Goal: Information Seeking & Learning: Learn about a topic

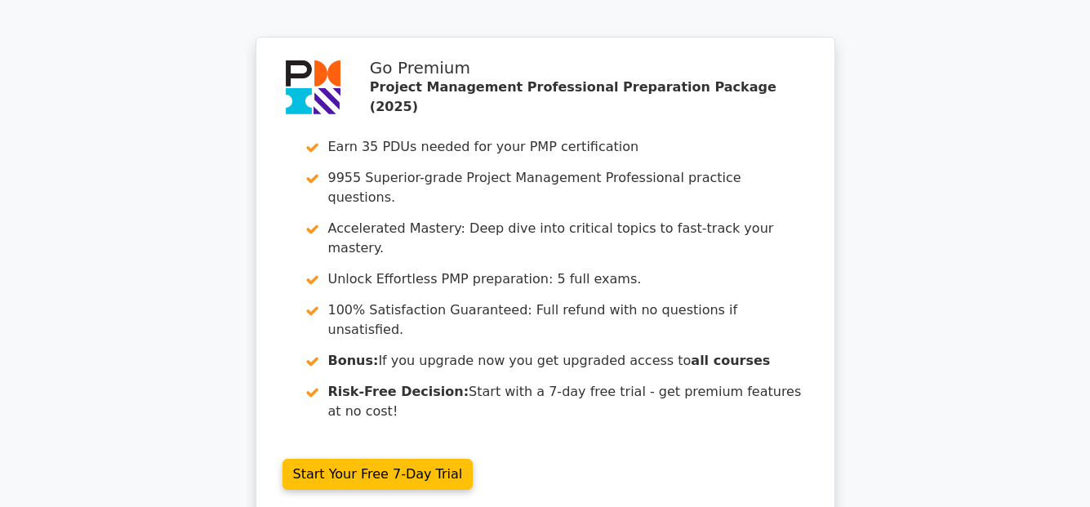
scroll to position [4980, 0]
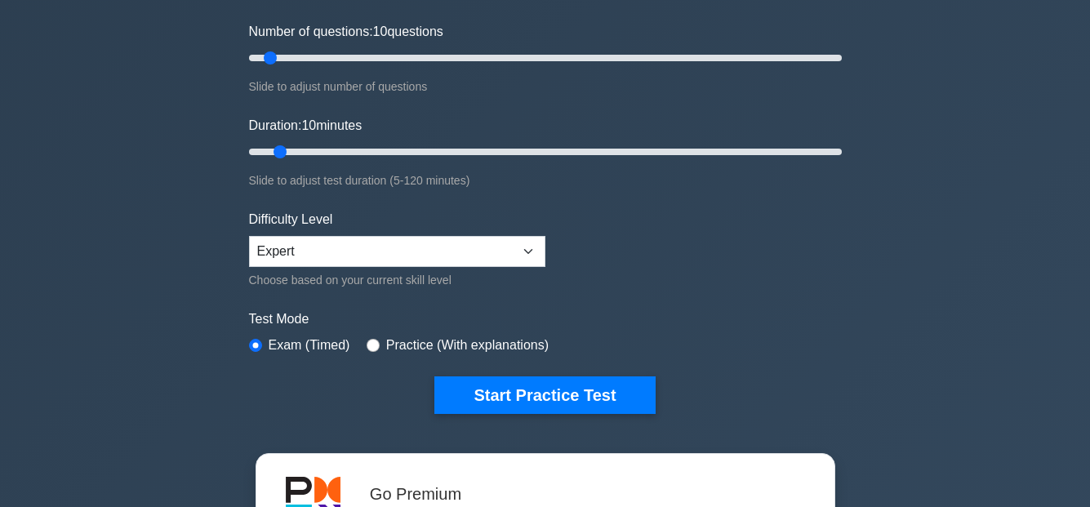
scroll to position [245, 0]
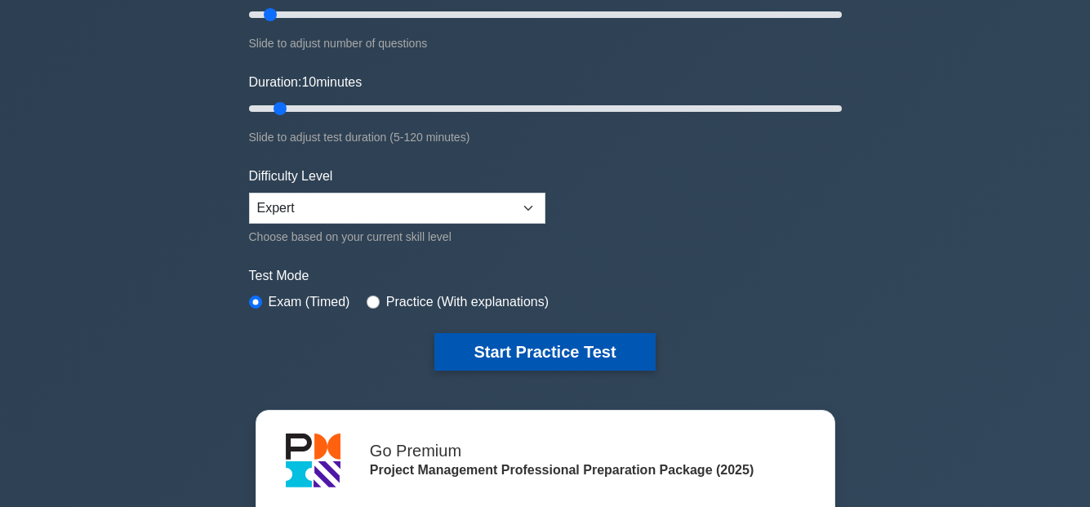
click at [566, 354] on button "Start Practice Test" at bounding box center [544, 352] width 220 height 38
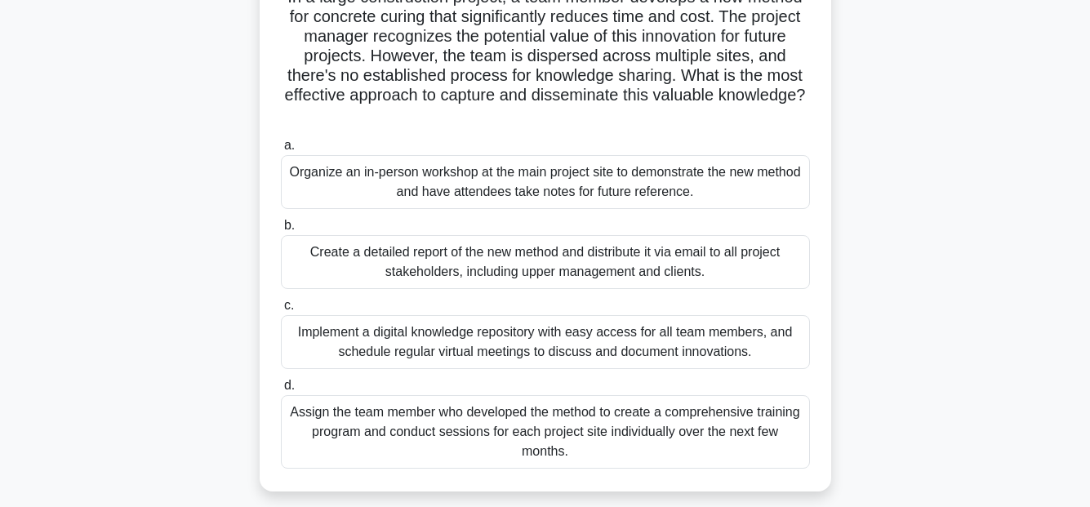
scroll to position [163, 0]
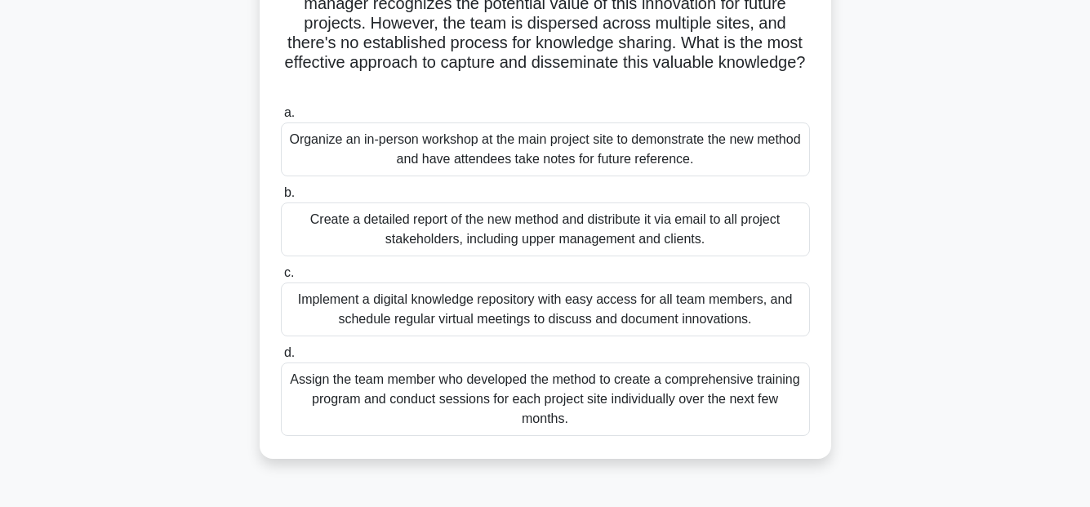
click at [509, 306] on div "Implement a digital knowledge repository with easy access for all team members,…" at bounding box center [545, 309] width 529 height 54
click at [281, 278] on input "c. Implement a digital knowledge repository with easy access for all team membe…" at bounding box center [281, 273] width 0 height 11
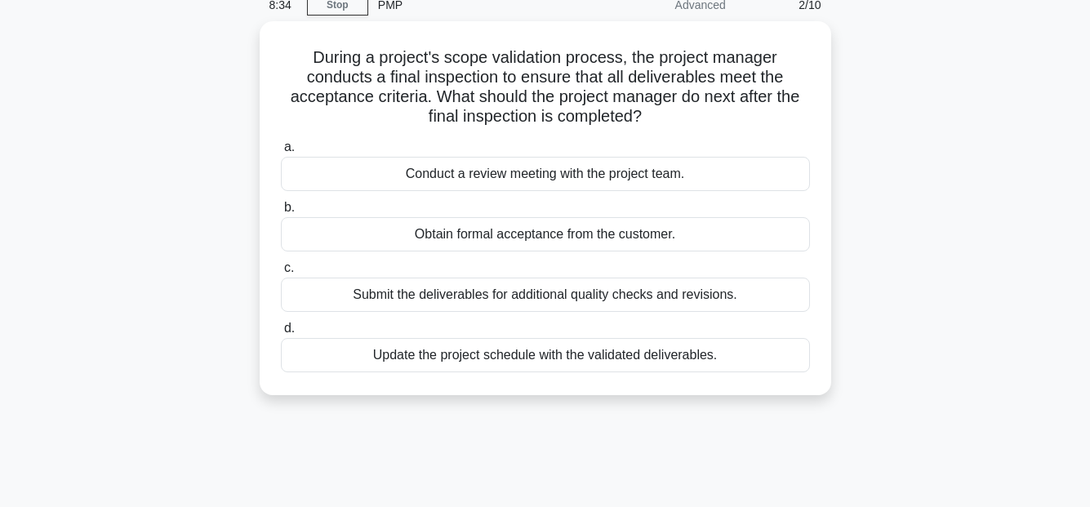
scroll to position [0, 0]
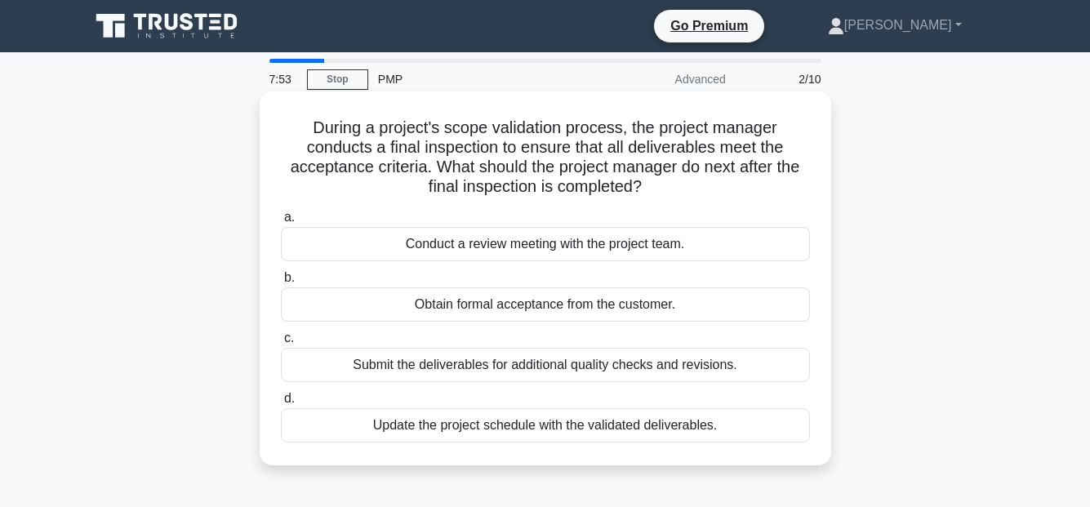
click at [558, 302] on div "Obtain formal acceptance from the customer." at bounding box center [545, 304] width 529 height 34
click at [281, 283] on input "b. Obtain formal acceptance from the customer." at bounding box center [281, 278] width 0 height 11
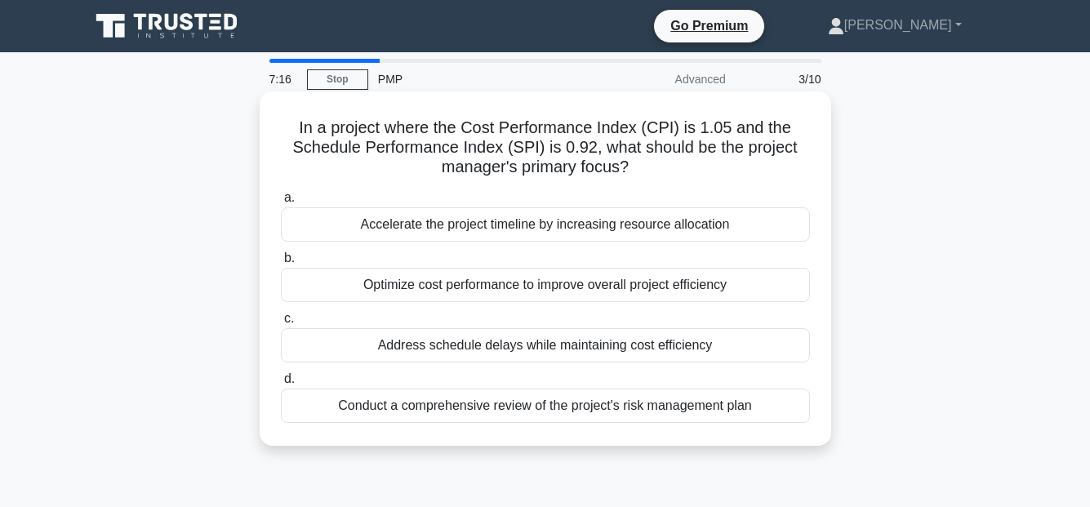
click at [611, 290] on div "Optimize cost performance to improve overall project efficiency" at bounding box center [545, 285] width 529 height 34
click at [281, 264] on input "b. Optimize cost performance to improve overall project efficiency" at bounding box center [281, 258] width 0 height 11
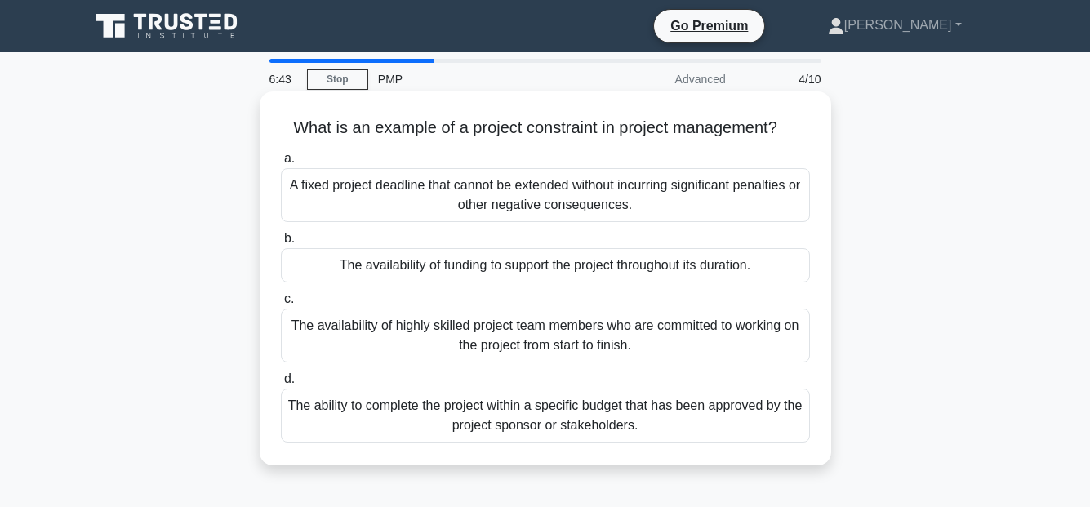
click at [597, 189] on div "A fixed project deadline that cannot be extended without incurring significant …" at bounding box center [545, 195] width 529 height 54
click at [281, 164] on input "a. A fixed project deadline that cannot be extended without incurring significa…" at bounding box center [281, 158] width 0 height 11
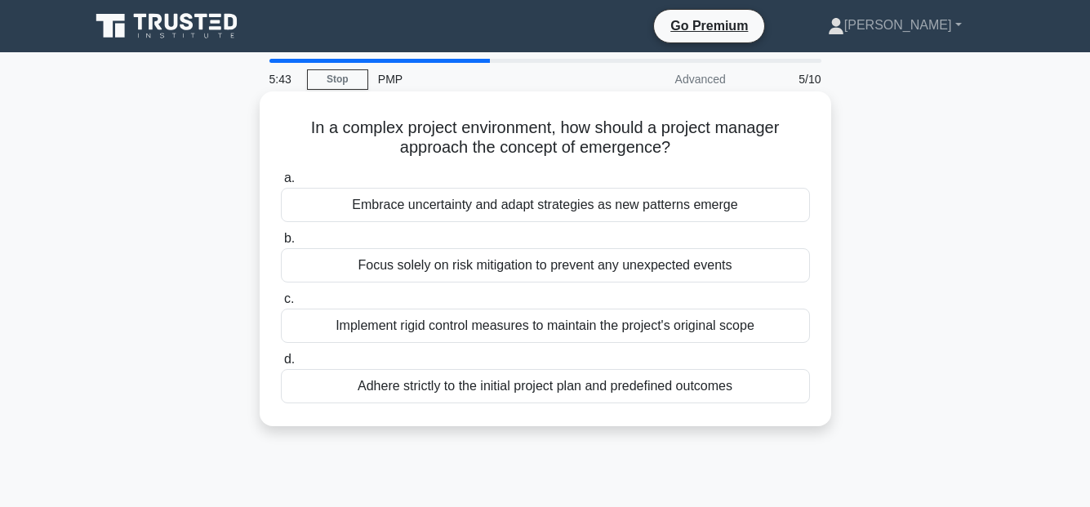
click at [539, 205] on div "Embrace uncertainty and adapt strategies as new patterns emerge" at bounding box center [545, 205] width 529 height 34
click at [281, 184] on input "a. Embrace uncertainty and adapt strategies as new patterns emerge" at bounding box center [281, 178] width 0 height 11
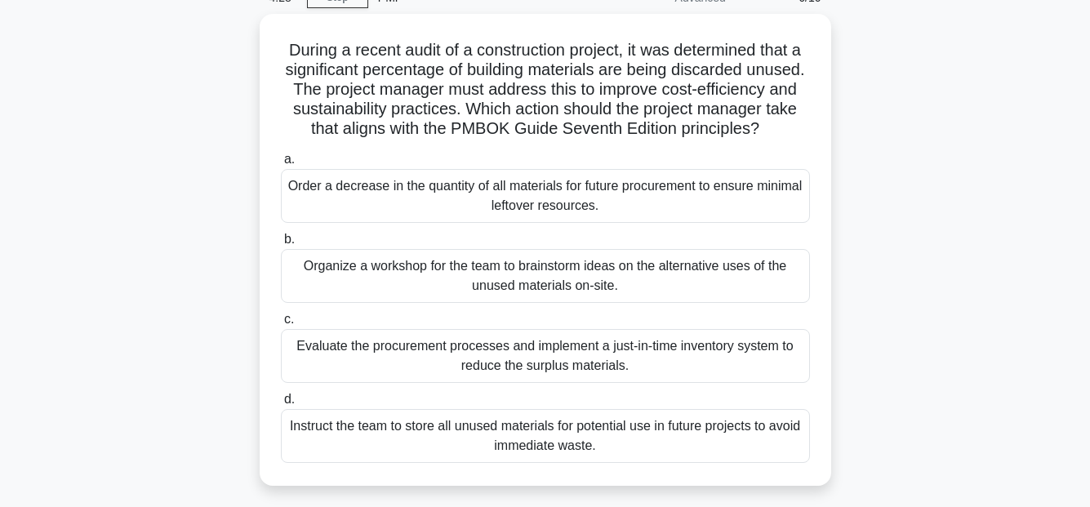
scroll to position [163, 0]
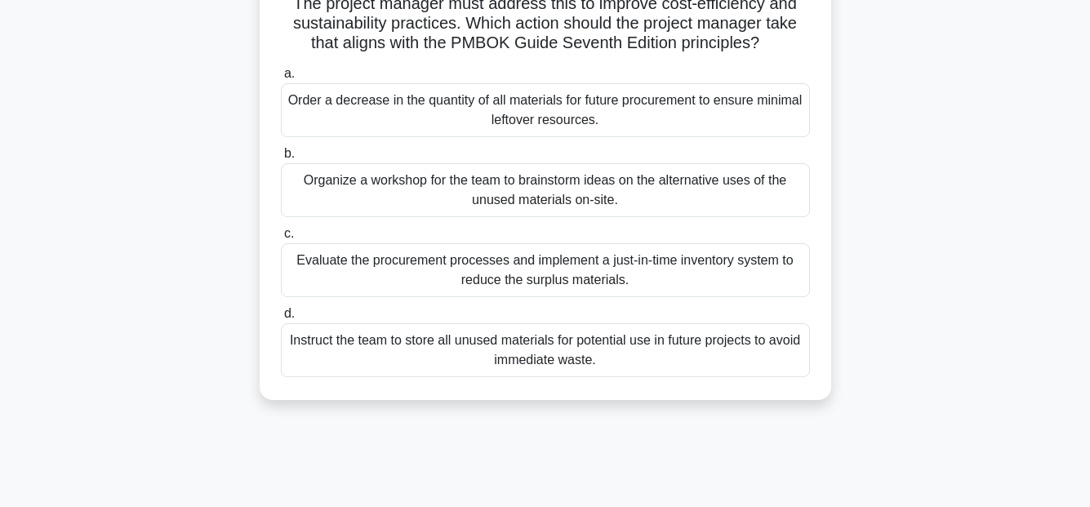
click at [753, 289] on div "Evaluate the procurement processes and implement a just-in-time inventory syste…" at bounding box center [545, 270] width 529 height 54
click at [281, 239] on input "c. Evaluate the procurement processes and implement a just-in-time inventory sy…" at bounding box center [281, 234] width 0 height 11
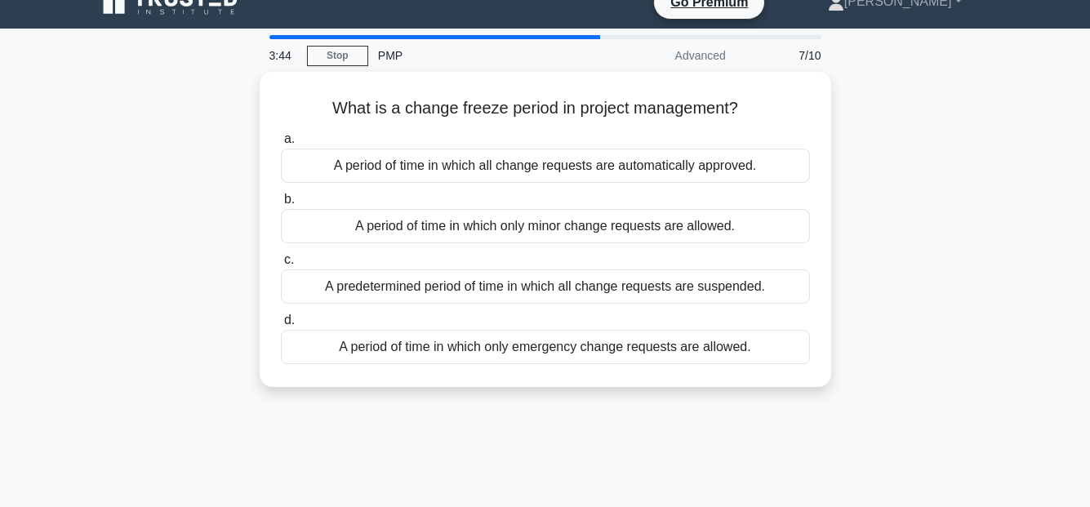
scroll to position [0, 0]
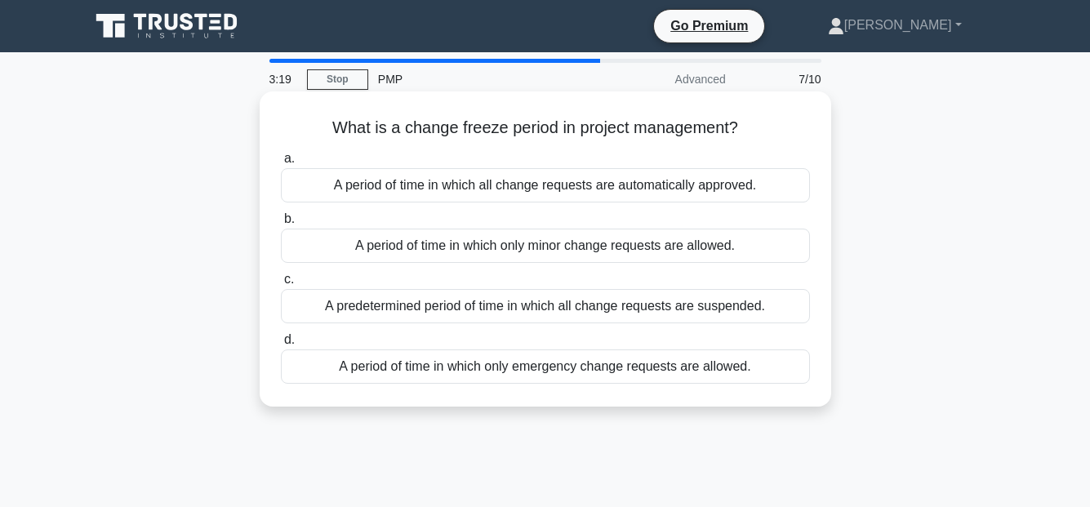
click at [676, 309] on div "A predetermined period of time in which all change requests are suspended." at bounding box center [545, 306] width 529 height 34
click at [281, 285] on input "c. A predetermined period of time in which all change requests are suspended." at bounding box center [281, 279] width 0 height 11
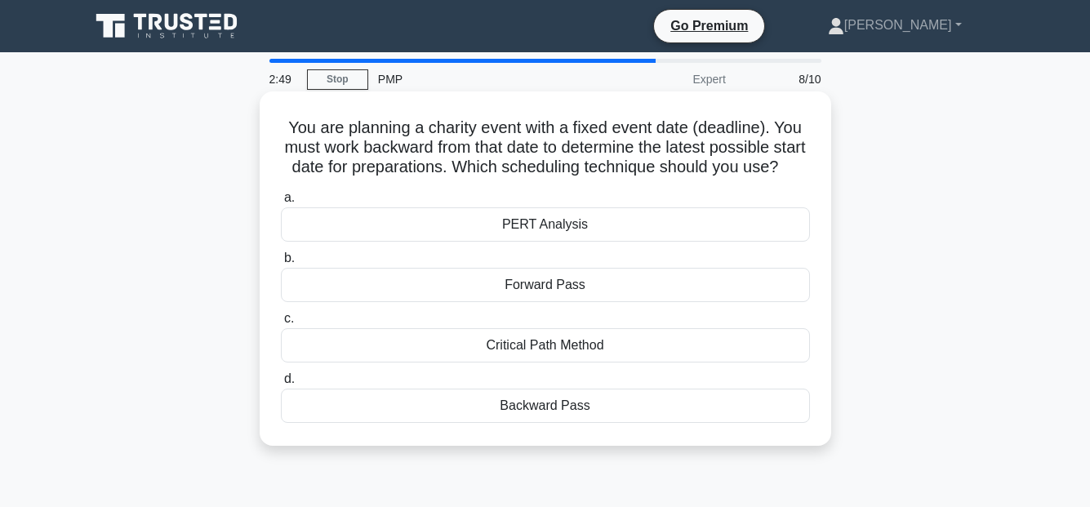
click at [591, 423] on div "Backward Pass" at bounding box center [545, 406] width 529 height 34
click at [281, 384] on input "d. Backward Pass" at bounding box center [281, 379] width 0 height 11
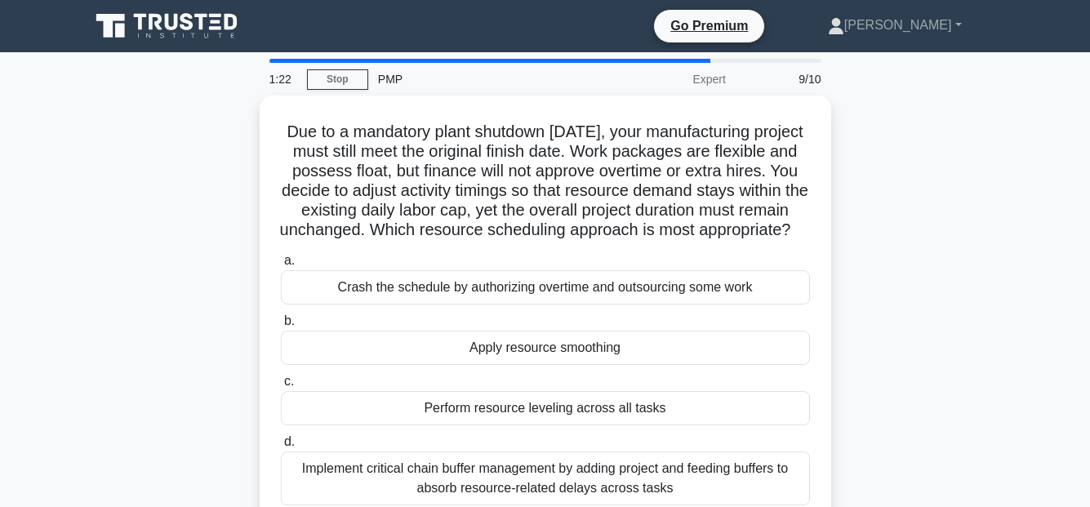
scroll to position [82, 0]
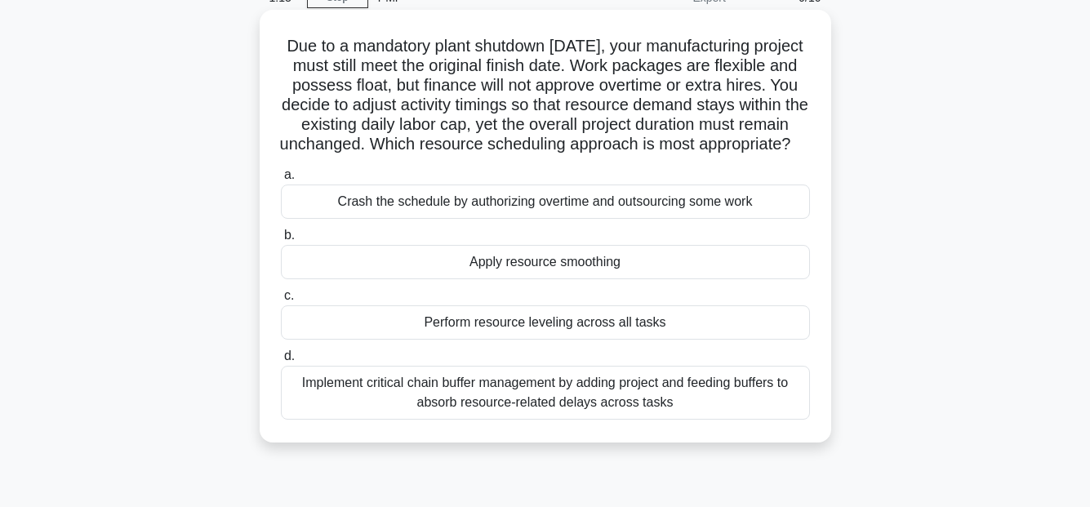
click at [518, 279] on div "Apply resource smoothing" at bounding box center [545, 262] width 529 height 34
click at [281, 241] on input "b. Apply resource smoothing" at bounding box center [281, 235] width 0 height 11
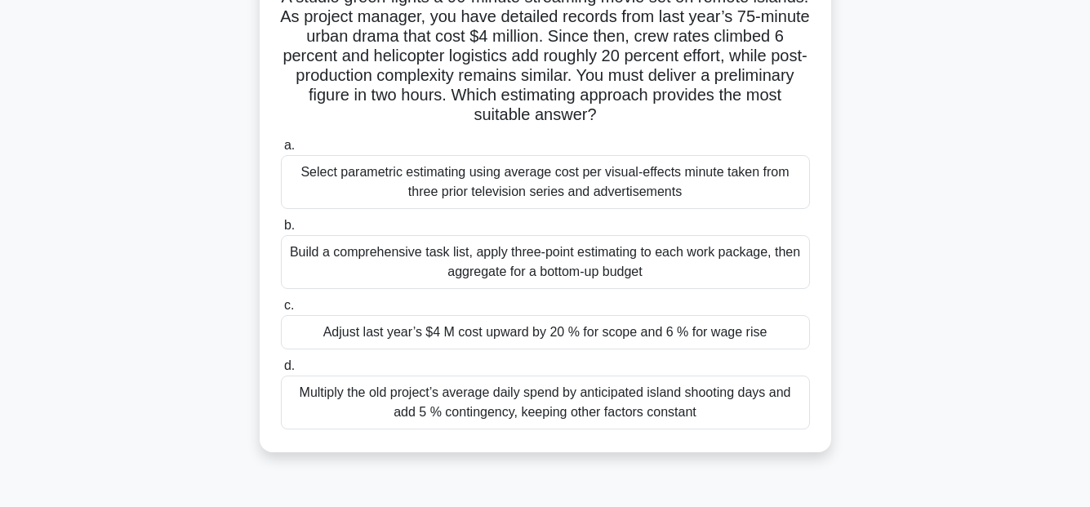
scroll to position [163, 0]
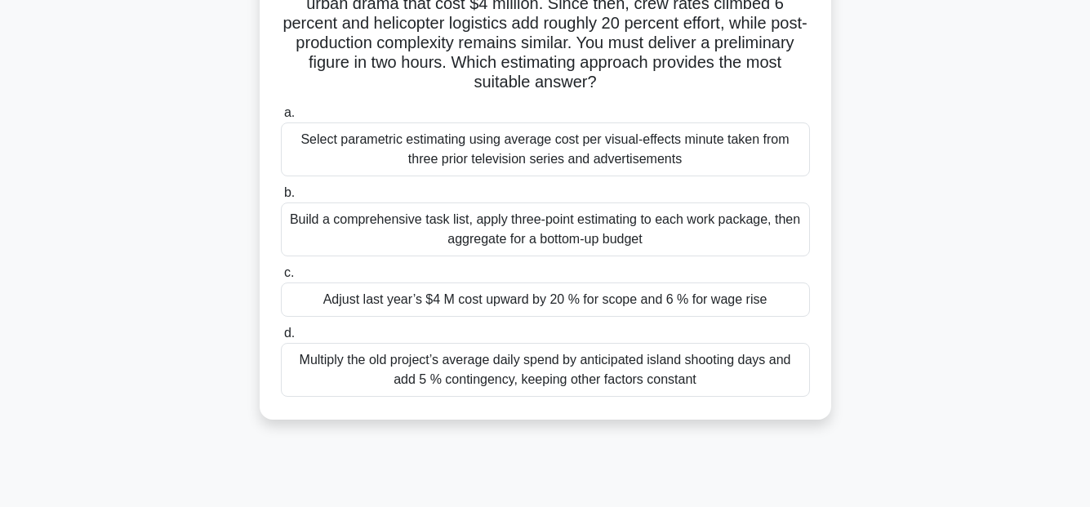
click at [650, 303] on div "Adjust last year’s $4 M cost upward by 20 % for scope and 6 % for wage rise" at bounding box center [545, 299] width 529 height 34
click at [281, 278] on input "c. Adjust last year’s $4 M cost upward by 20 % for scope and 6 % for wage rise" at bounding box center [281, 273] width 0 height 11
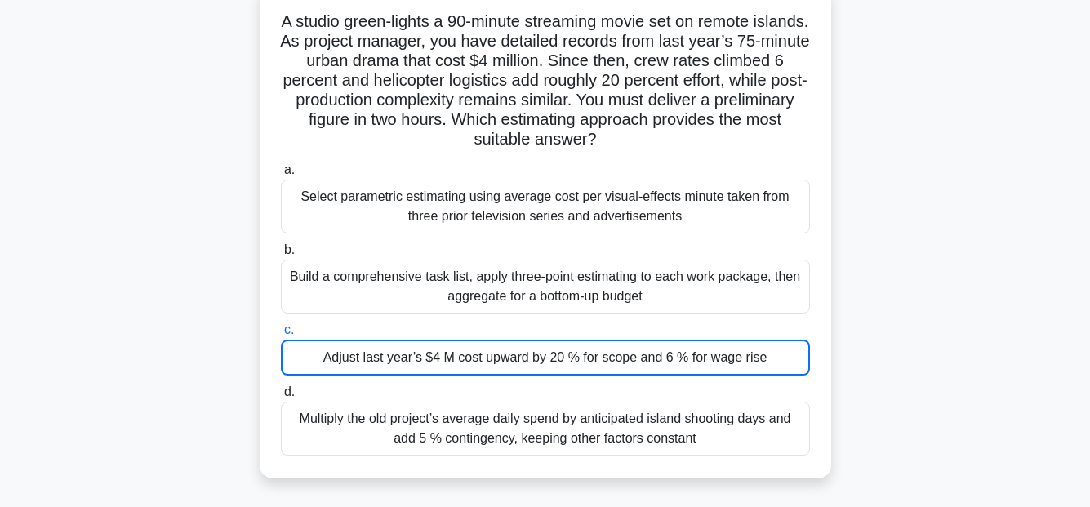
scroll to position [82, 0]
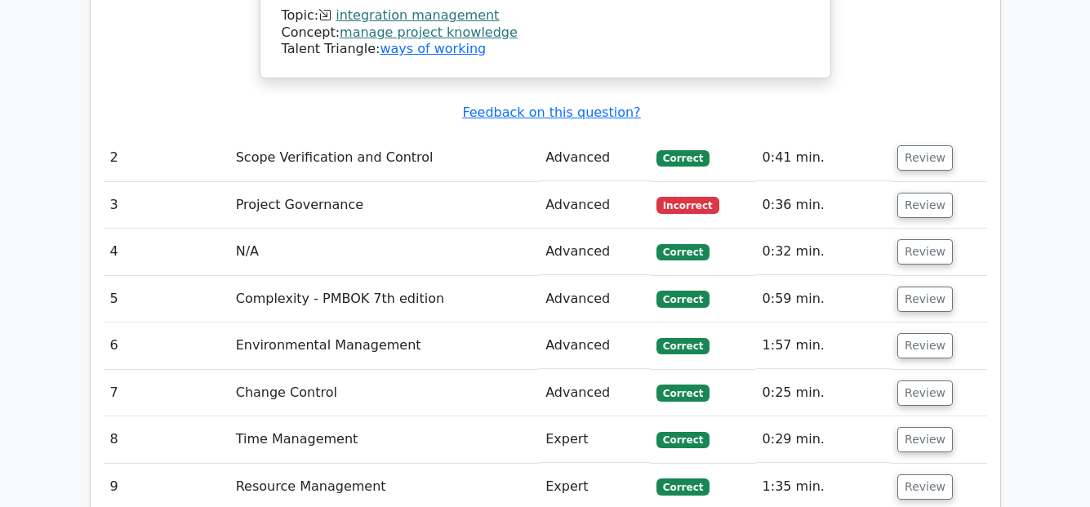
scroll to position [2776, 0]
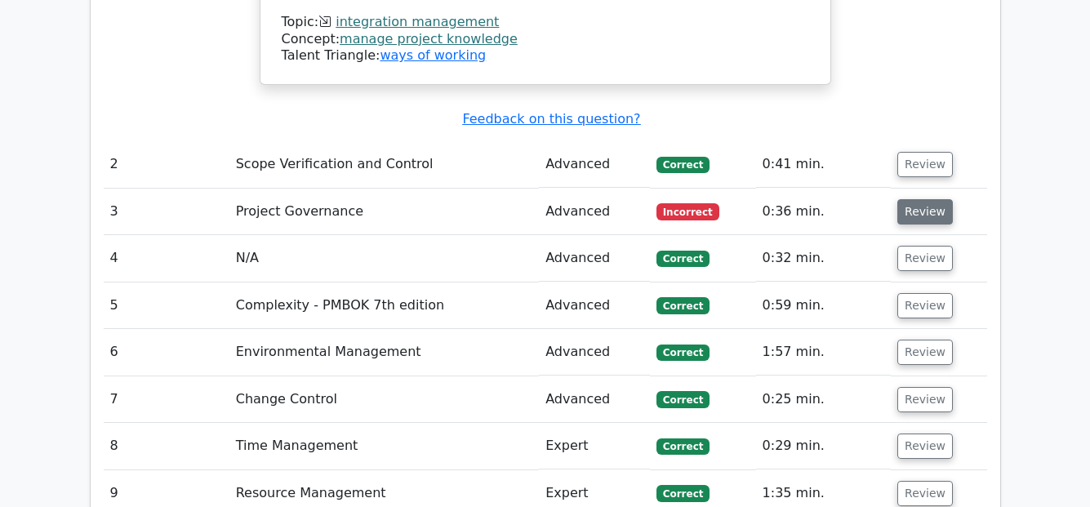
click at [899, 199] on button "Review" at bounding box center [925, 211] width 56 height 25
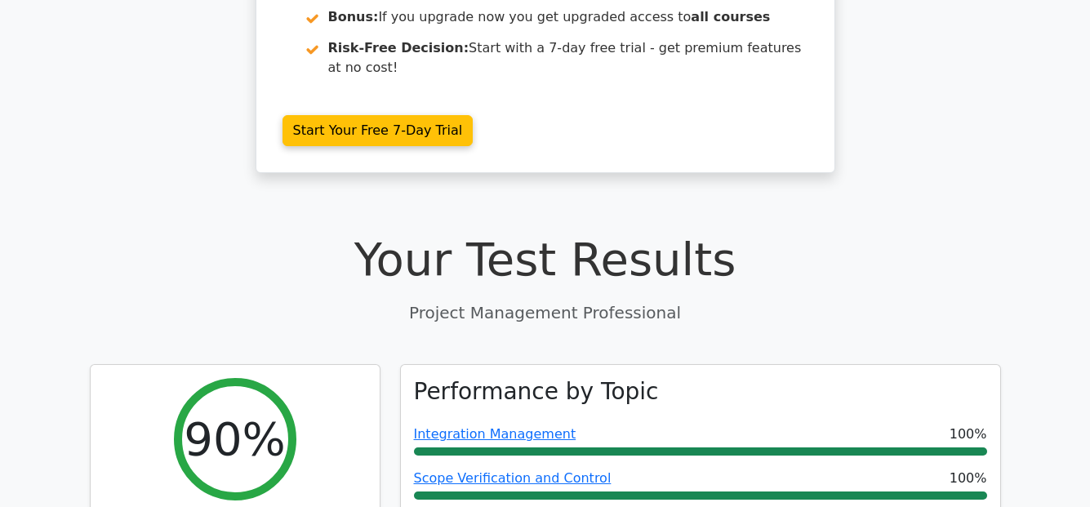
scroll to position [490, 0]
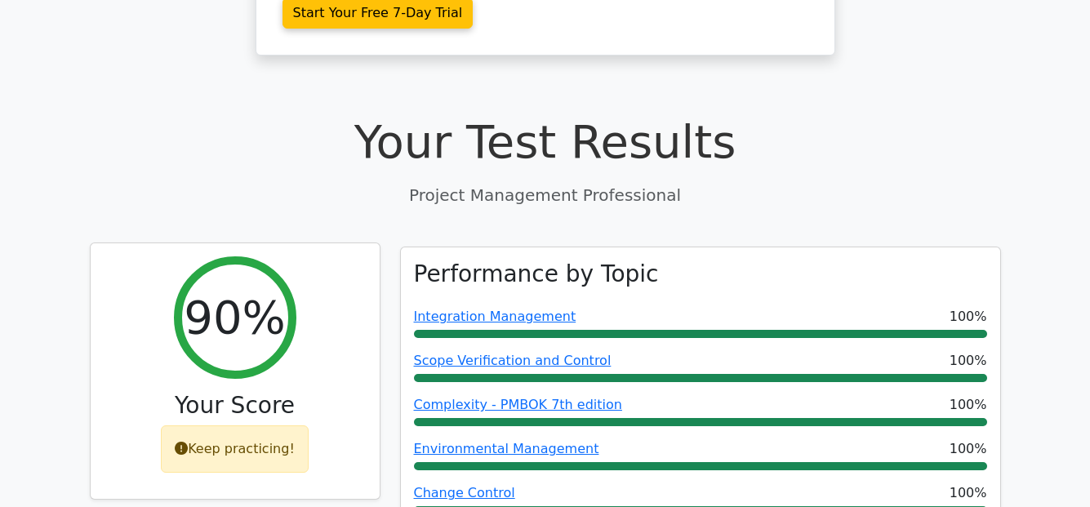
click at [233, 425] on div "Keep practicing!" at bounding box center [235, 448] width 148 height 47
click at [228, 425] on div "Keep practicing!" at bounding box center [235, 448] width 148 height 47
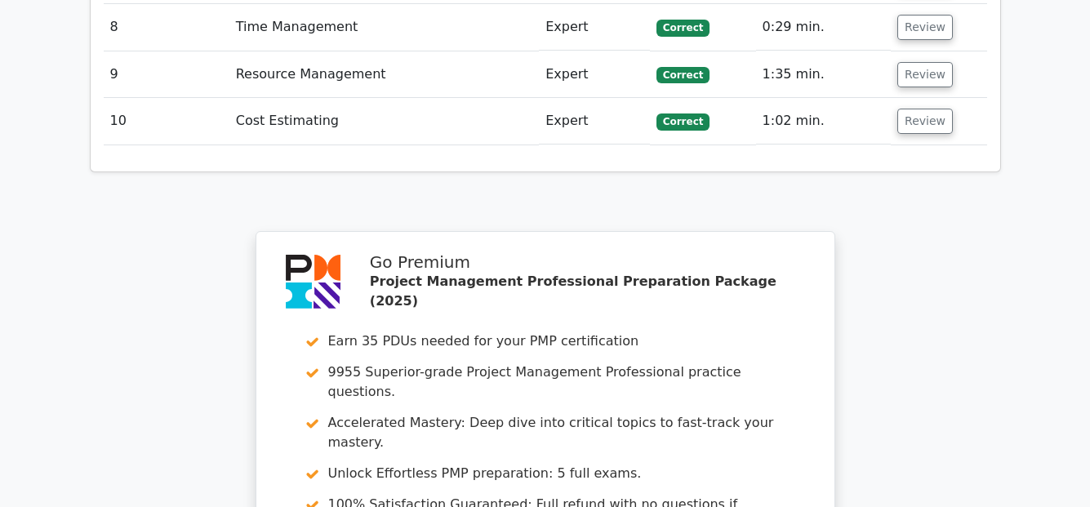
scroll to position [4490, 0]
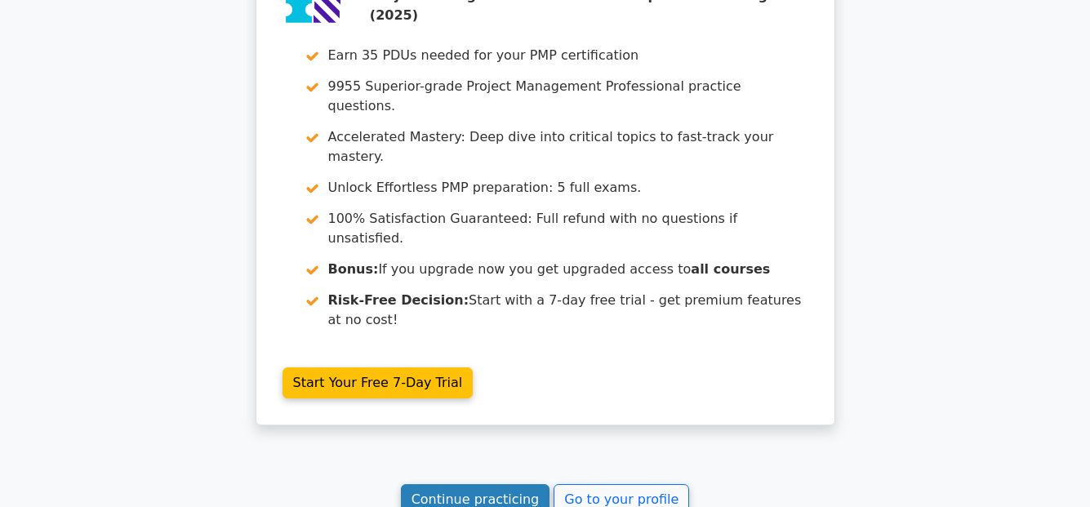
click at [455, 484] on link "Continue practicing" at bounding box center [475, 499] width 149 height 31
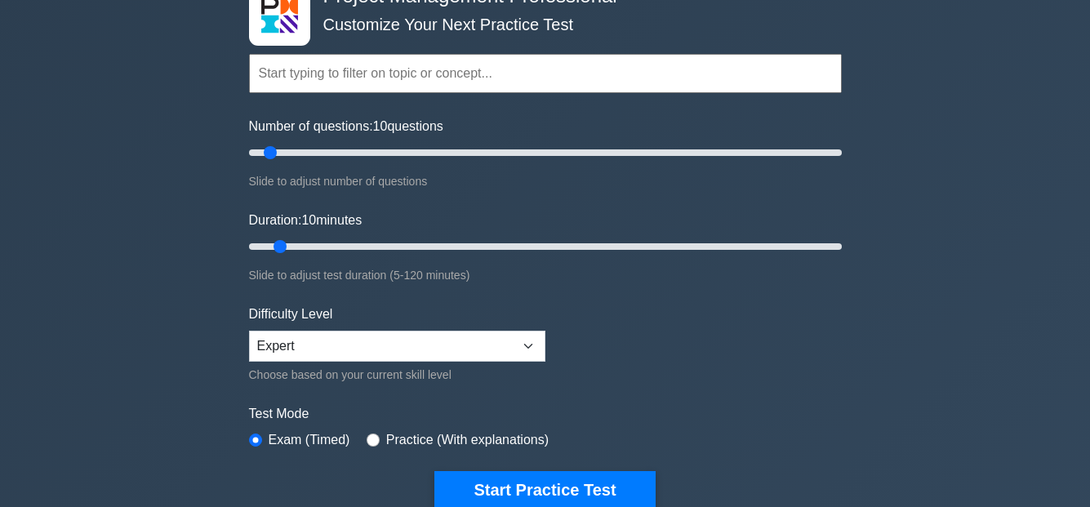
scroll to position [82, 0]
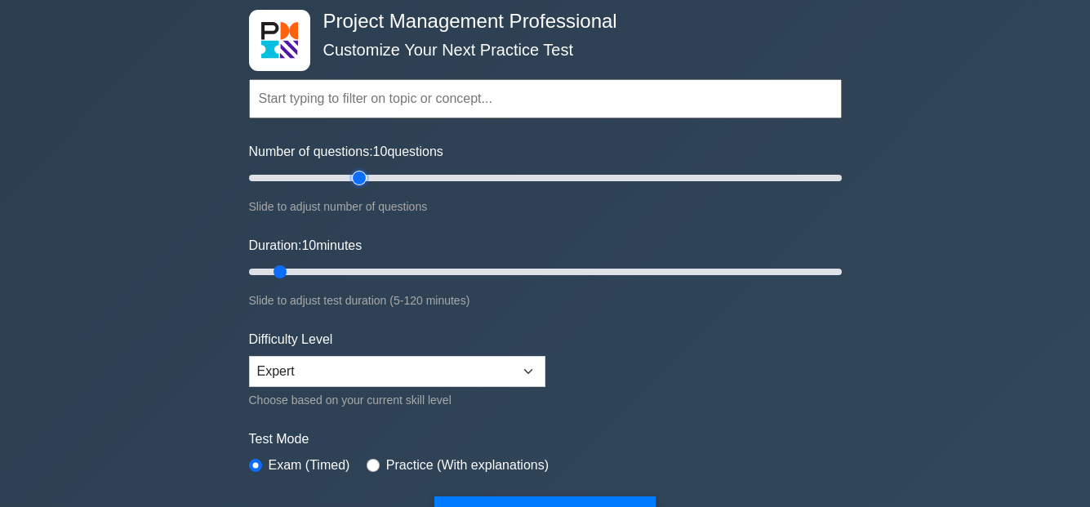
click at [365, 178] on input "Number of questions: 10 questions" at bounding box center [545, 178] width 593 height 20
click at [662, 176] on input "Number of questions: 140 questions" at bounding box center [545, 178] width 593 height 20
click at [767, 178] on input "Number of questions: 175 questions" at bounding box center [545, 178] width 593 height 20
type input "180"
click at [771, 175] on input "Number of questions: 180 questions" at bounding box center [545, 178] width 593 height 20
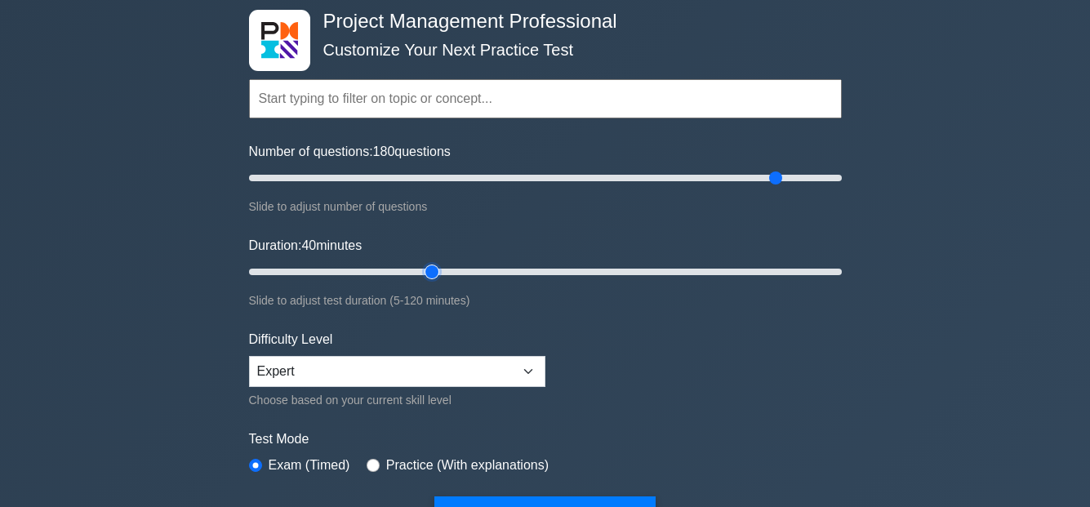
click at [443, 267] on input "Duration: 40 minutes" at bounding box center [545, 272] width 593 height 20
click at [657, 270] on input "Duration: 85 minutes" at bounding box center [545, 272] width 593 height 20
click at [775, 266] on input "Duration: 85 minutes" at bounding box center [545, 272] width 593 height 20
type input "120"
click at [839, 270] on input "Duration: 120 minutes" at bounding box center [545, 272] width 593 height 20
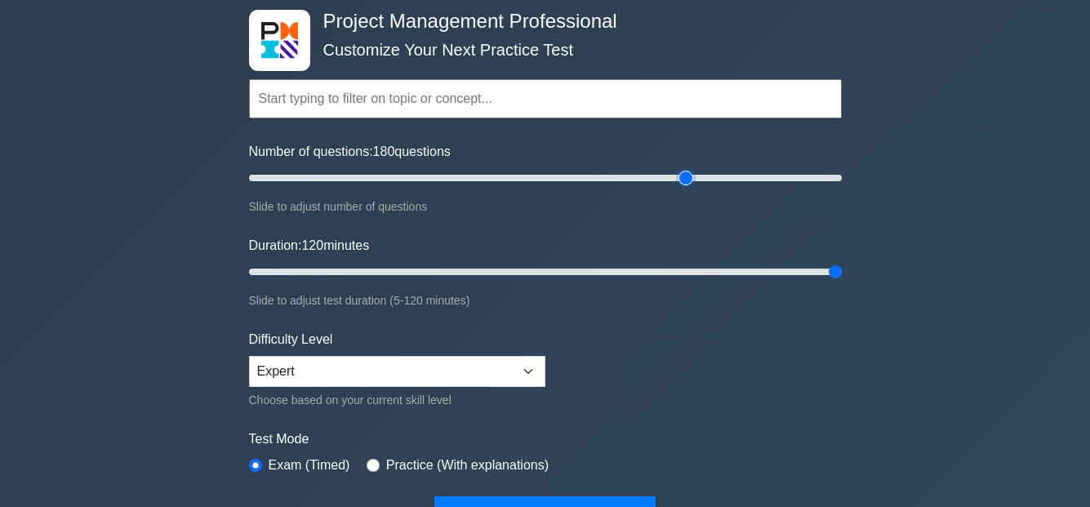
click at [684, 175] on input "Number of questions: 180 questions" at bounding box center [545, 178] width 593 height 20
click at [644, 176] on input "Number of questions: 135 questions" at bounding box center [545, 178] width 593 height 20
click at [625, 175] on input "Number of questions: 135 questions" at bounding box center [545, 178] width 593 height 20
click at [598, 175] on input "Number of questions: 130 questions" at bounding box center [545, 178] width 593 height 20
click at [576, 176] on input "Number of questions: 115 questions" at bounding box center [545, 178] width 593 height 20
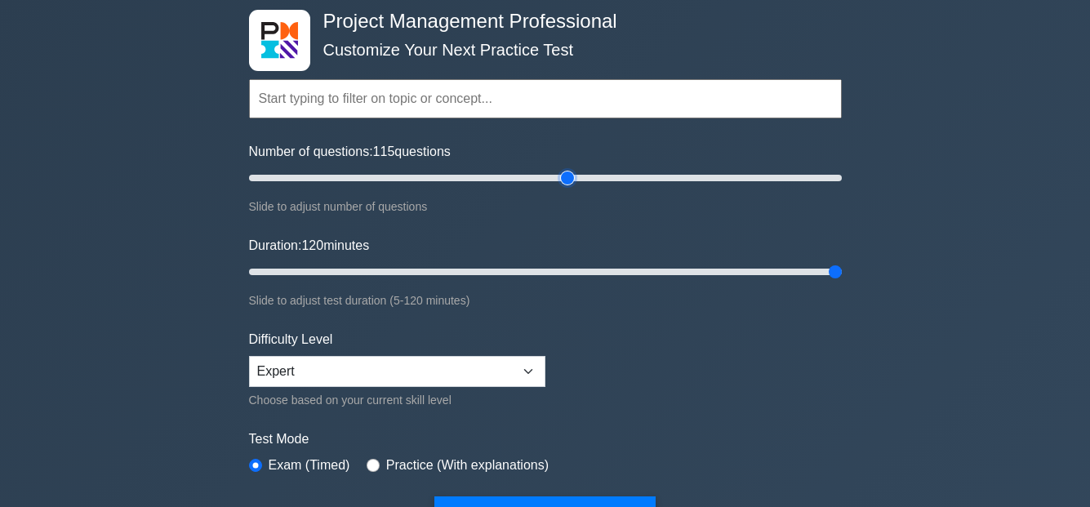
click at [562, 174] on input "Number of questions: 115 questions" at bounding box center [545, 178] width 593 height 20
click at [555, 176] on input "Number of questions: 110 questions" at bounding box center [545, 178] width 593 height 20
click at [541, 178] on input "Number of questions: 105 questions" at bounding box center [545, 178] width 593 height 20
click at [527, 176] on input "Number of questions: 100 questions" at bounding box center [545, 178] width 593 height 20
click at [516, 176] on input "Number of questions: 95 questions" at bounding box center [545, 178] width 593 height 20
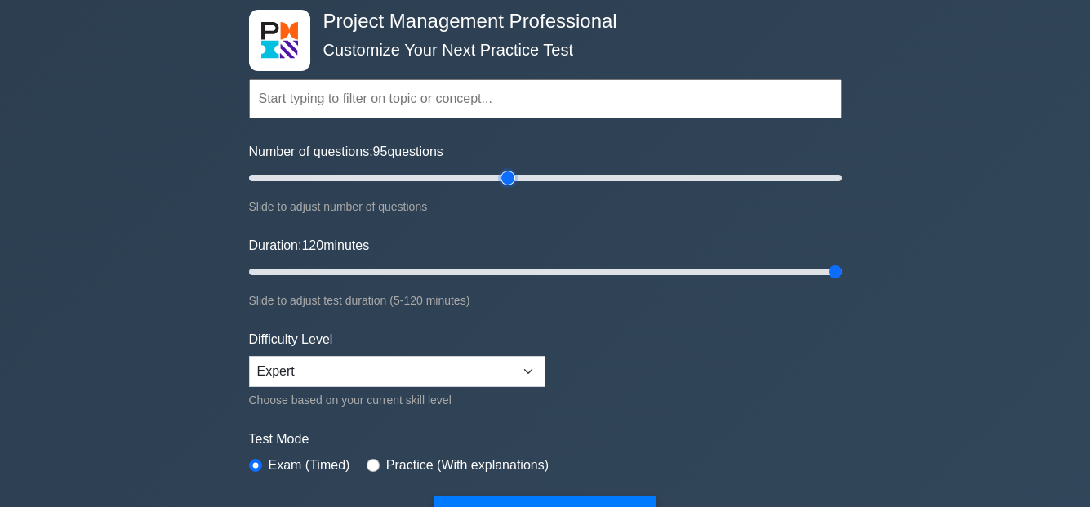
type input "90"
click at [512, 178] on input "Number of questions: 95 questions" at bounding box center [545, 178] width 593 height 20
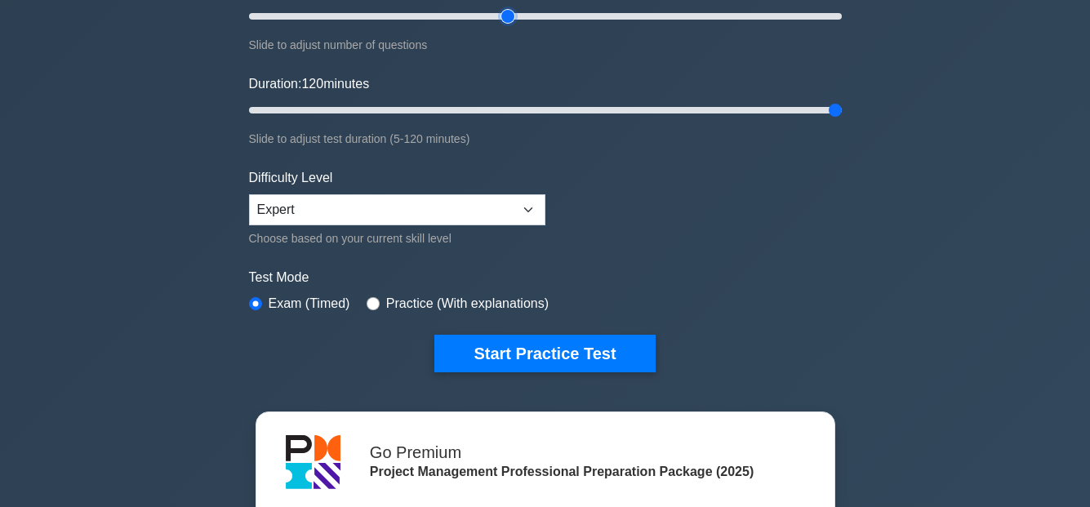
scroll to position [245, 0]
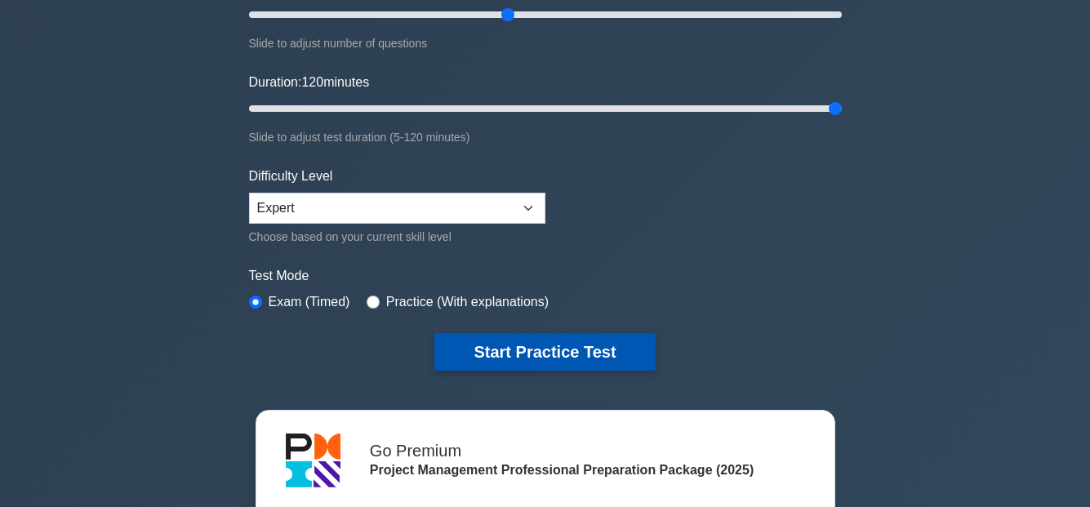
click at [575, 349] on button "Start Practice Test" at bounding box center [544, 352] width 220 height 38
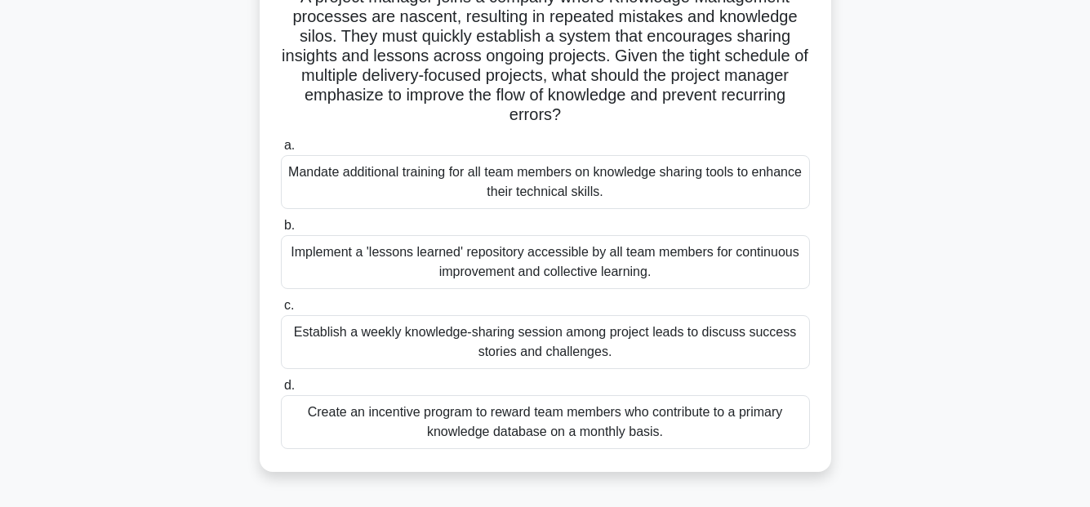
scroll to position [163, 0]
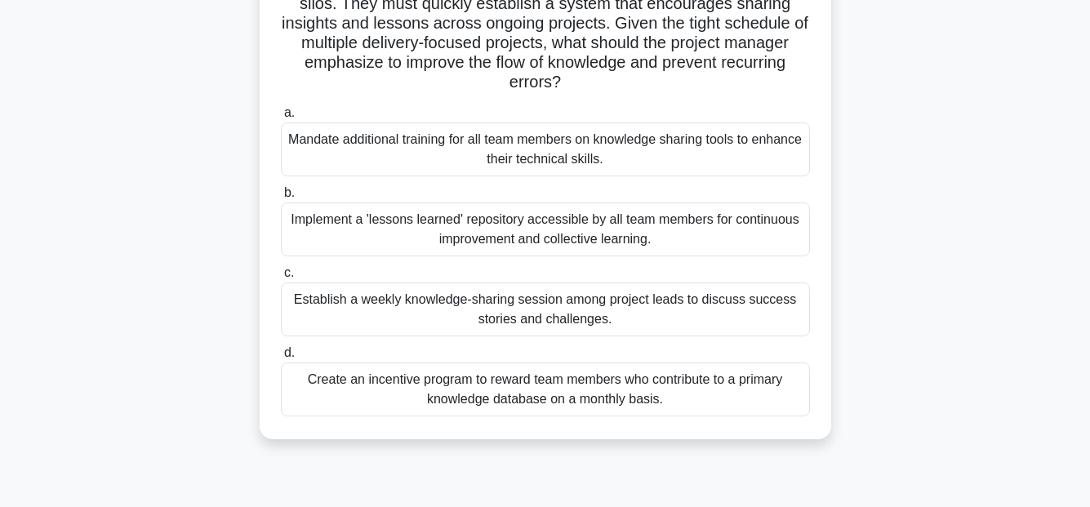
click at [600, 396] on div "Create an incentive program to reward team members who contribute to a primary …" at bounding box center [545, 389] width 529 height 54
click at [281, 358] on input "d. Create an incentive program to reward team members who contribute to a prima…" at bounding box center [281, 353] width 0 height 11
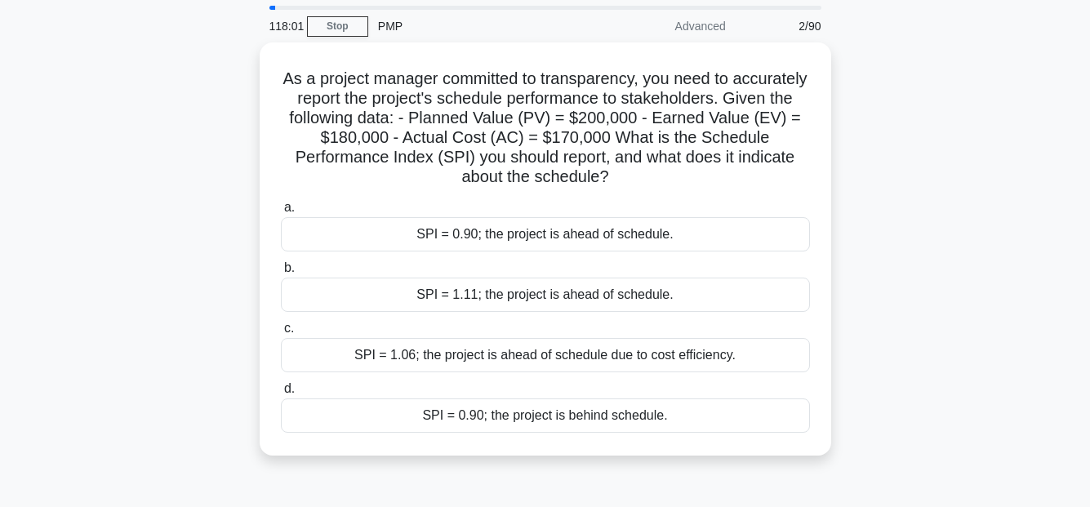
scroll to position [82, 0]
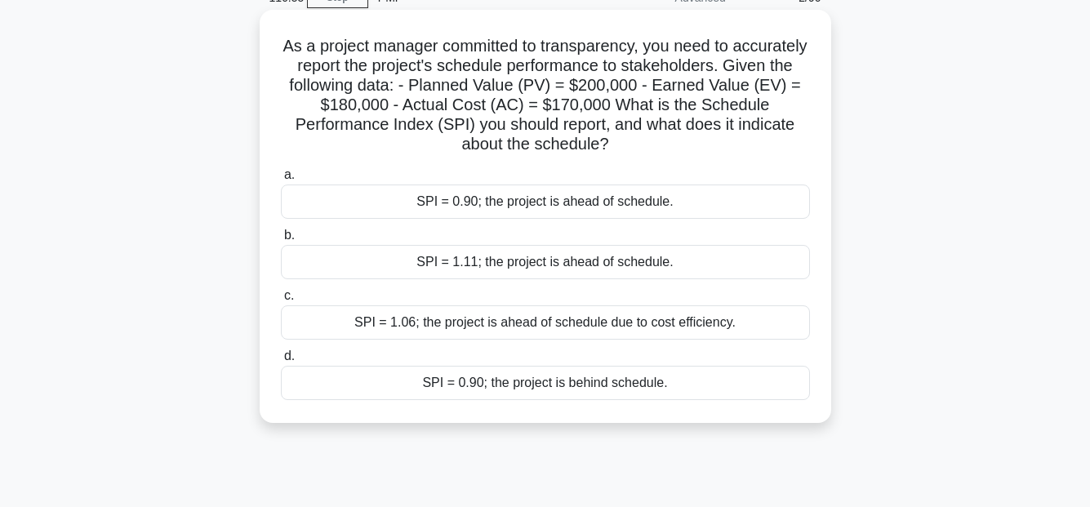
click at [567, 329] on div "SPI = 1.06; the project is ahead of schedule due to cost efficiency." at bounding box center [545, 322] width 529 height 34
click at [281, 301] on input "c. SPI = 1.06; the project is ahead of schedule due to cost efficiency." at bounding box center [281, 296] width 0 height 11
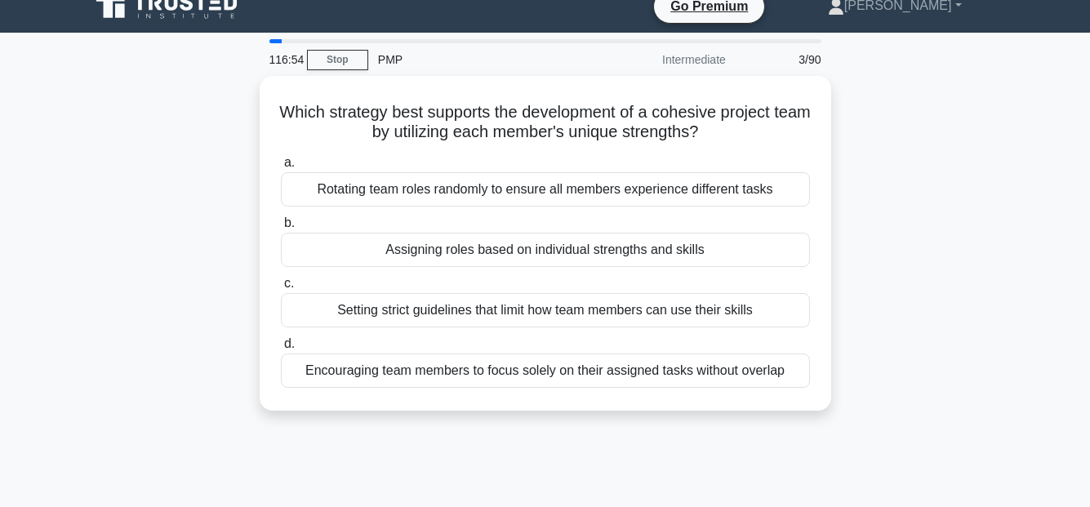
scroll to position [0, 0]
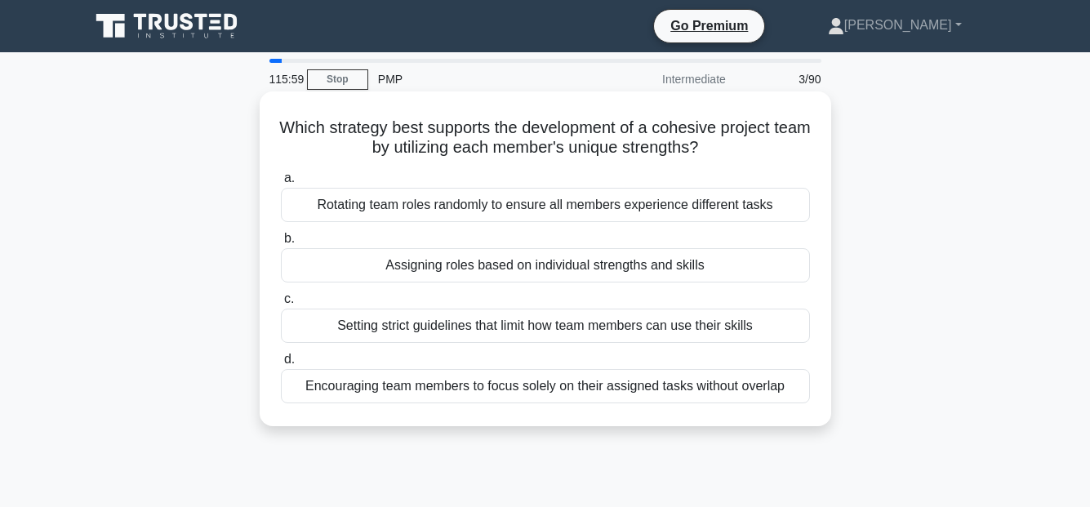
click at [593, 202] on div "Rotating team roles randomly to ensure all members experience different tasks" at bounding box center [545, 205] width 529 height 34
click at [281, 184] on input "a. Rotating team roles randomly to ensure all members experience different tasks" at bounding box center [281, 178] width 0 height 11
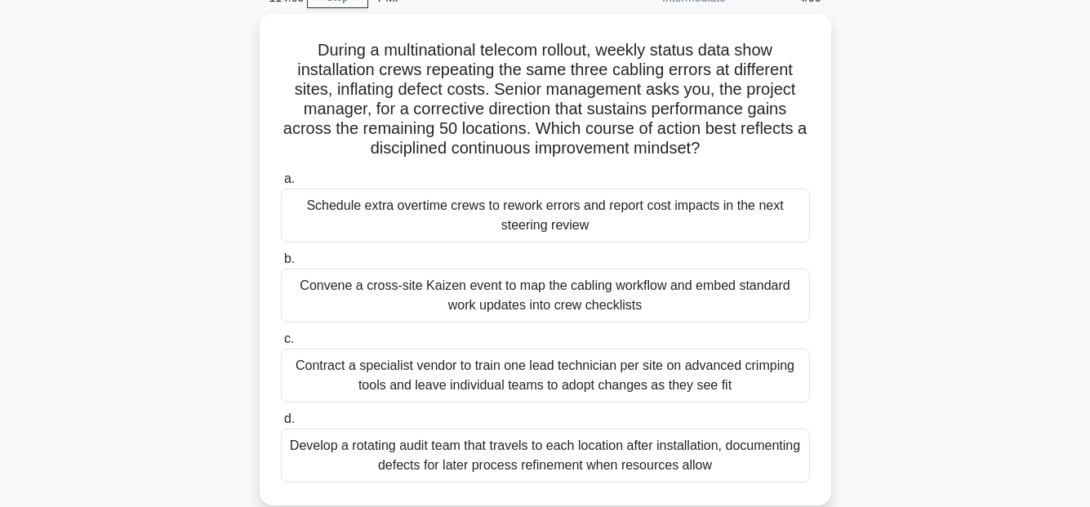
scroll to position [163, 0]
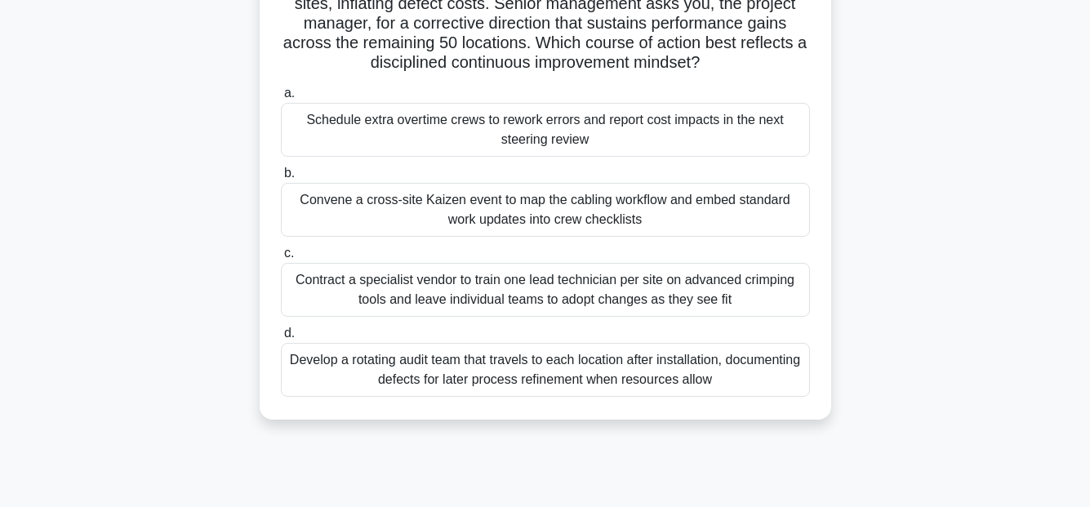
click at [514, 291] on div "Contract a specialist vendor to train one lead technician per site on advanced …" at bounding box center [545, 290] width 529 height 54
click at [281, 259] on input "c. Contract a specialist vendor to train one lead technician per site on advanc…" at bounding box center [281, 253] width 0 height 11
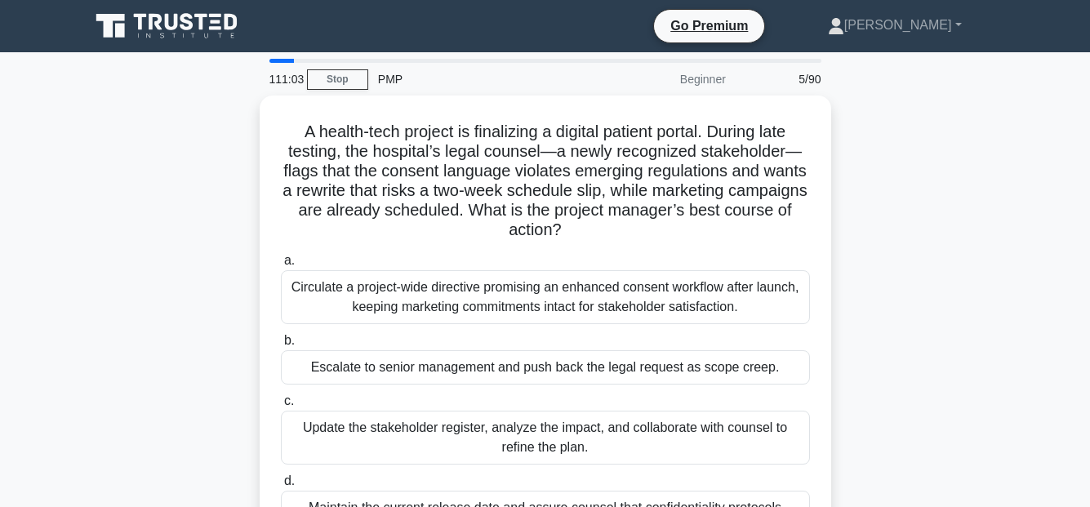
scroll to position [82, 0]
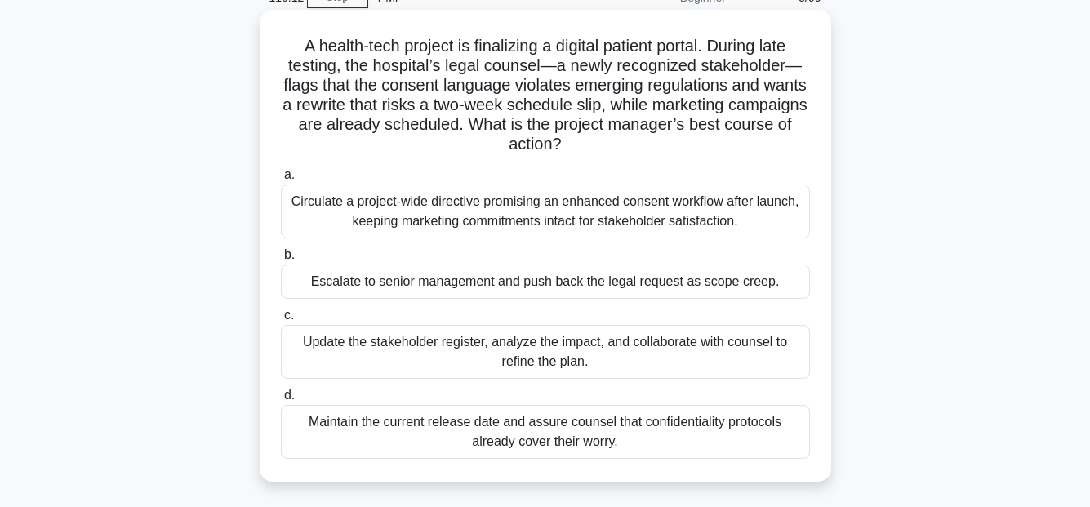
click at [617, 212] on div "Circulate a project-wide directive promising an enhanced consent workflow after…" at bounding box center [545, 211] width 529 height 54
click at [281, 180] on input "a. Circulate a project-wide directive promising an enhanced consent workflow af…" at bounding box center [281, 175] width 0 height 11
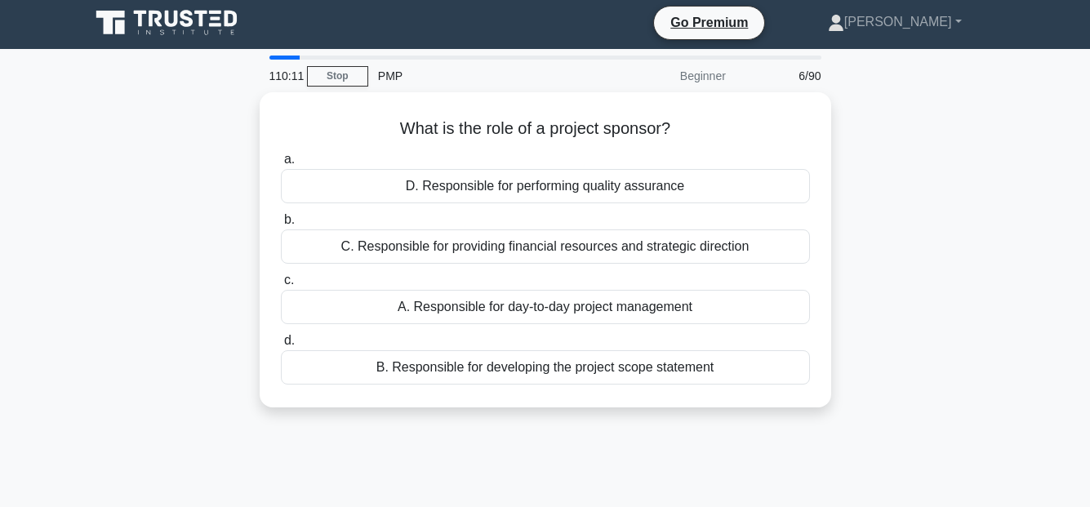
scroll to position [0, 0]
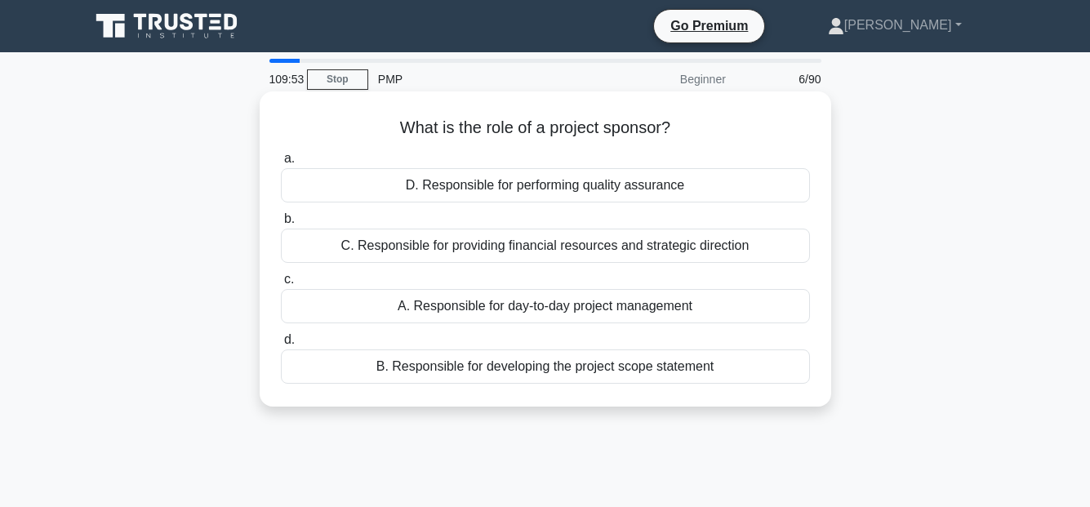
click at [709, 248] on div "C. Responsible for providing financial resources and strategic direction" at bounding box center [545, 246] width 529 height 34
click at [281, 224] on input "b. C. Responsible for providing financial resources and strategic direction" at bounding box center [281, 219] width 0 height 11
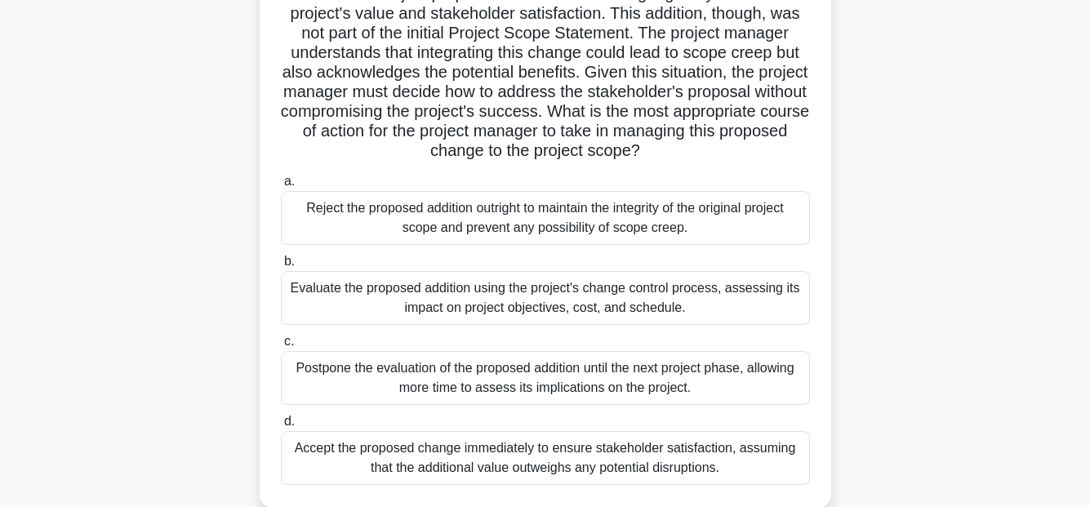
scroll to position [245, 0]
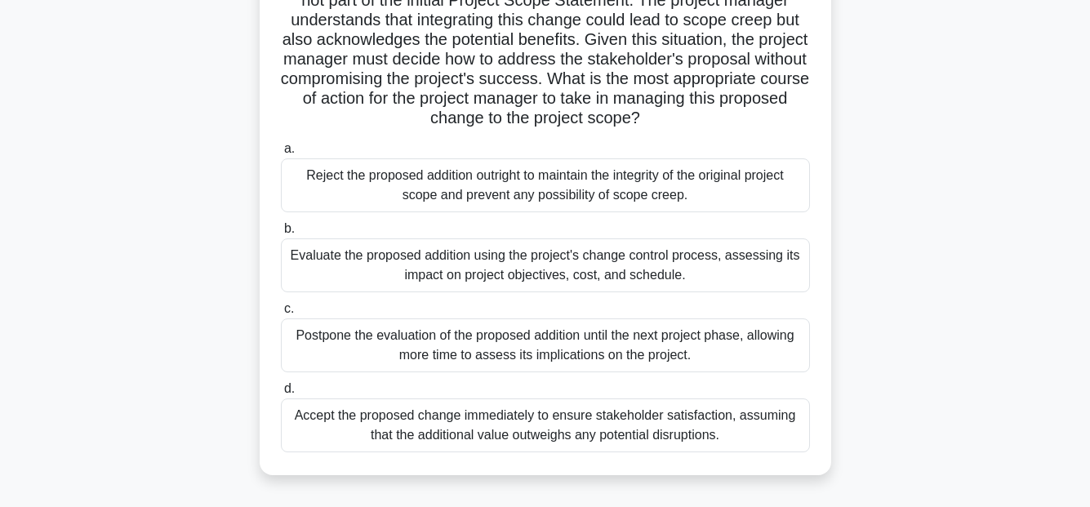
click at [691, 260] on div "Evaluate the proposed addition using the project's change control process, asse…" at bounding box center [545, 265] width 529 height 54
click at [281, 234] on input "b. Evaluate the proposed addition using the project's change control process, a…" at bounding box center [281, 229] width 0 height 11
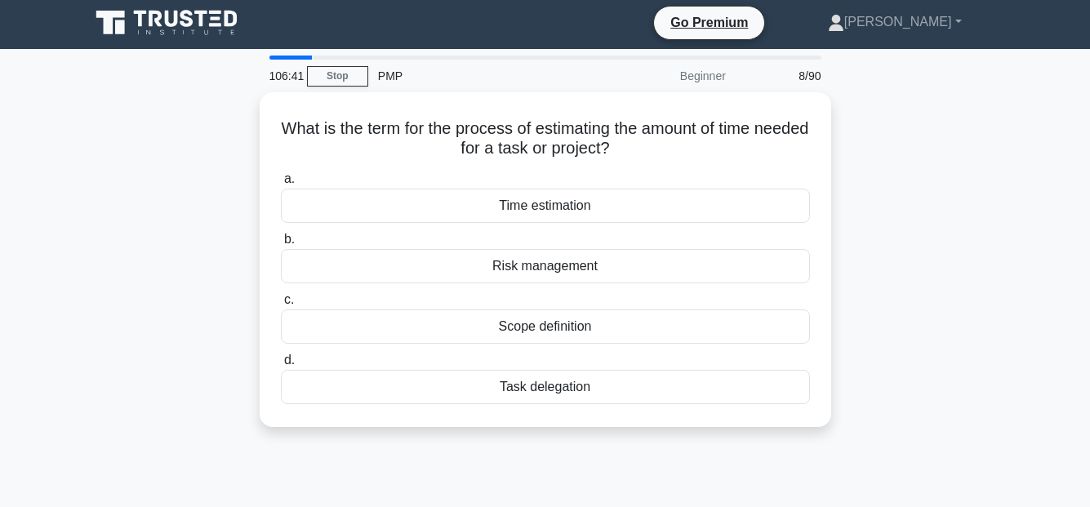
scroll to position [0, 0]
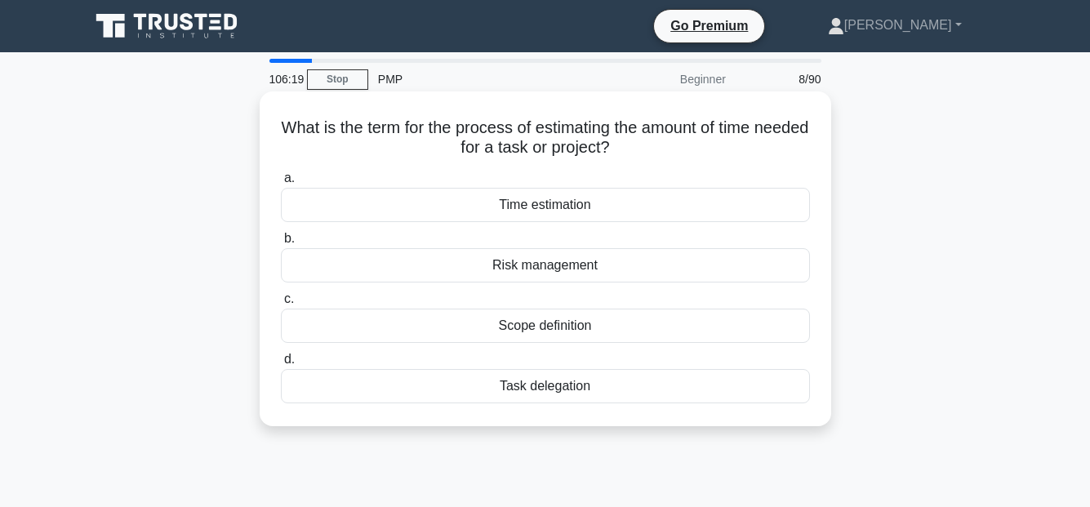
click at [586, 203] on div "Time estimation" at bounding box center [545, 205] width 529 height 34
click at [281, 184] on input "a. Time estimation" at bounding box center [281, 178] width 0 height 11
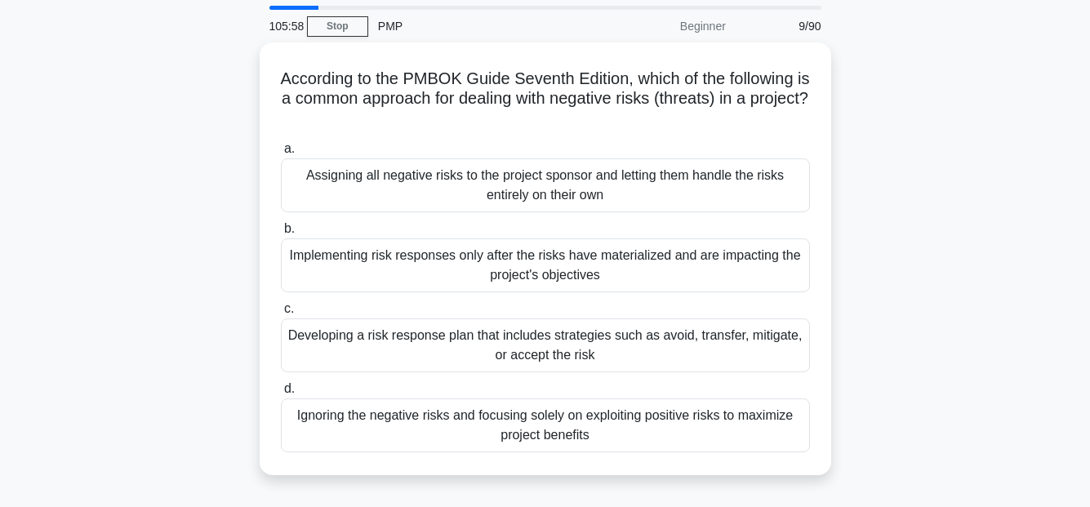
scroll to position [82, 0]
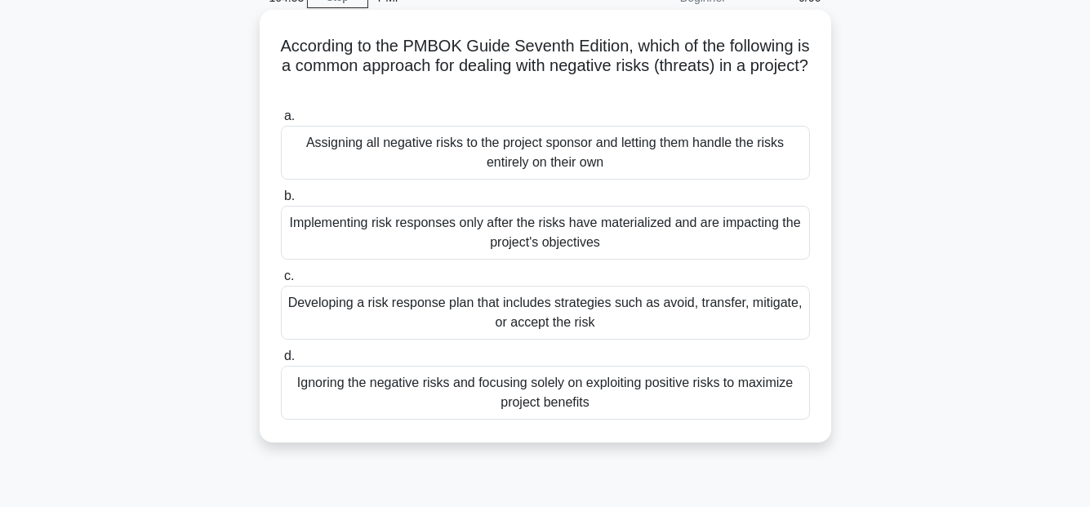
click at [602, 237] on div "Implementing risk responses only after the risks have materialized and are impa…" at bounding box center [545, 233] width 529 height 54
click at [281, 202] on input "b. Implementing risk responses only after the risks have materialized and are i…" at bounding box center [281, 196] width 0 height 11
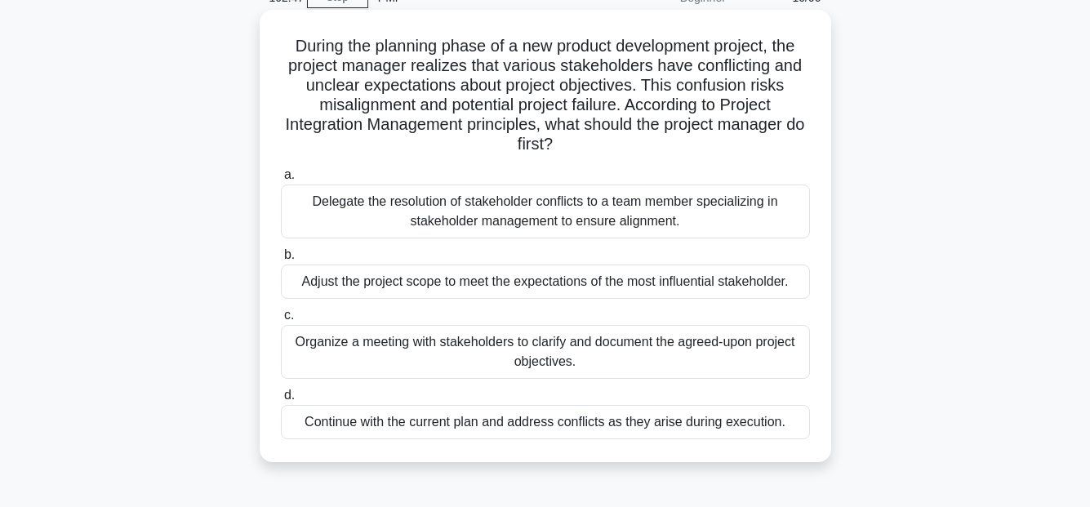
click at [731, 342] on div "Organize a meeting with stakeholders to clarify and document the agreed-upon pr…" at bounding box center [545, 352] width 529 height 54
click at [281, 321] on input "c. Organize a meeting with stakeholders to clarify and document the agreed-upon…" at bounding box center [281, 315] width 0 height 11
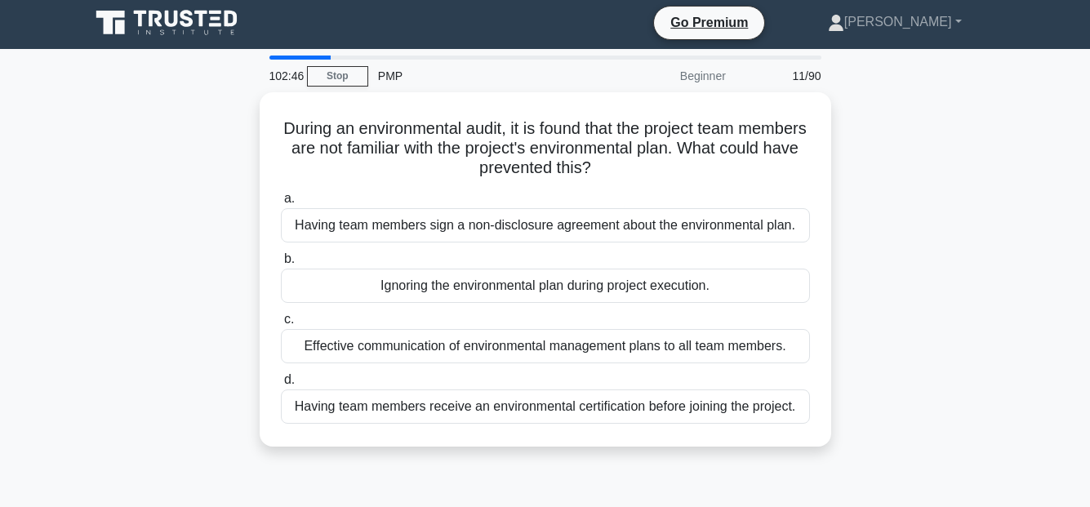
scroll to position [0, 0]
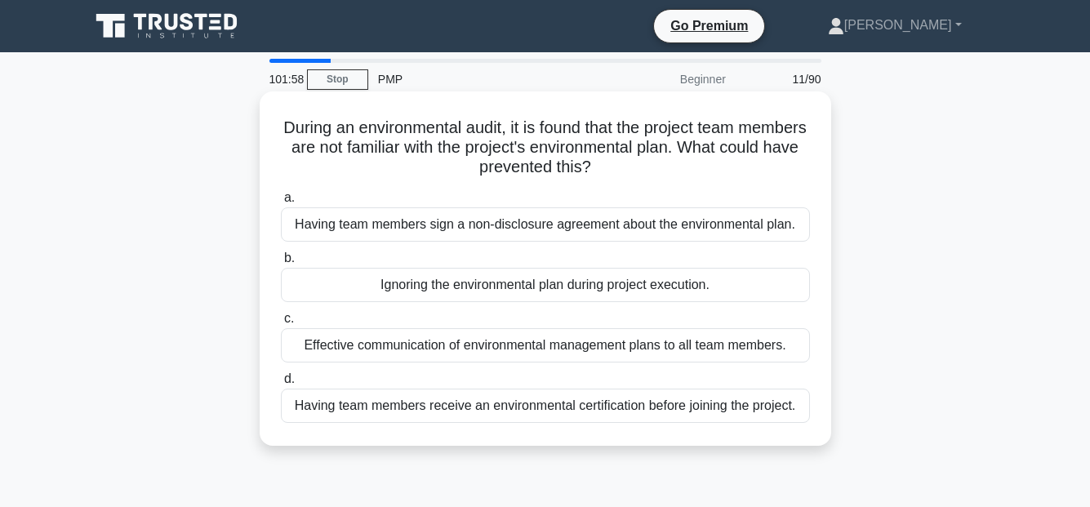
click at [753, 349] on div "Effective communication of environmental management plans to all team members." at bounding box center [545, 345] width 529 height 34
click at [281, 324] on input "c. Effective communication of environmental management plans to all team member…" at bounding box center [281, 318] width 0 height 11
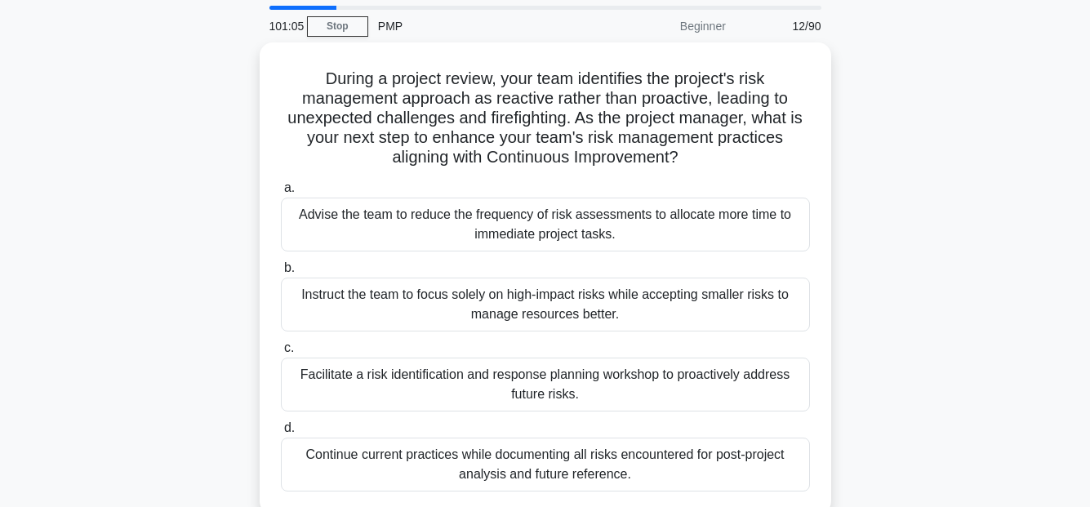
scroll to position [82, 0]
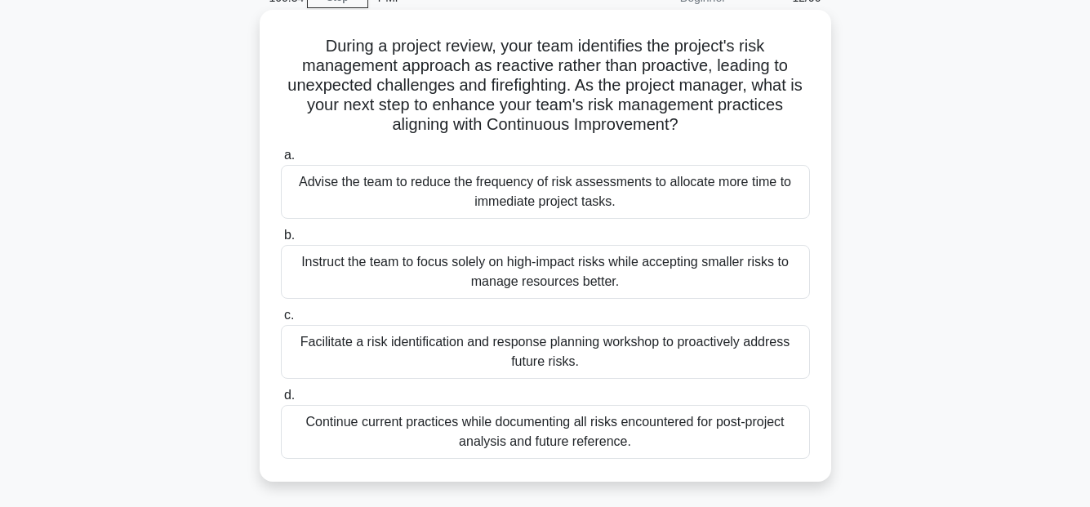
click at [756, 339] on div "Facilitate a risk identification and response planning workshop to proactively …" at bounding box center [545, 352] width 529 height 54
click at [281, 321] on input "c. Facilitate a risk identification and response planning workshop to proactive…" at bounding box center [281, 315] width 0 height 11
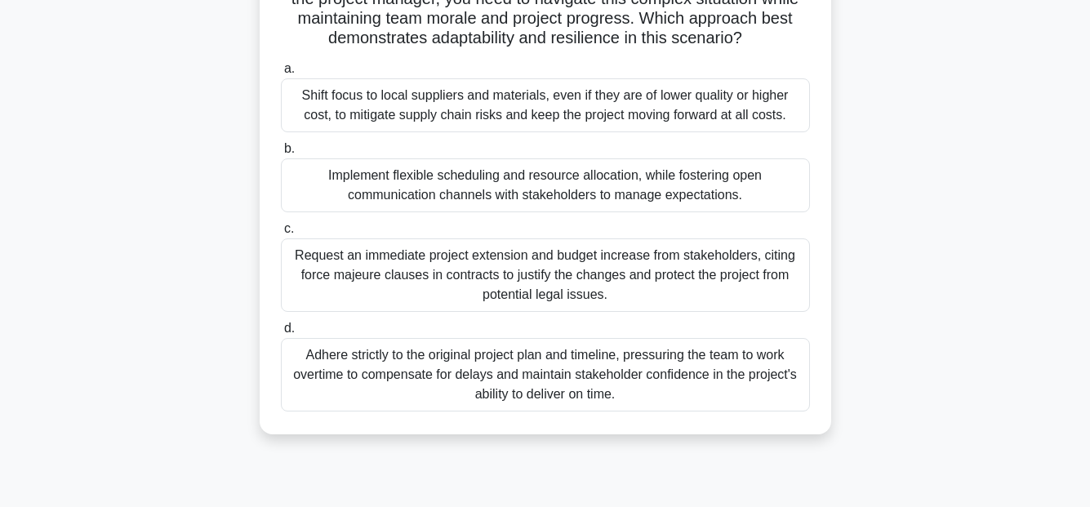
scroll to position [163, 0]
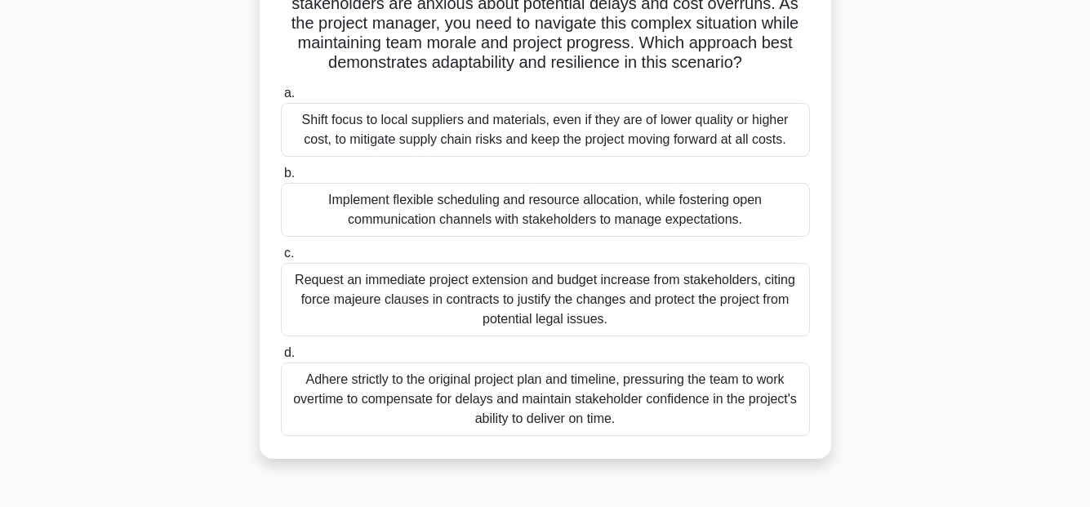
click at [744, 208] on div "Implement flexible scheduling and resource allocation, while fostering open com…" at bounding box center [545, 210] width 529 height 54
click at [281, 179] on input "b. Implement flexible scheduling and resource allocation, while fostering open …" at bounding box center [281, 173] width 0 height 11
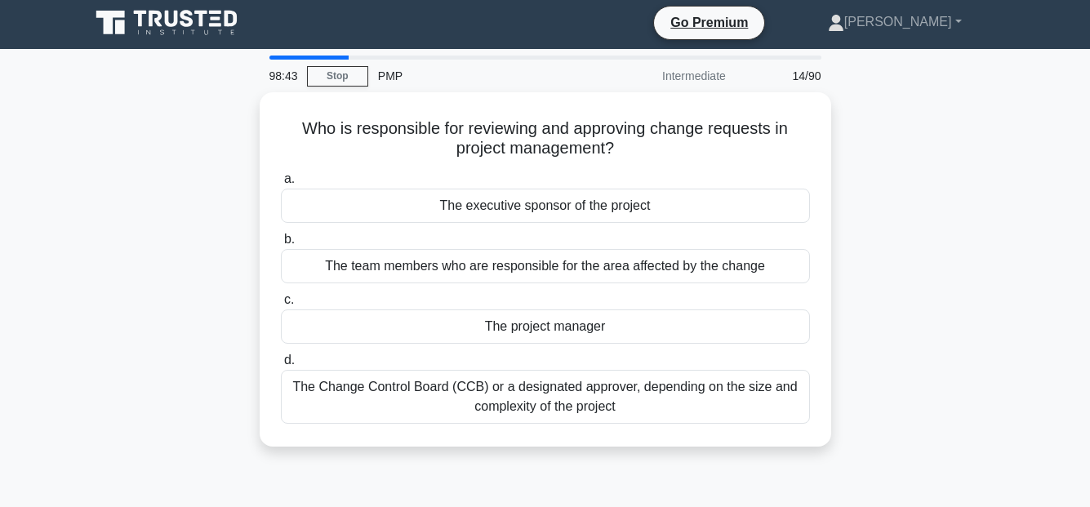
scroll to position [0, 0]
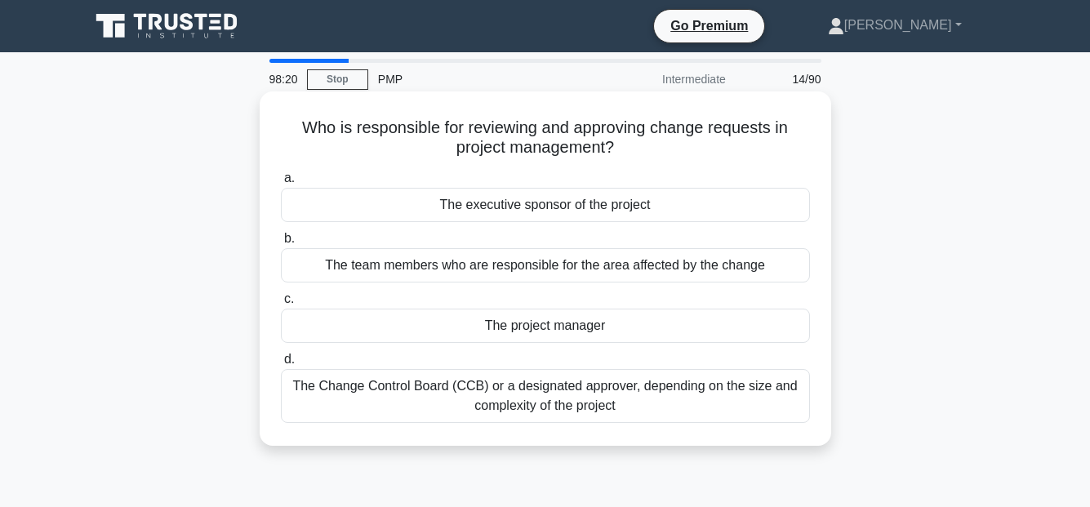
click at [678, 397] on div "The Change Control Board (CCB) or a designated approver, depending on the size …" at bounding box center [545, 396] width 529 height 54
click at [281, 365] on input "d. The Change Control Board (CCB) or a designated approver, depending on the si…" at bounding box center [281, 359] width 0 height 11
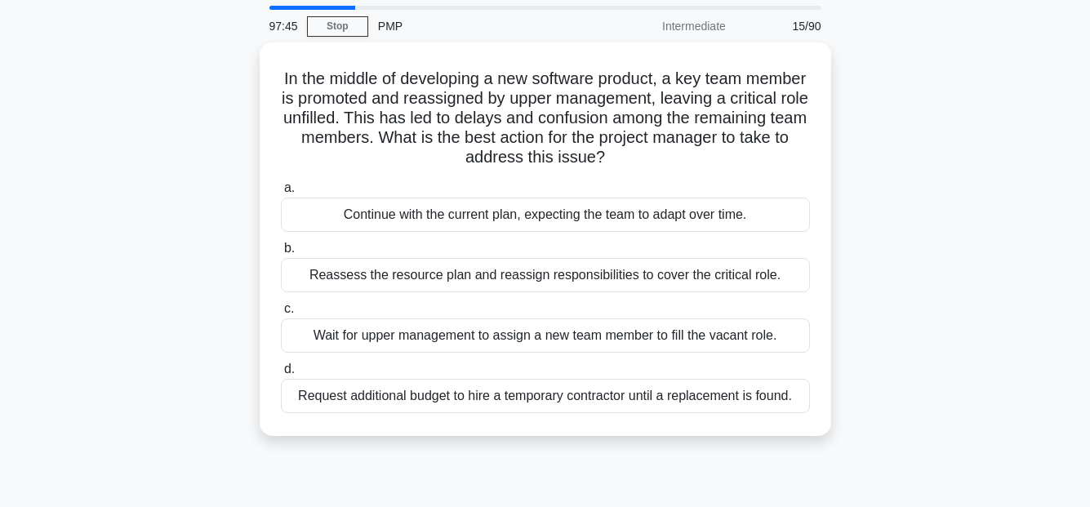
scroll to position [82, 0]
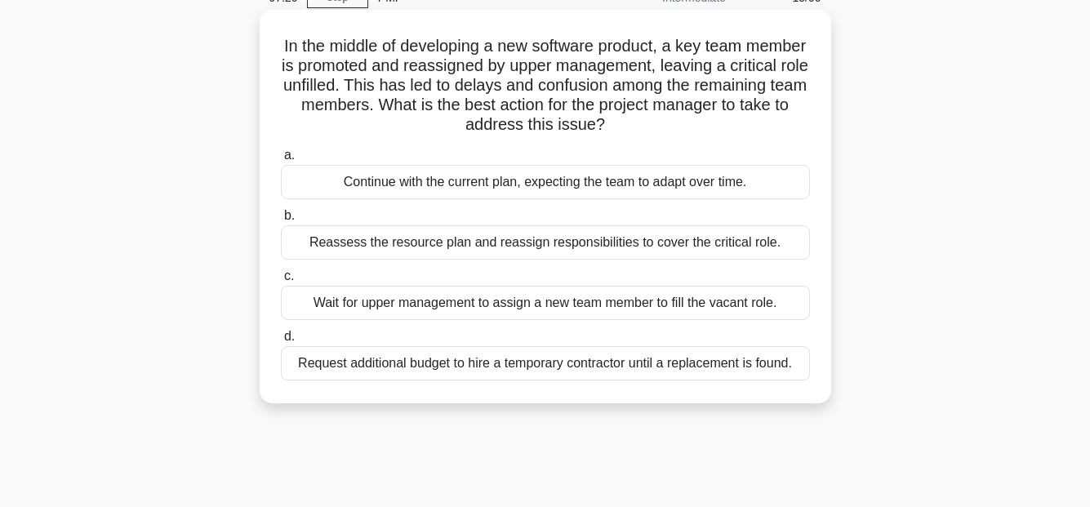
click at [739, 243] on div "Reassess the resource plan and reassign responsibilities to cover the critical …" at bounding box center [545, 242] width 529 height 34
click at [281, 221] on input "b. Reassess the resource plan and reassign responsibilities to cover the critic…" at bounding box center [281, 216] width 0 height 11
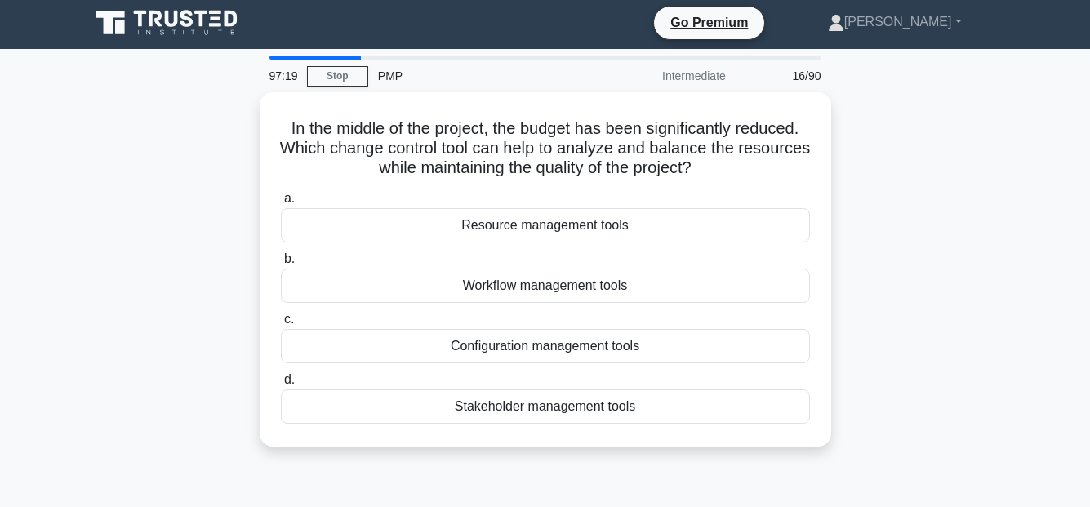
scroll to position [0, 0]
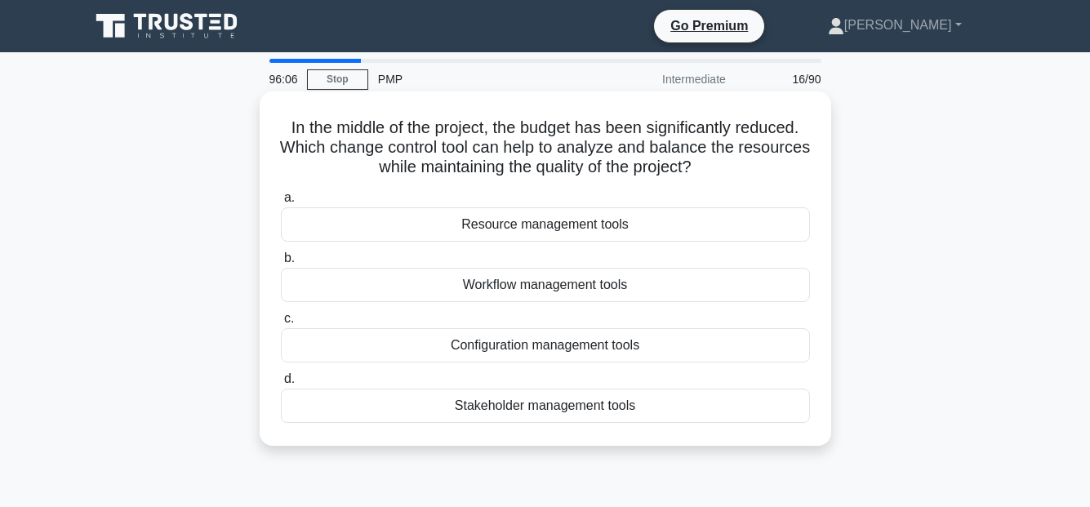
click at [647, 228] on div "Resource management tools" at bounding box center [545, 224] width 529 height 34
click at [281, 203] on input "a. Resource management tools" at bounding box center [281, 198] width 0 height 11
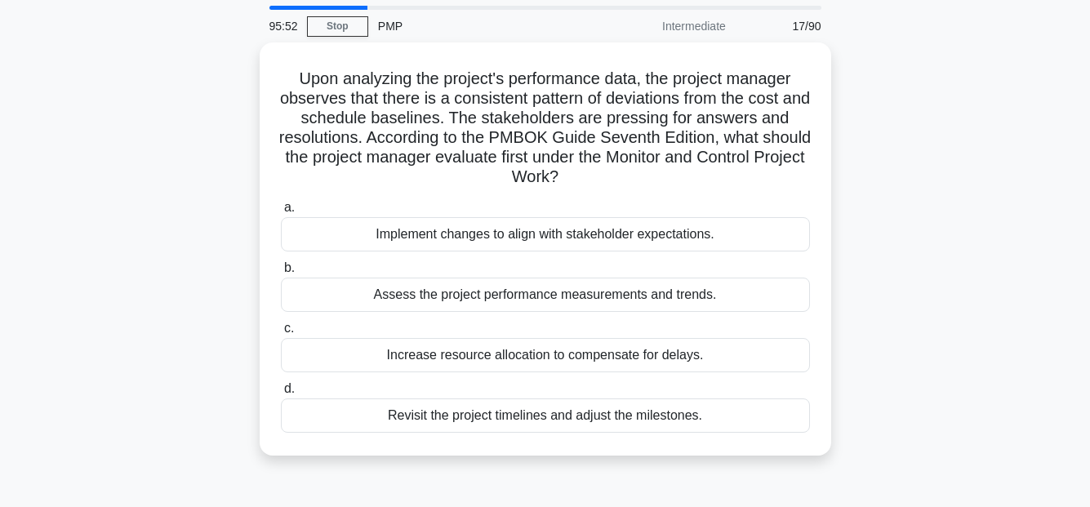
scroll to position [82, 0]
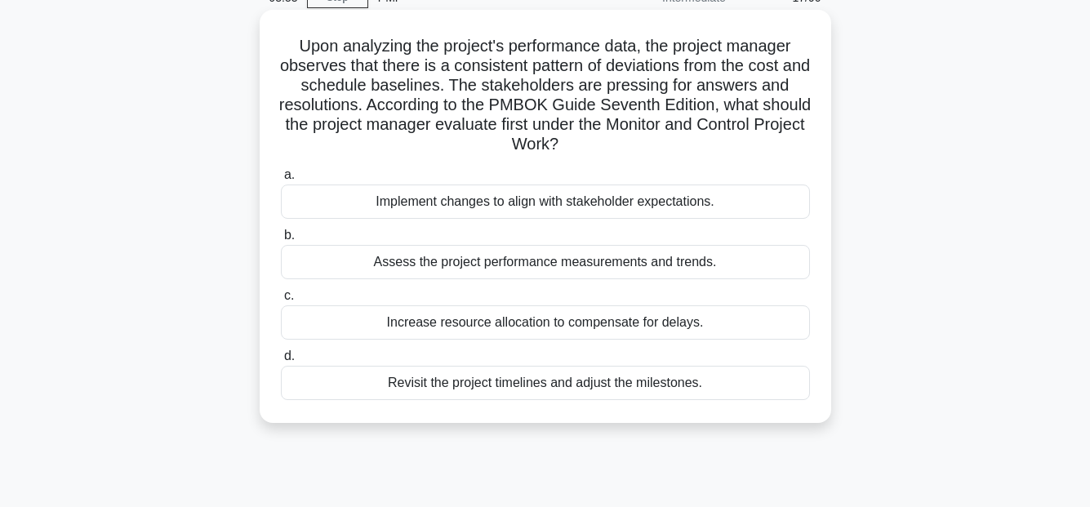
click at [694, 261] on div "Assess the project performance measurements and trends." at bounding box center [545, 262] width 529 height 34
click at [281, 241] on input "b. Assess the project performance measurements and trends." at bounding box center [281, 235] width 0 height 11
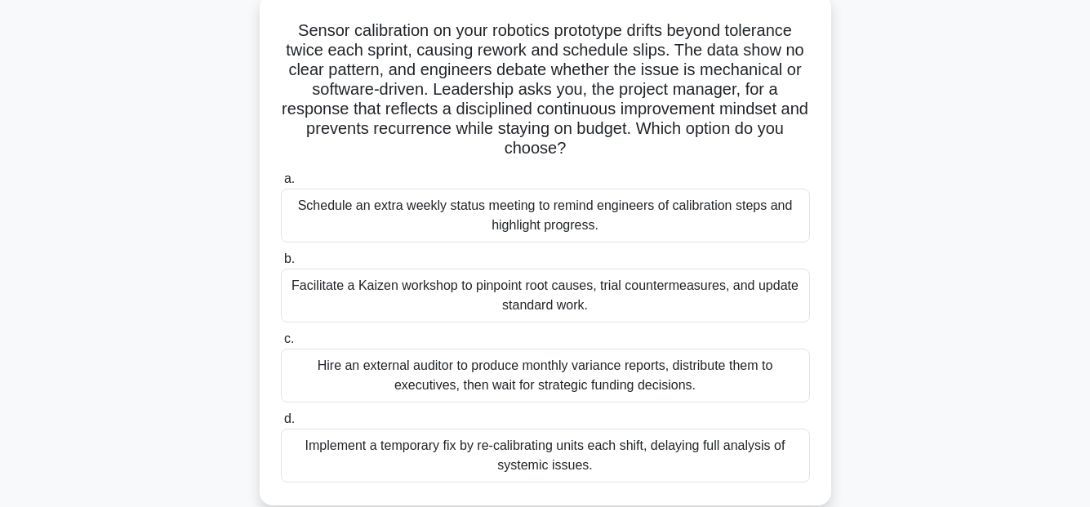
scroll to position [163, 0]
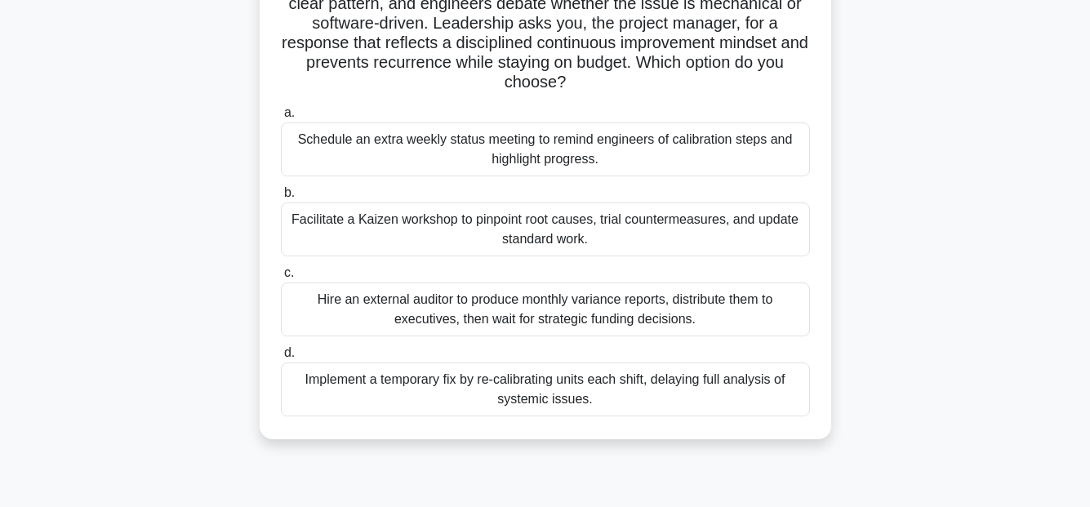
click at [630, 231] on div "Facilitate a Kaizen workshop to pinpoint root causes, trial countermeasures, an…" at bounding box center [545, 229] width 529 height 54
click at [281, 198] on input "b. Facilitate a Kaizen workshop to pinpoint root causes, trial countermeasures,…" at bounding box center [281, 193] width 0 height 11
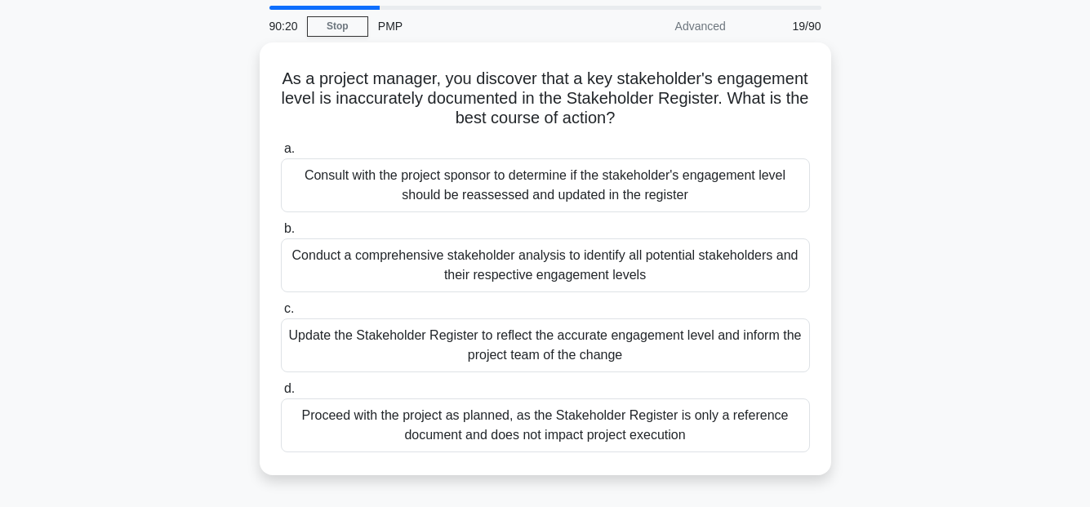
scroll to position [82, 0]
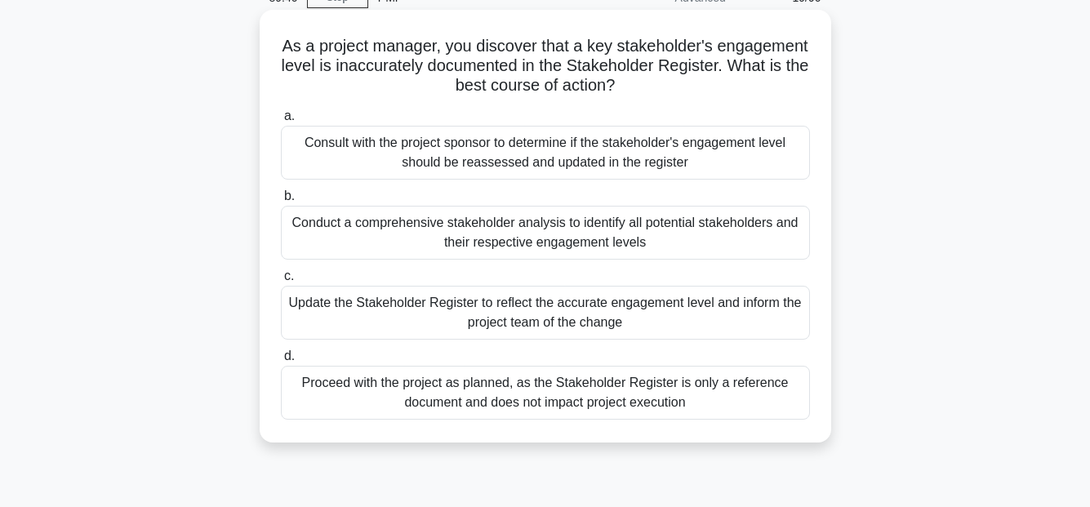
click at [623, 234] on div "Conduct a comprehensive stakeholder analysis to identify all potential stakehol…" at bounding box center [545, 233] width 529 height 54
click at [281, 202] on input "b. Conduct a comprehensive stakeholder analysis to identify all potential stake…" at bounding box center [281, 196] width 0 height 11
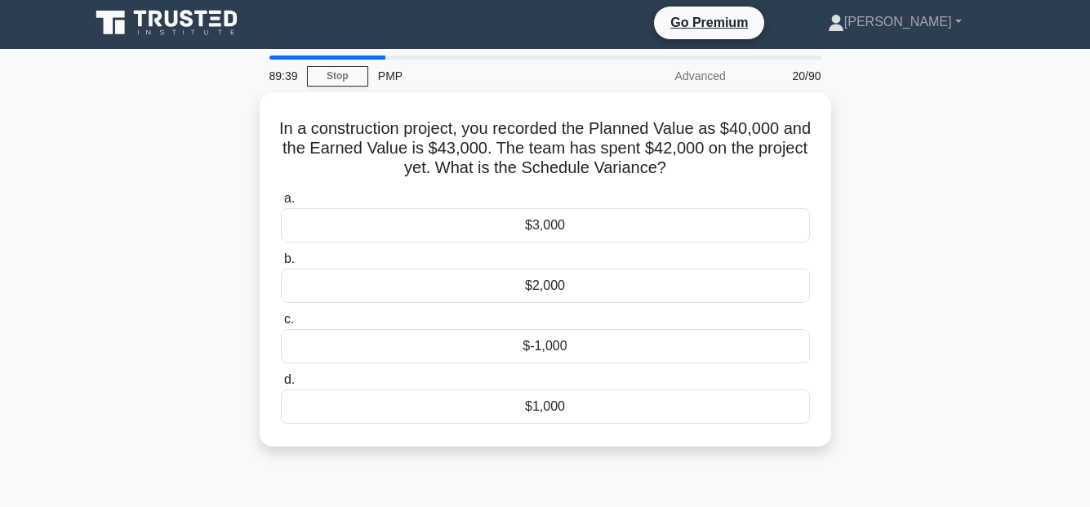
scroll to position [0, 0]
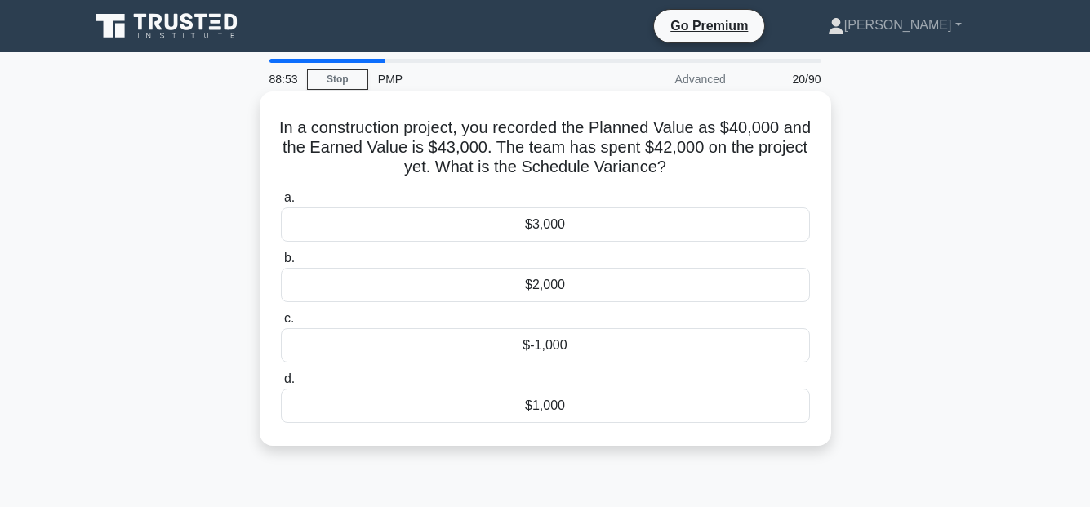
click at [552, 407] on div "$1,000" at bounding box center [545, 406] width 529 height 34
click at [281, 384] on input "d. $1,000" at bounding box center [281, 379] width 0 height 11
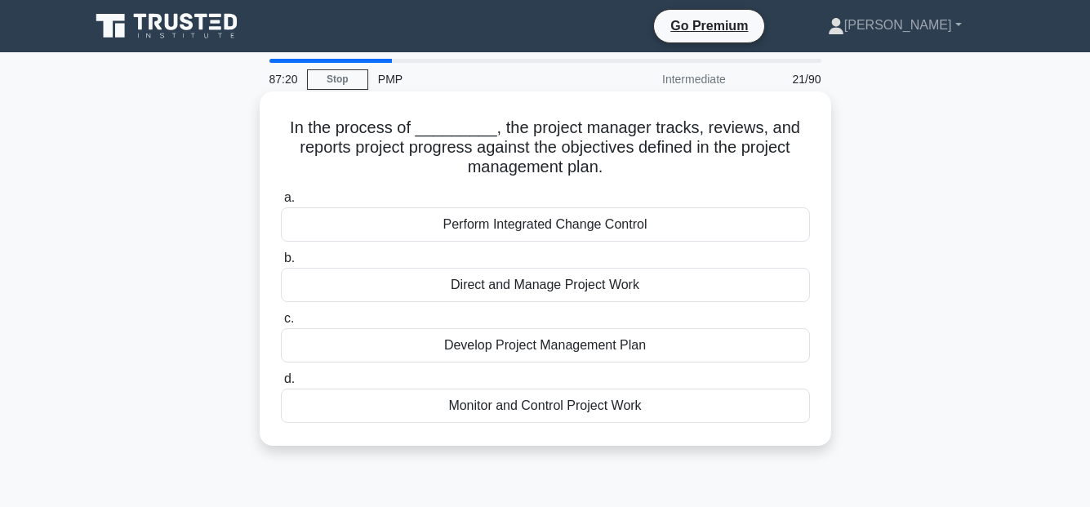
click at [595, 411] on div "Monitor and Control Project Work" at bounding box center [545, 406] width 529 height 34
click at [281, 384] on input "d. Monitor and Control Project Work" at bounding box center [281, 379] width 0 height 11
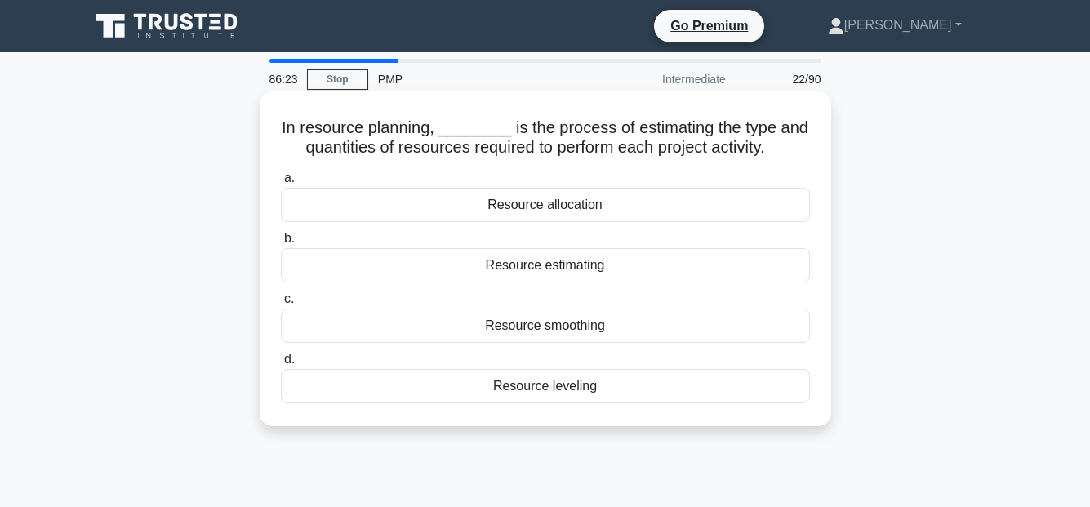
click at [547, 264] on div "Resource estimating" at bounding box center [545, 265] width 529 height 34
click at [281, 244] on input "b. Resource estimating" at bounding box center [281, 238] width 0 height 11
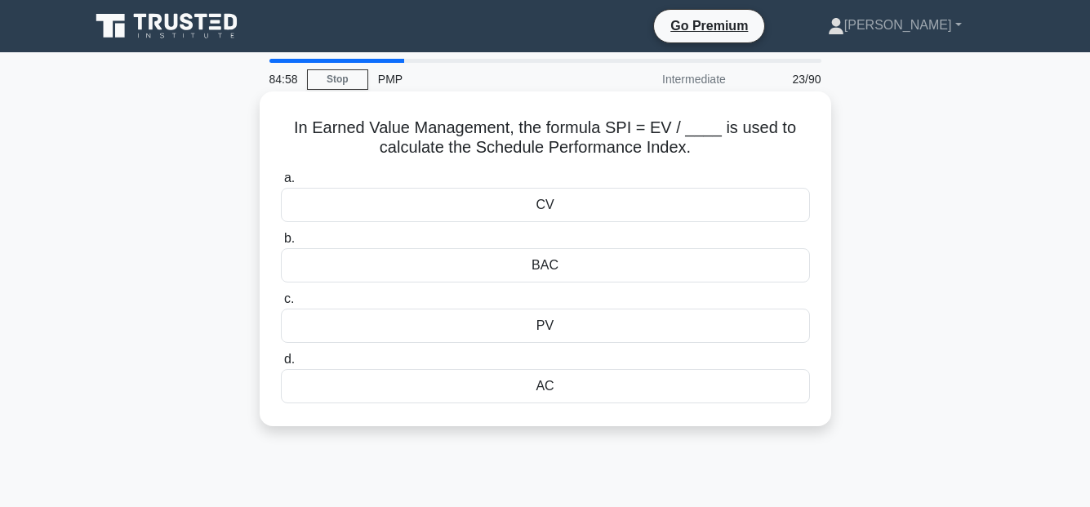
click at [544, 324] on div "PV" at bounding box center [545, 326] width 529 height 34
click at [281, 304] on input "c. PV" at bounding box center [281, 299] width 0 height 11
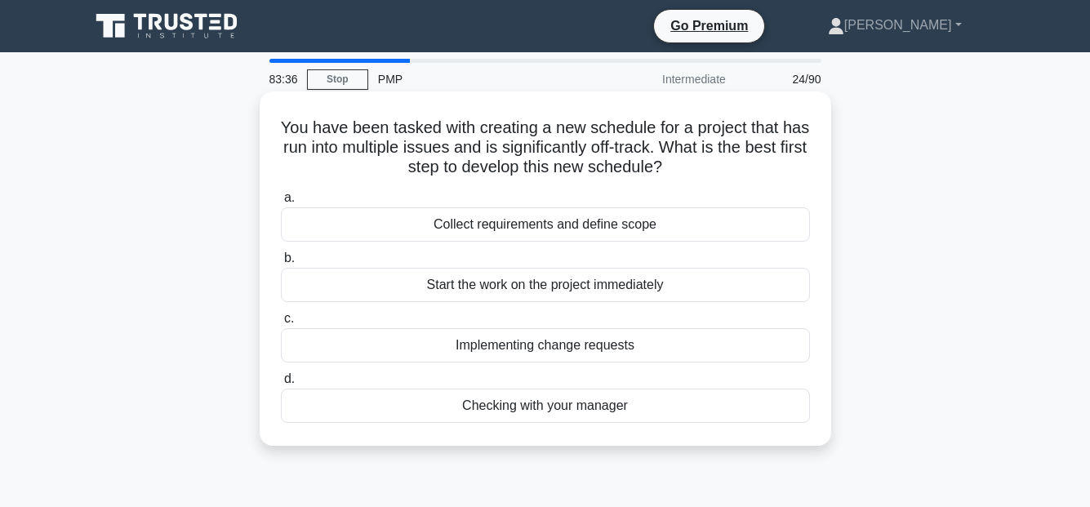
click at [563, 224] on div "Collect requirements and define scope" at bounding box center [545, 224] width 529 height 34
click at [281, 203] on input "a. Collect requirements and define scope" at bounding box center [281, 198] width 0 height 11
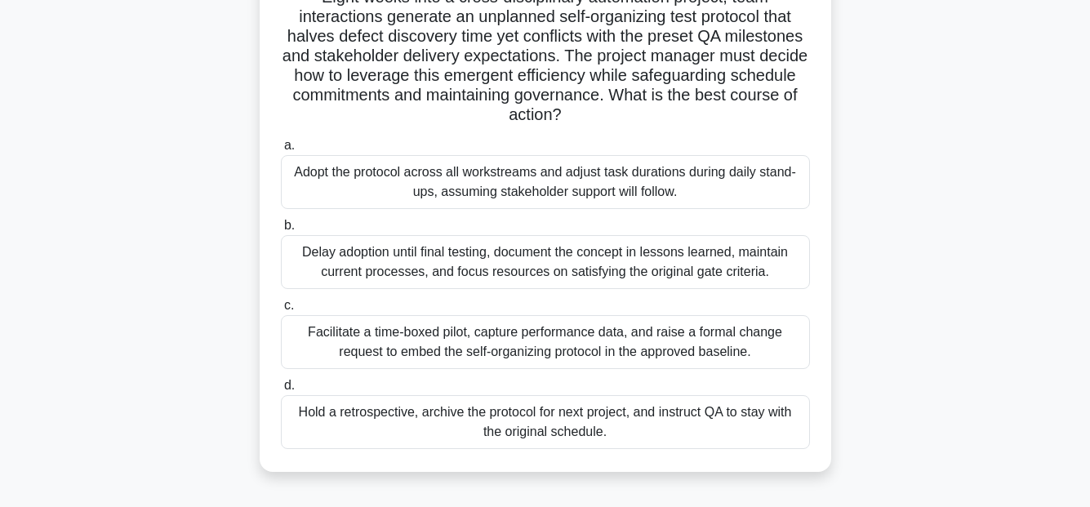
scroll to position [163, 0]
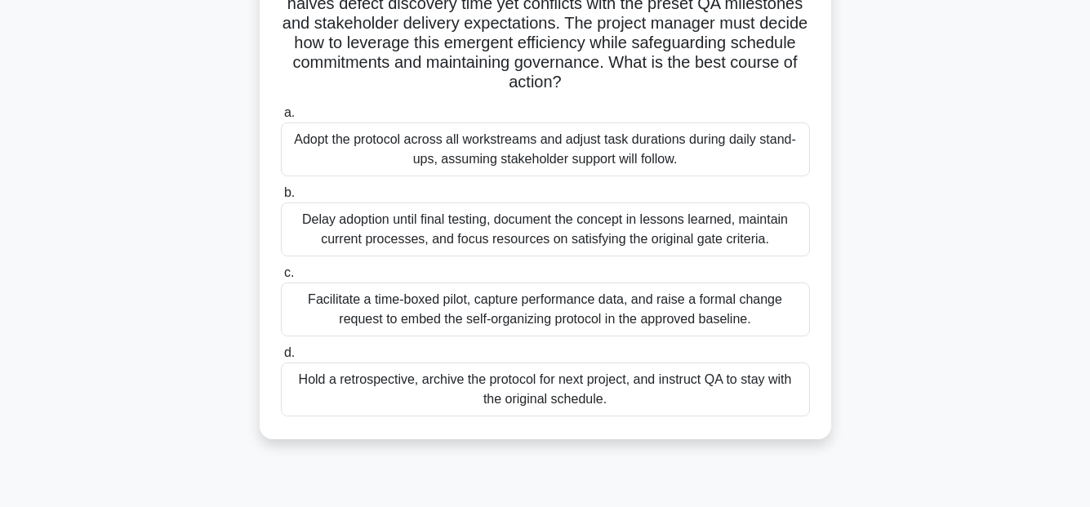
click at [697, 238] on div "Delay adoption until final testing, document the concept in lessons learned, ma…" at bounding box center [545, 229] width 529 height 54
click at [281, 198] on input "b. Delay adoption until final testing, document the concept in lessons learned,…" at bounding box center [281, 193] width 0 height 11
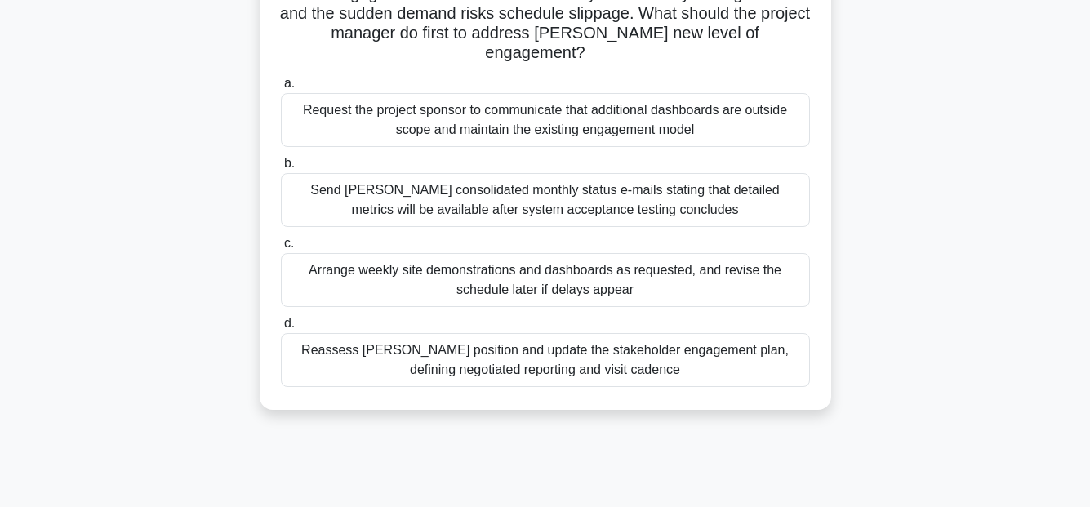
scroll to position [245, 0]
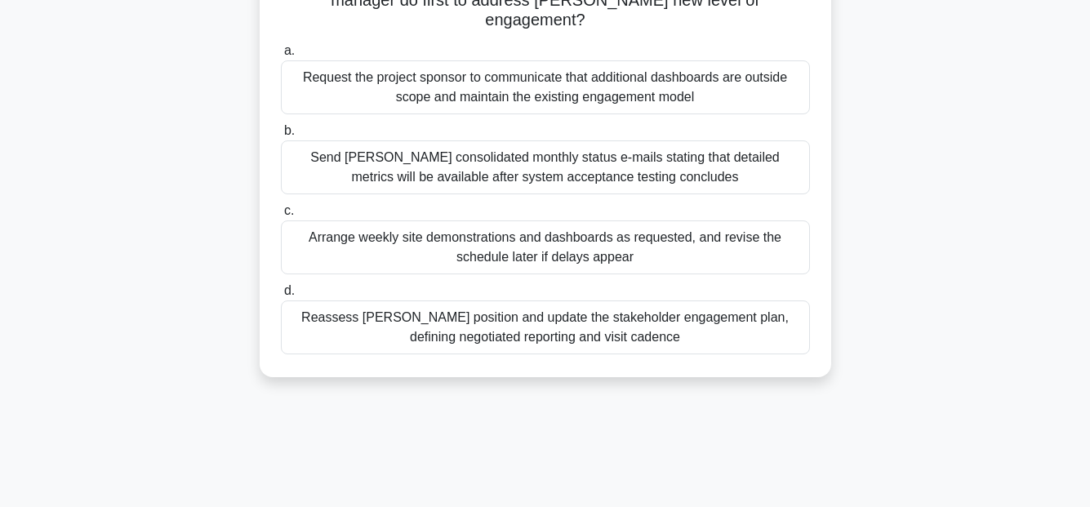
click at [708, 314] on div "Reassess Terry’s position and update the stakeholder engagement plan, defining …" at bounding box center [545, 327] width 529 height 54
click at [281, 296] on input "d. Reassess Terry’s position and update the stakeholder engagement plan, defini…" at bounding box center [281, 291] width 0 height 11
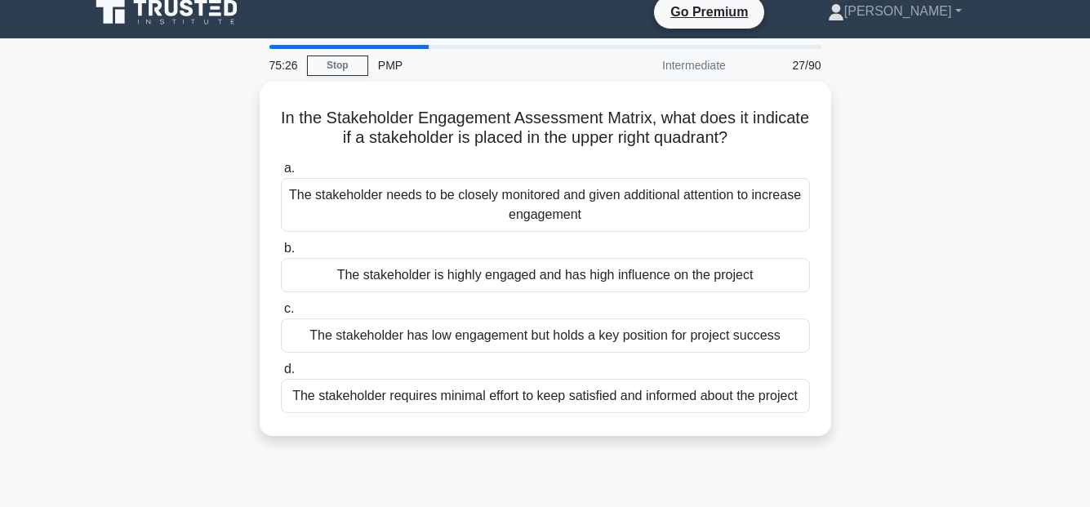
scroll to position [0, 0]
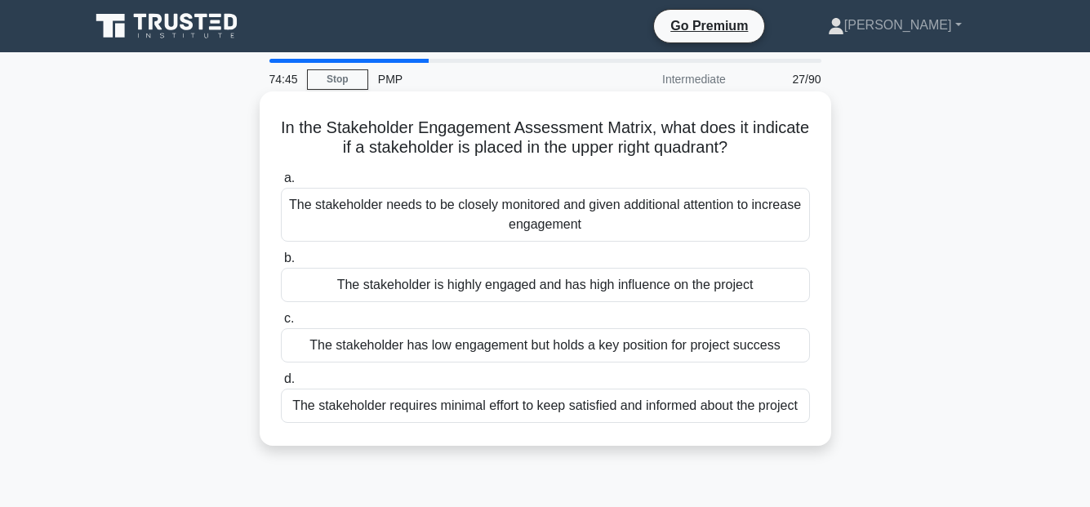
click at [709, 289] on div "The stakeholder is highly engaged and has high influence on the project" at bounding box center [545, 285] width 529 height 34
click at [281, 264] on input "b. The stakeholder is highly engaged and has high influence on the project" at bounding box center [281, 258] width 0 height 11
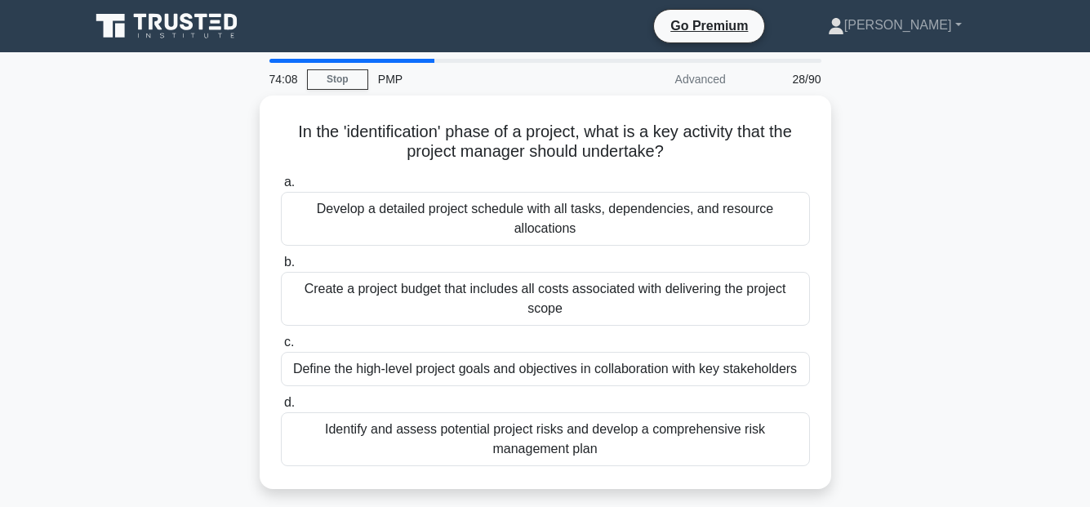
scroll to position [82, 0]
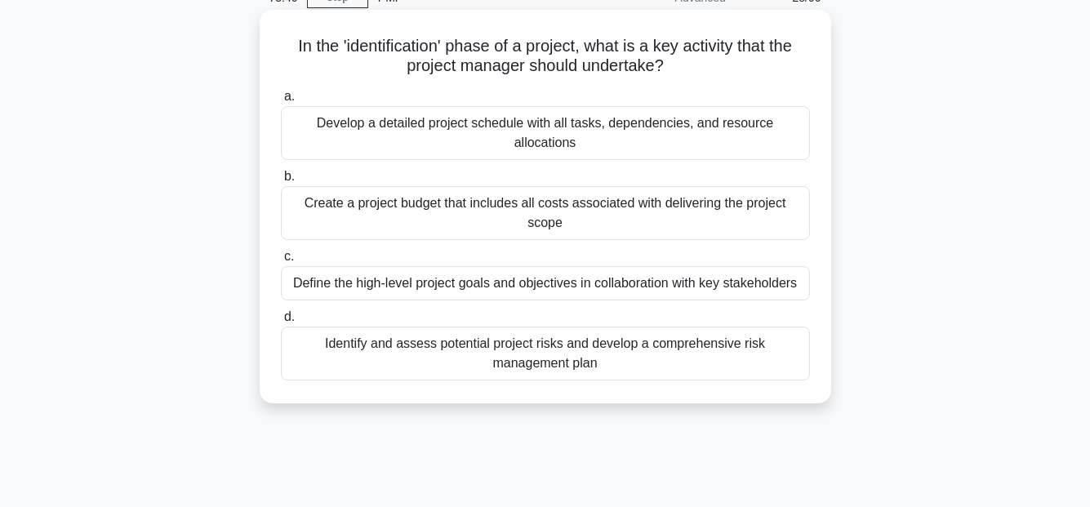
click at [727, 287] on div "Define the high-level project goals and objectives in collaboration with key st…" at bounding box center [545, 283] width 529 height 34
click at [281, 262] on input "c. Define the high-level project goals and objectives in collaboration with key…" at bounding box center [281, 256] width 0 height 11
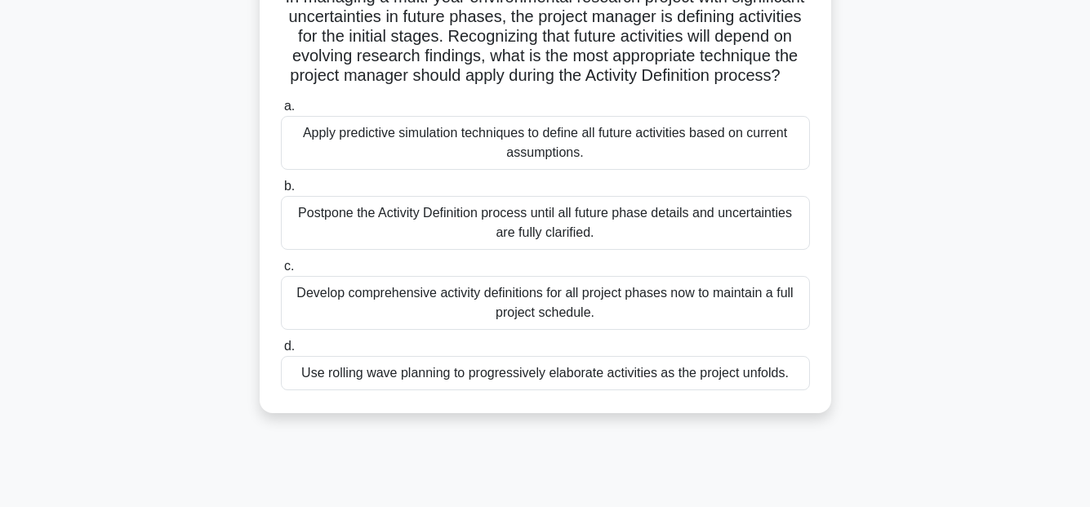
scroll to position [163, 0]
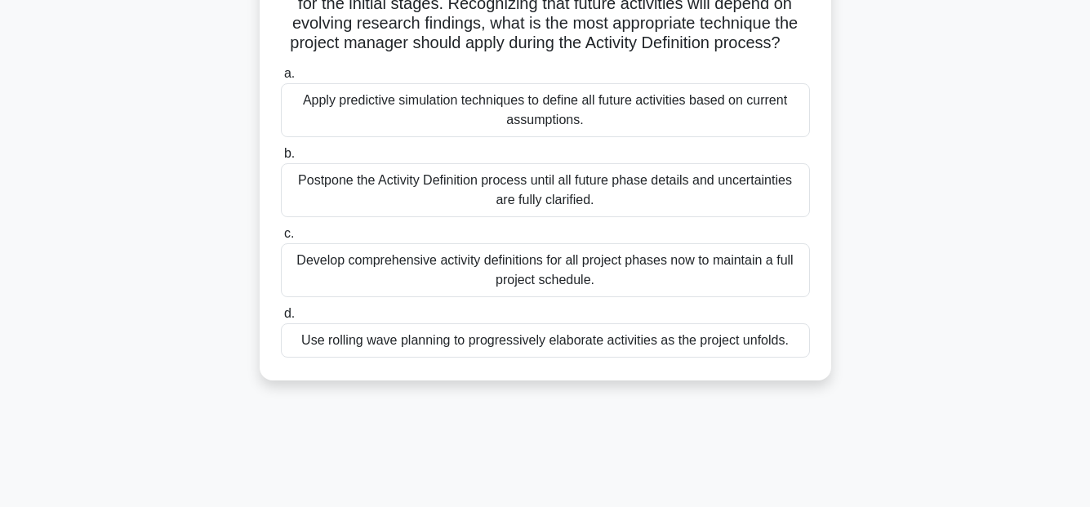
click at [748, 358] on div "Use rolling wave planning to progressively elaborate activities as the project …" at bounding box center [545, 340] width 529 height 34
click at [281, 319] on input "d. Use rolling wave planning to progressively elaborate activities as the proje…" at bounding box center [281, 314] width 0 height 11
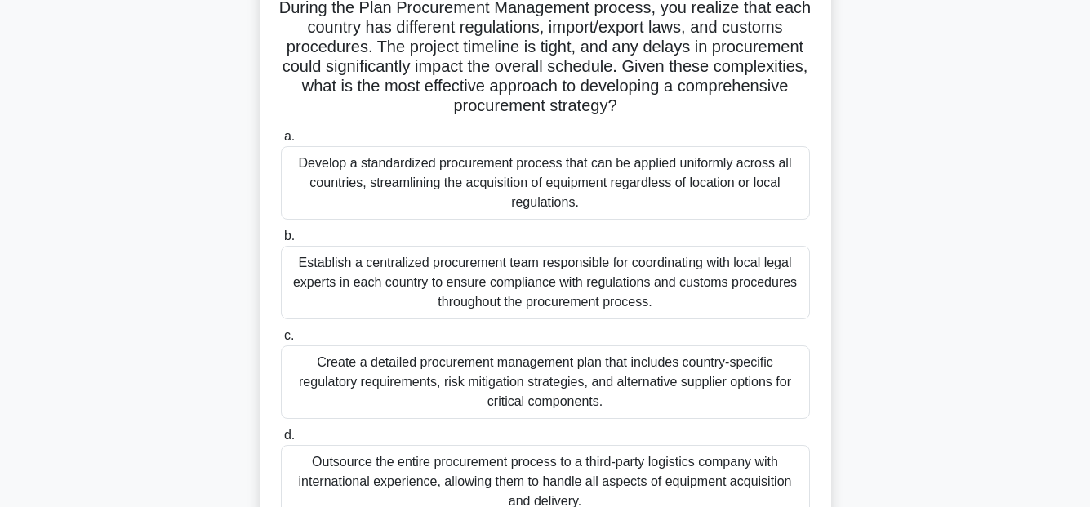
scroll to position [245, 0]
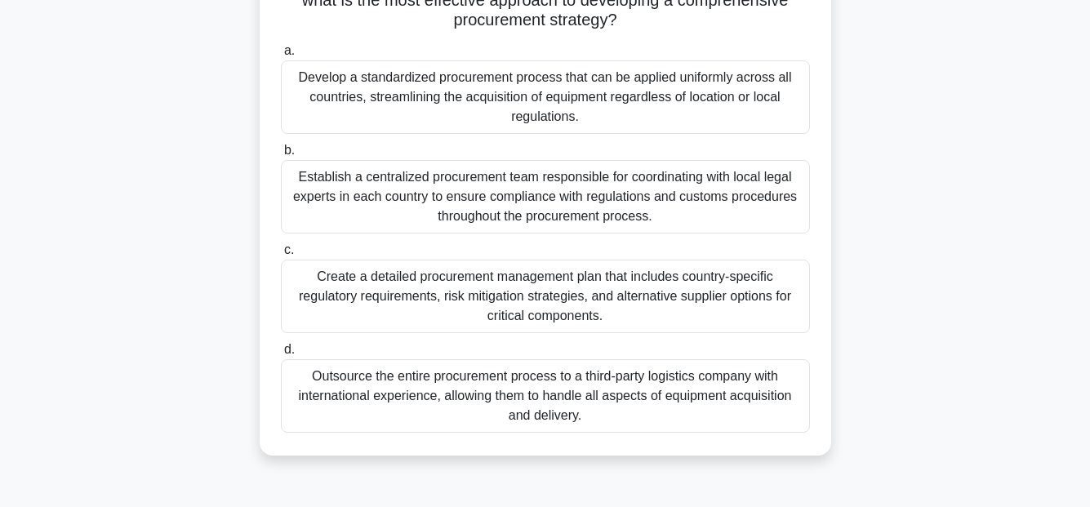
click at [580, 209] on div "Establish a centralized procurement team responsible for coordinating with loca…" at bounding box center [545, 196] width 529 height 73
click at [281, 156] on input "b. Establish a centralized procurement team responsible for coordinating with l…" at bounding box center [281, 150] width 0 height 11
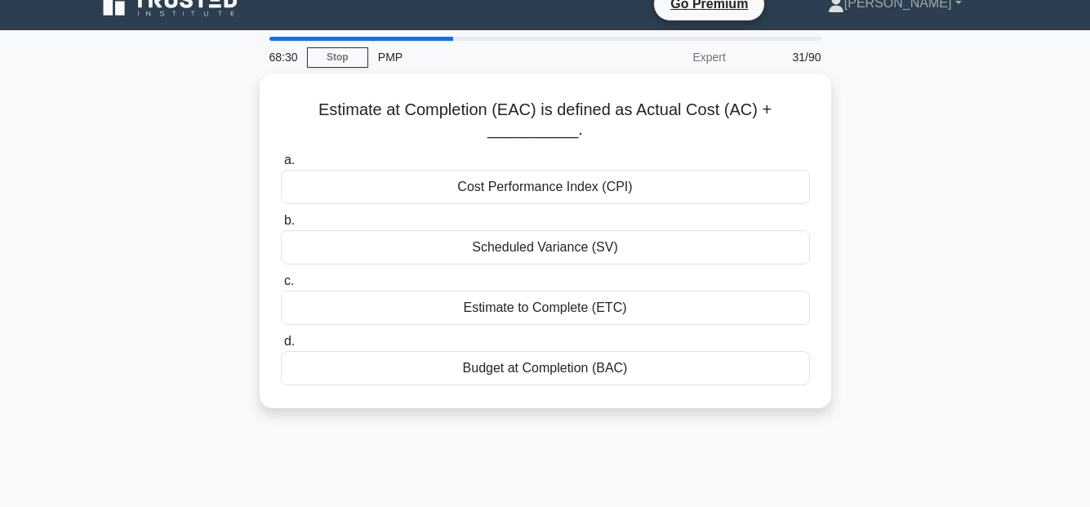
scroll to position [0, 0]
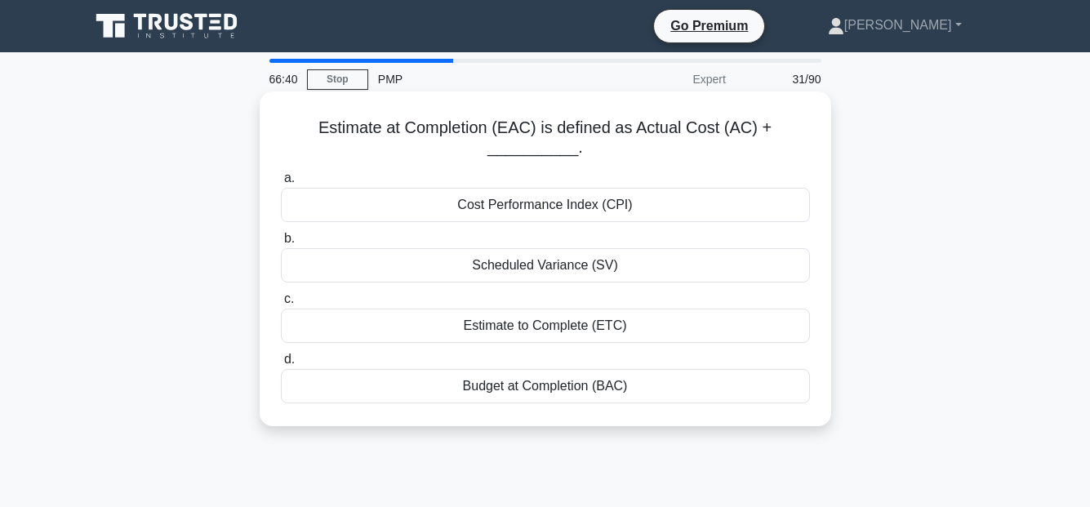
click at [609, 265] on div "Scheduled Variance (SV)" at bounding box center [545, 265] width 529 height 34
click at [281, 244] on input "b. Scheduled Variance (SV)" at bounding box center [281, 238] width 0 height 11
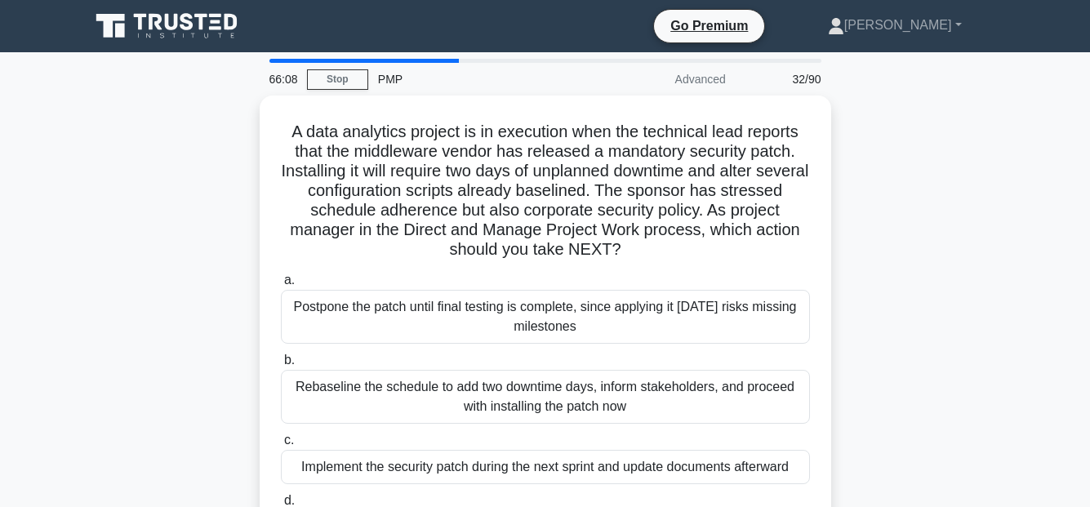
scroll to position [82, 0]
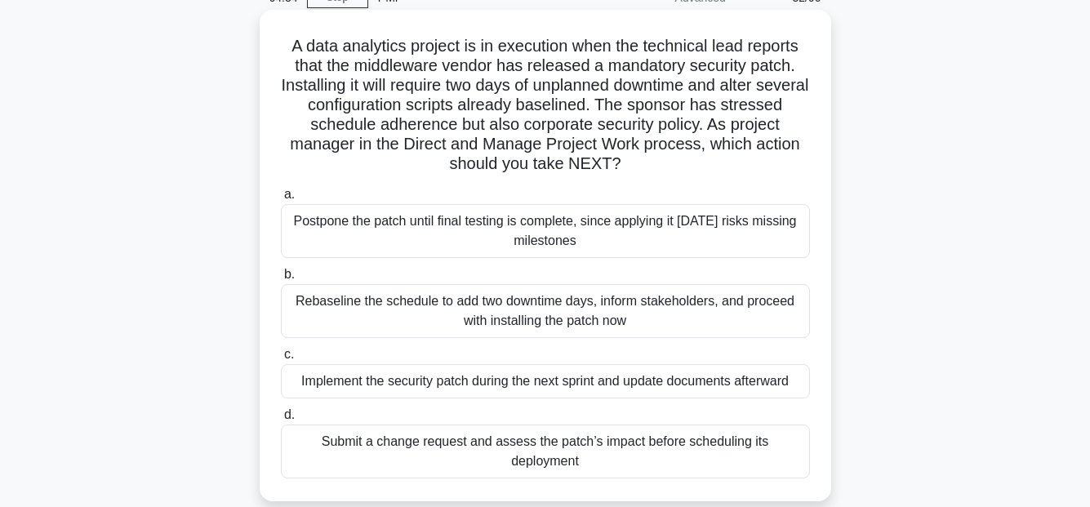
click at [659, 441] on div "Submit a change request and assess the patch’s impact before scheduling its dep…" at bounding box center [545, 451] width 529 height 54
click at [281, 420] on input "d. Submit a change request and assess the patch’s impact before scheduling its …" at bounding box center [281, 415] width 0 height 11
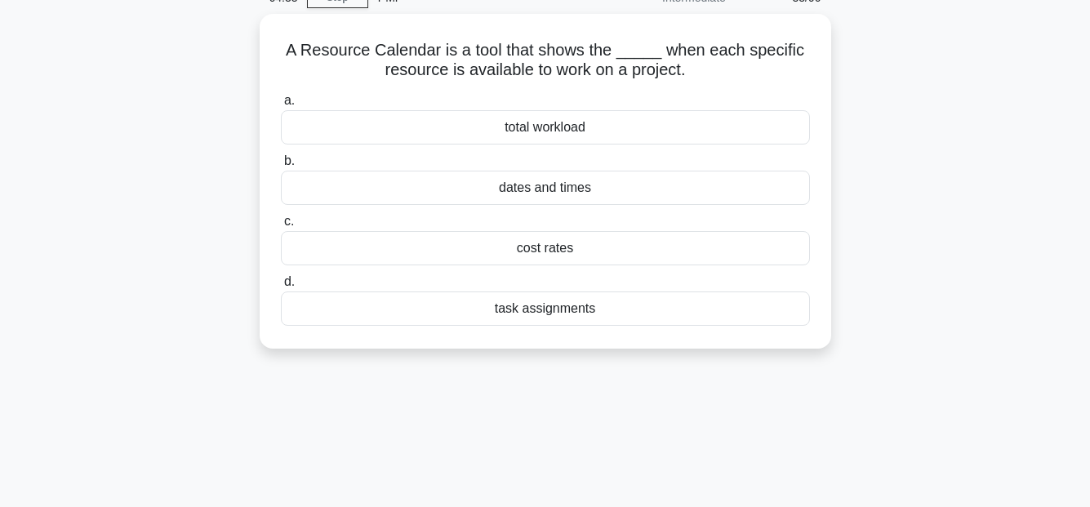
scroll to position [0, 0]
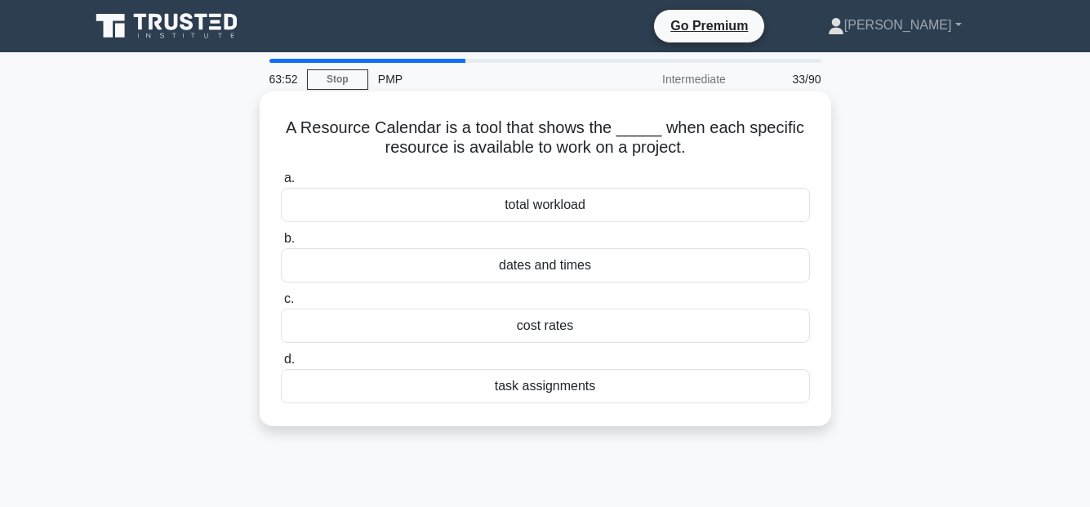
click at [623, 390] on div "task assignments" at bounding box center [545, 386] width 529 height 34
click at [281, 365] on input "d. task assignments" at bounding box center [281, 359] width 0 height 11
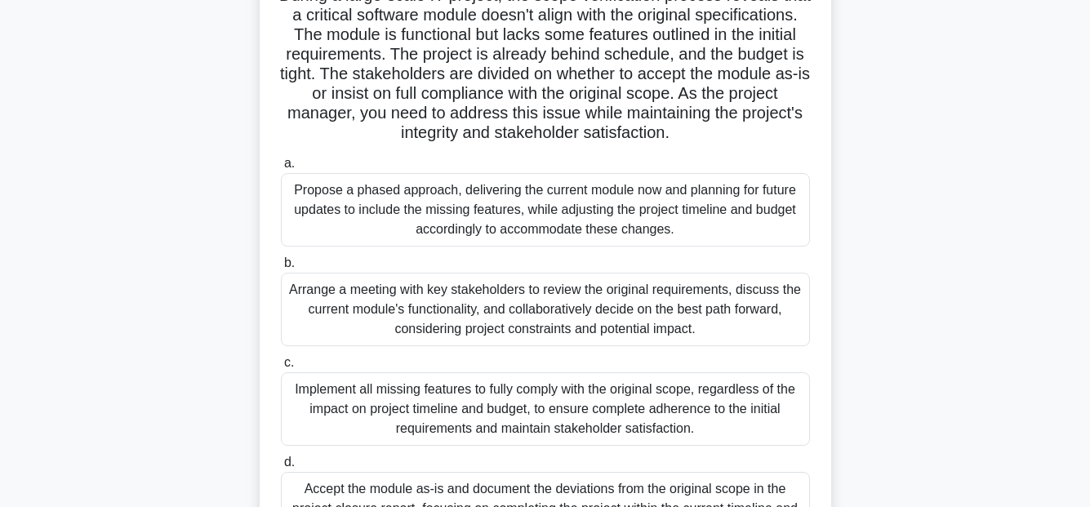
scroll to position [163, 0]
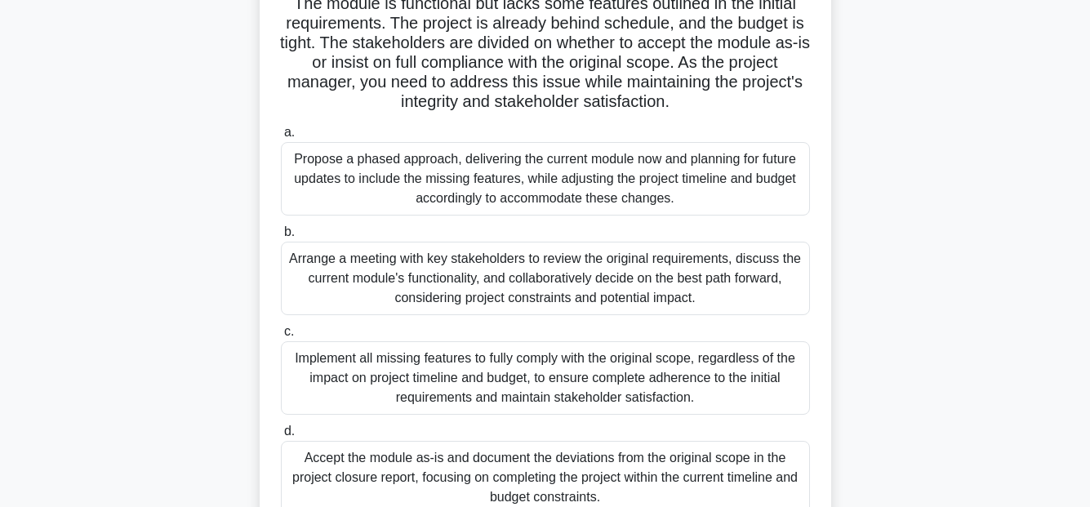
click at [687, 193] on div "Propose a phased approach, delivering the current module now and planning for f…" at bounding box center [545, 178] width 529 height 73
click at [281, 138] on input "a. Propose a phased approach, delivering the current module now and planning fo…" at bounding box center [281, 132] width 0 height 11
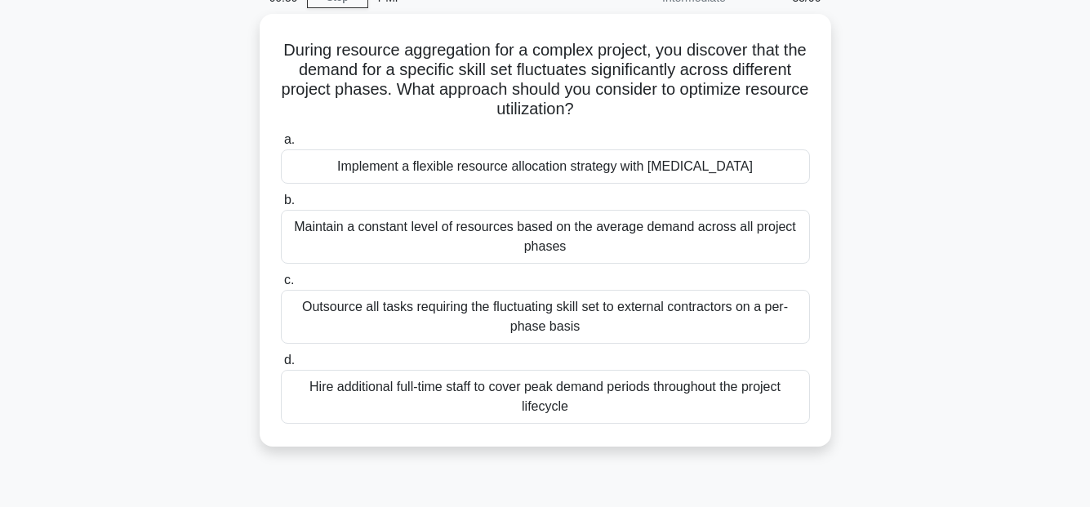
scroll to position [0, 0]
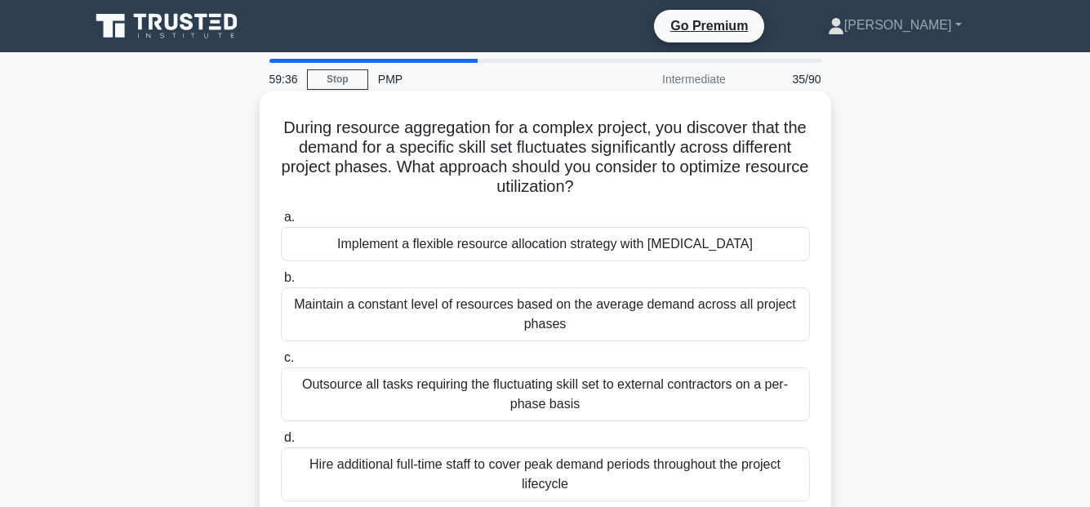
click at [672, 248] on div "Implement a flexible resource allocation strategy with cross-training" at bounding box center [545, 244] width 529 height 34
click at [281, 223] on input "a. Implement a flexible resource allocation strategy with cross-training" at bounding box center [281, 217] width 0 height 11
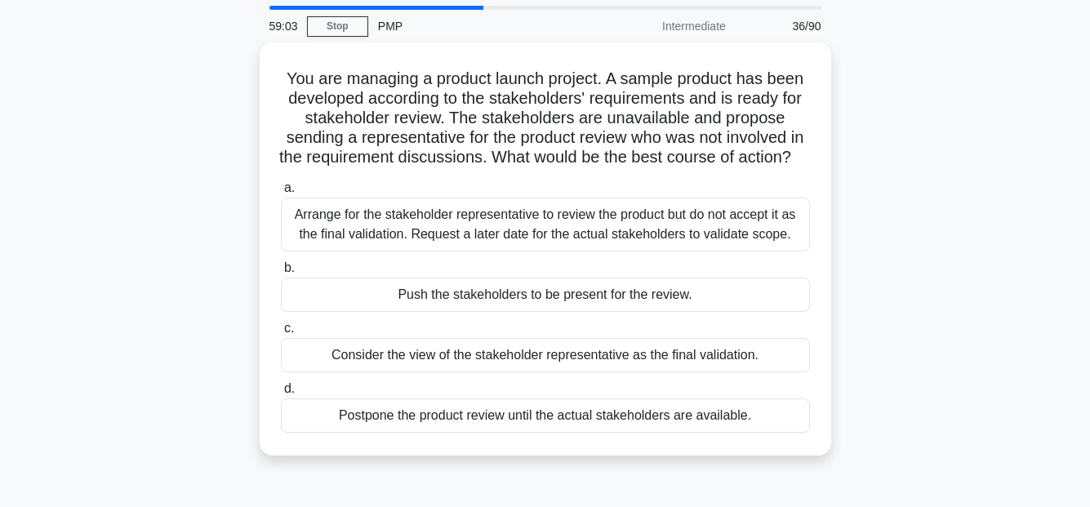
scroll to position [82, 0]
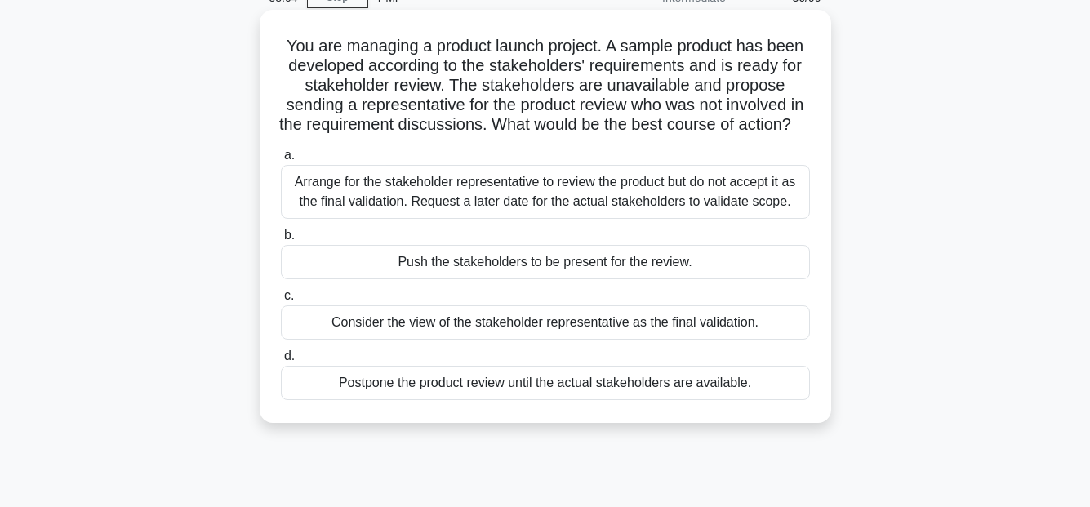
click at [633, 207] on div "Arrange for the stakeholder representative to review the product but do not acc…" at bounding box center [545, 192] width 529 height 54
click at [281, 161] on input "a. Arrange for the stakeholder representative to review the product but do not …" at bounding box center [281, 155] width 0 height 11
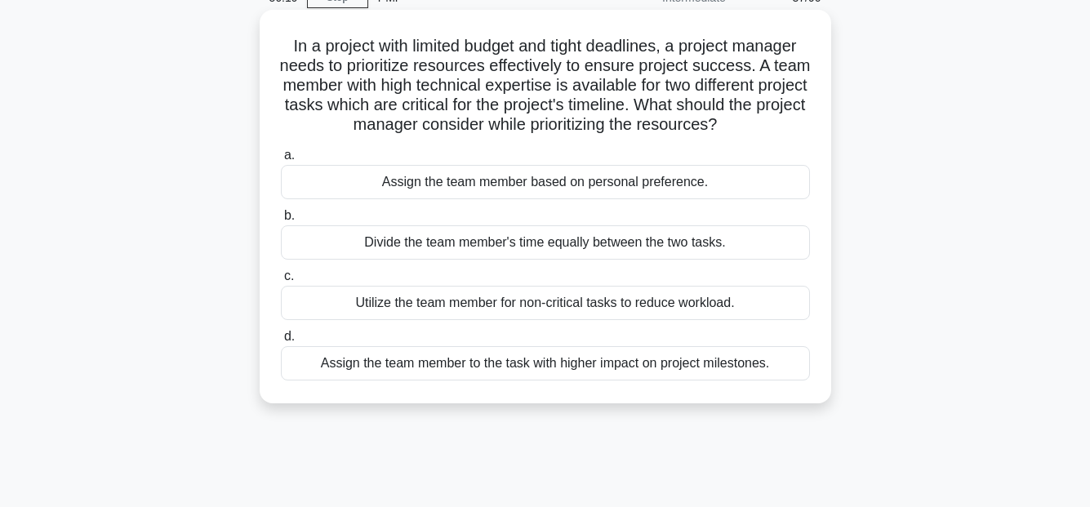
click at [718, 380] on div "Assign the team member to the task with higher impact on project milestones." at bounding box center [545, 363] width 529 height 34
click at [281, 342] on input "d. Assign the team member to the task with higher impact on project milestones." at bounding box center [281, 336] width 0 height 11
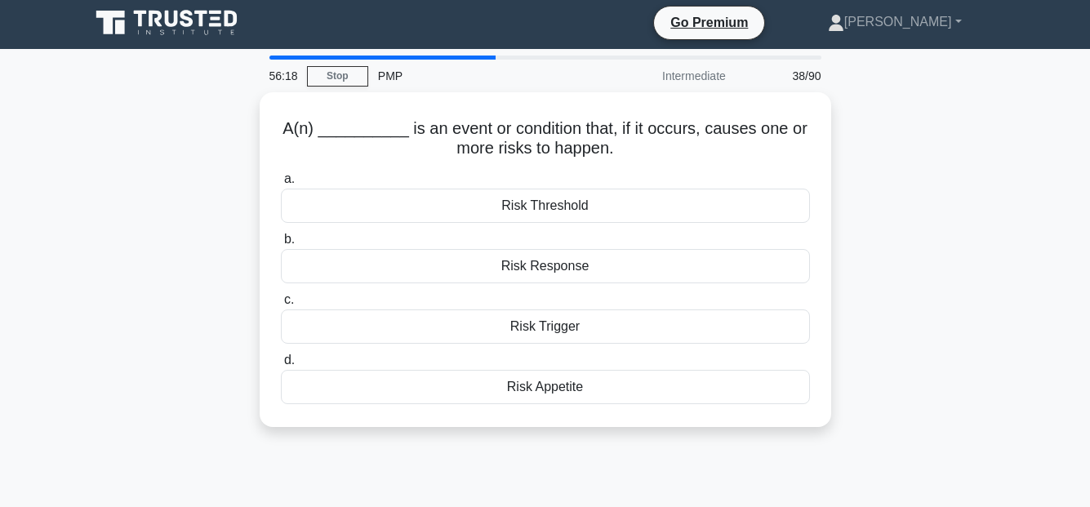
scroll to position [0, 0]
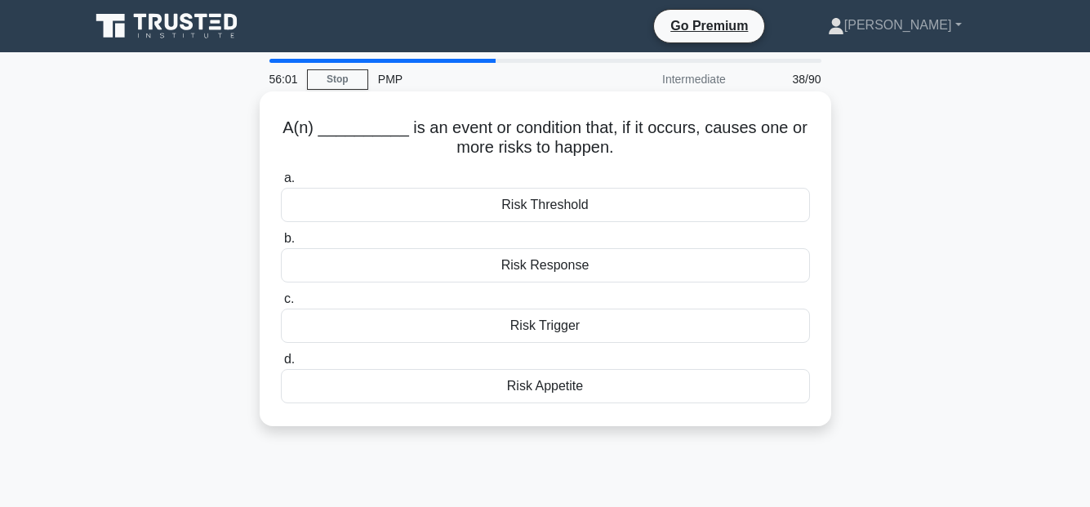
click at [550, 330] on div "Risk Trigger" at bounding box center [545, 326] width 529 height 34
click at [281, 304] on input "c. Risk Trigger" at bounding box center [281, 299] width 0 height 11
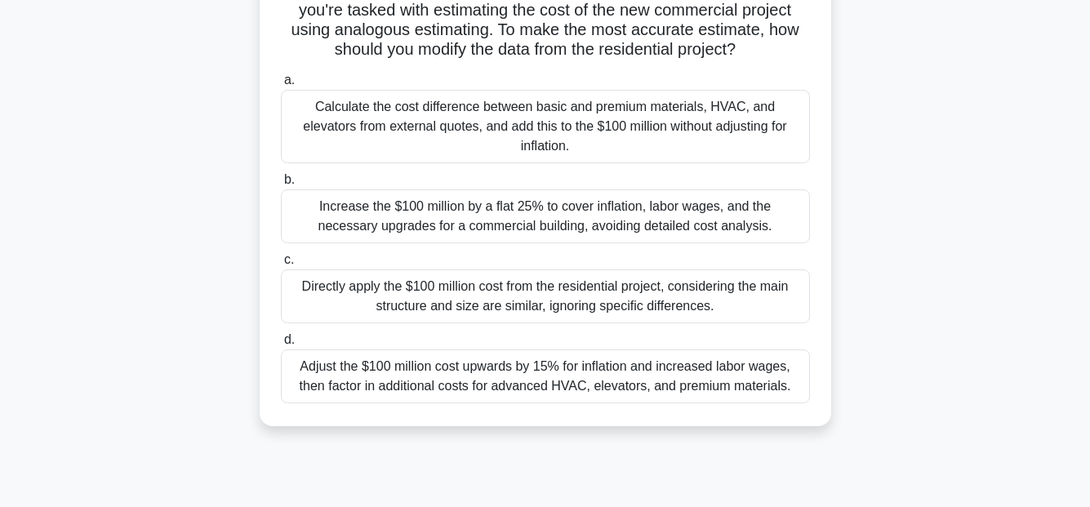
scroll to position [327, 0]
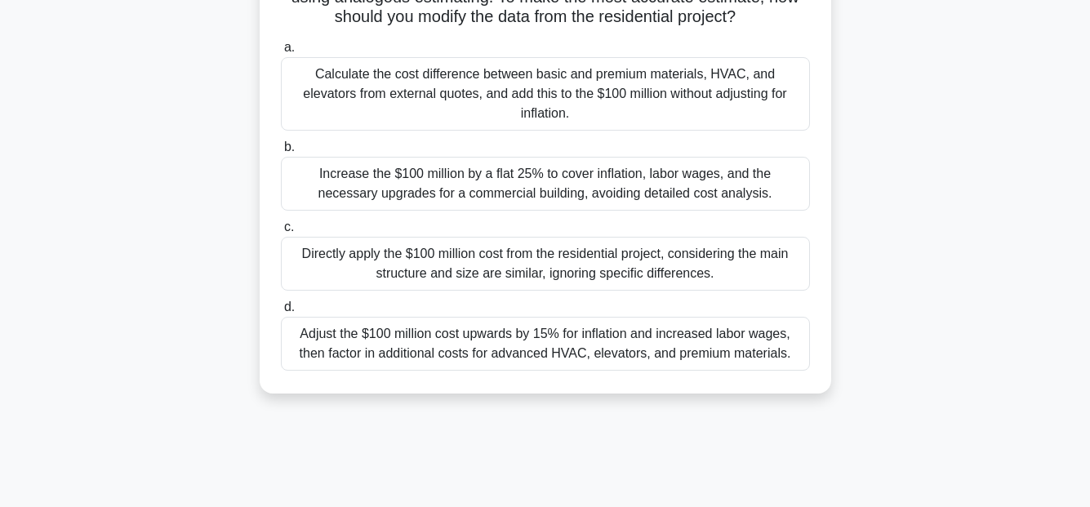
click at [765, 349] on div "Adjust the $100 million cost upwards by 15% for inflation and increased labor w…" at bounding box center [545, 344] width 529 height 54
click at [281, 313] on input "d. Adjust the $100 million cost upwards by 15% for inflation and increased labo…" at bounding box center [281, 307] width 0 height 11
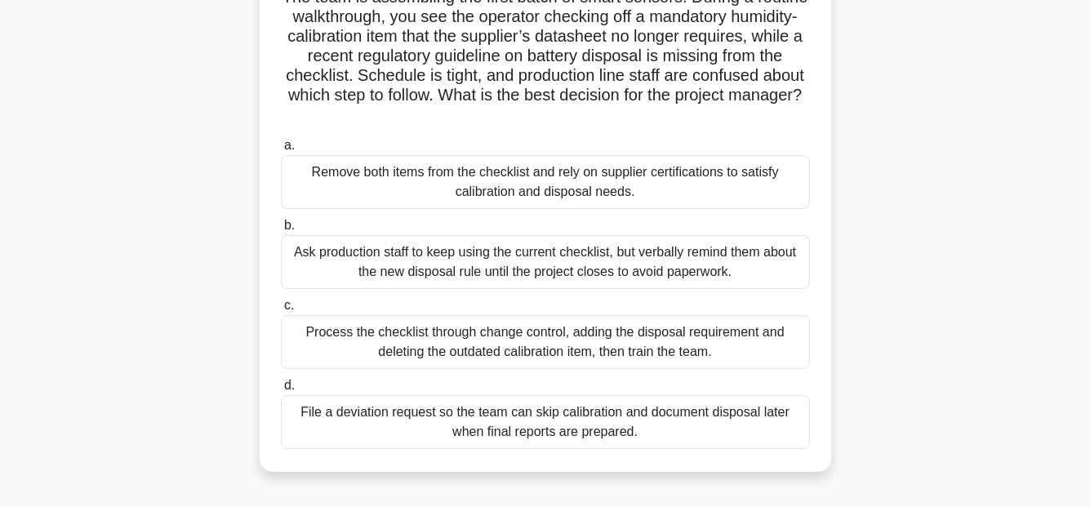
scroll to position [163, 0]
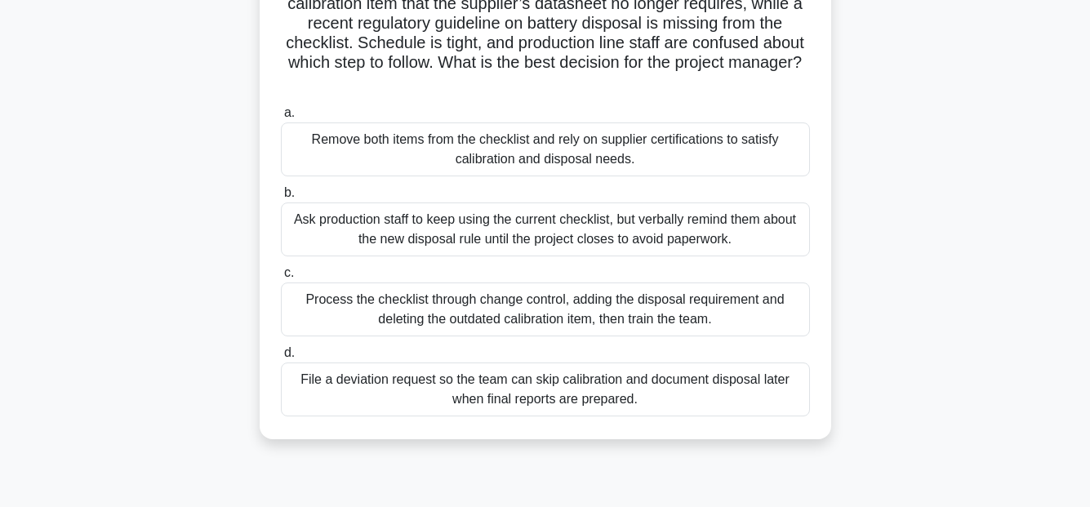
click at [633, 306] on div "Process the checklist through change control, adding the disposal requirement a…" at bounding box center [545, 309] width 529 height 54
click at [281, 278] on input "c. Process the checklist through change control, adding the disposal requiremen…" at bounding box center [281, 273] width 0 height 11
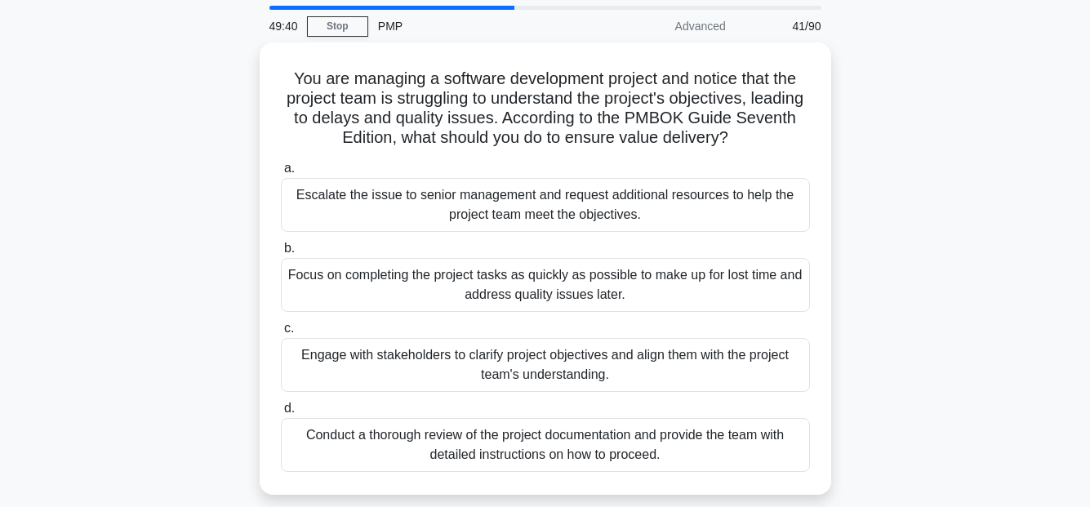
scroll to position [82, 0]
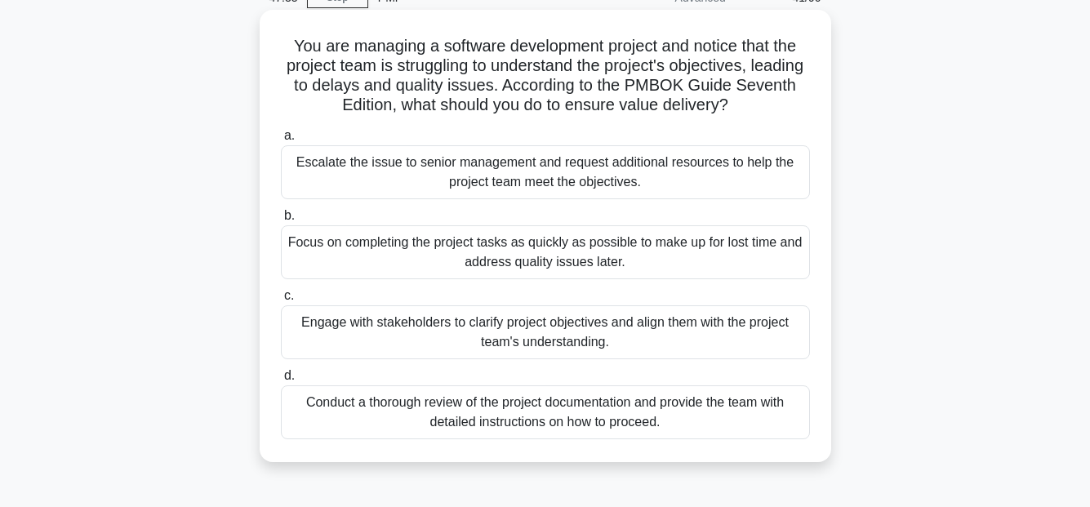
click at [701, 340] on div "Engage with stakeholders to clarify project objectives and align them with the …" at bounding box center [545, 332] width 529 height 54
click at [281, 301] on input "c. Engage with stakeholders to clarify project objectives and align them with t…" at bounding box center [281, 296] width 0 height 11
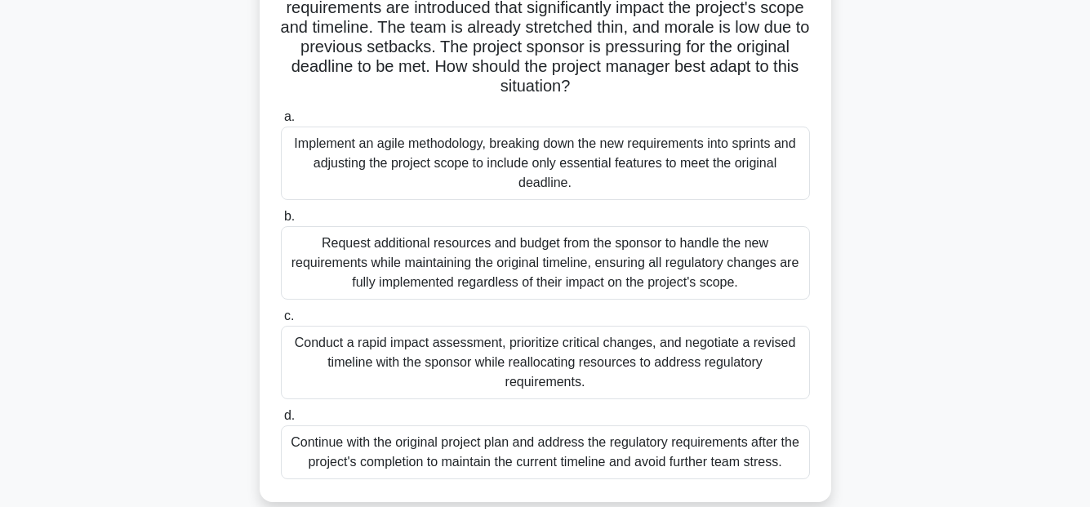
scroll to position [245, 0]
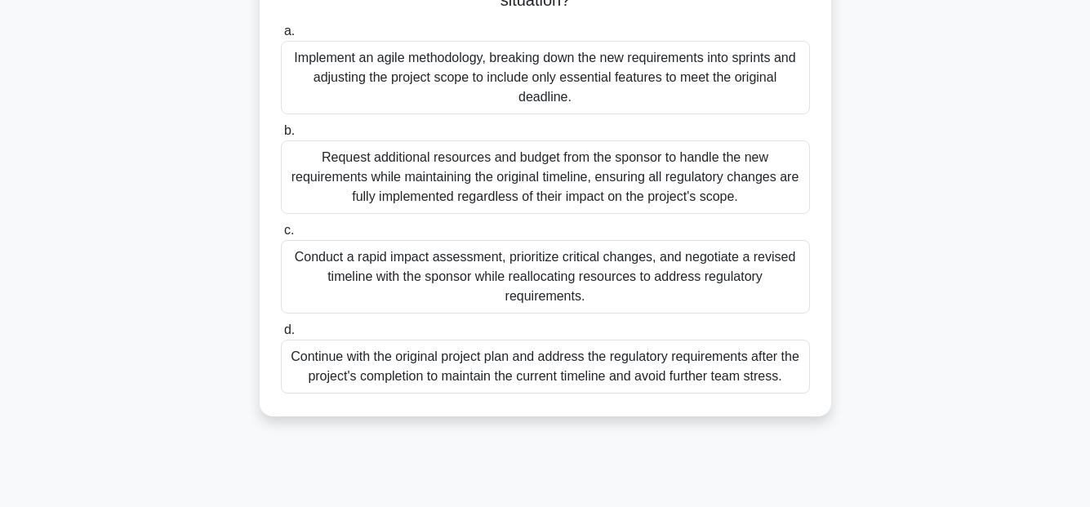
click at [675, 79] on div "Implement an agile methodology, breaking down the new requirements into sprints…" at bounding box center [545, 77] width 529 height 73
click at [281, 37] on input "a. Implement an agile methodology, breaking down the new requirements into spri…" at bounding box center [281, 31] width 0 height 11
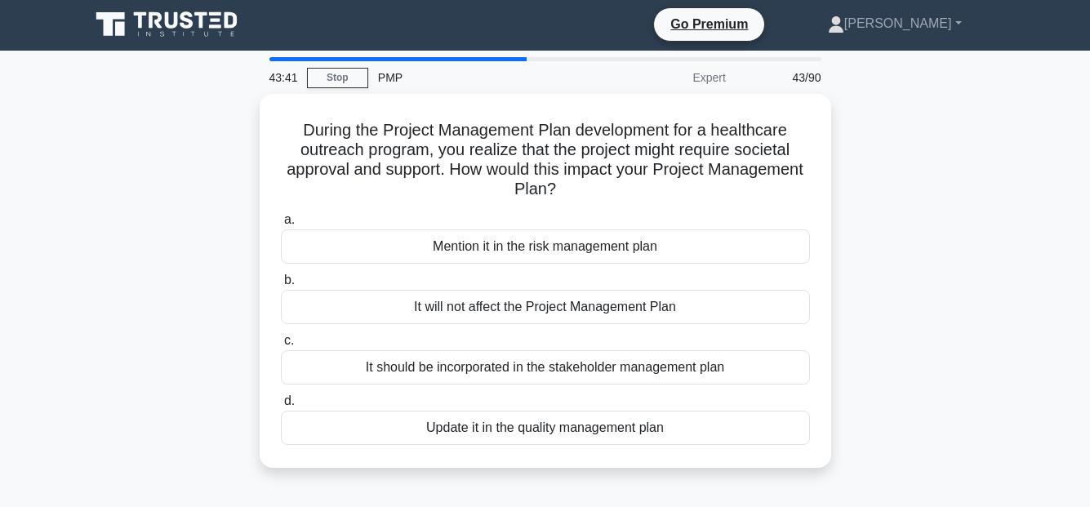
scroll to position [0, 0]
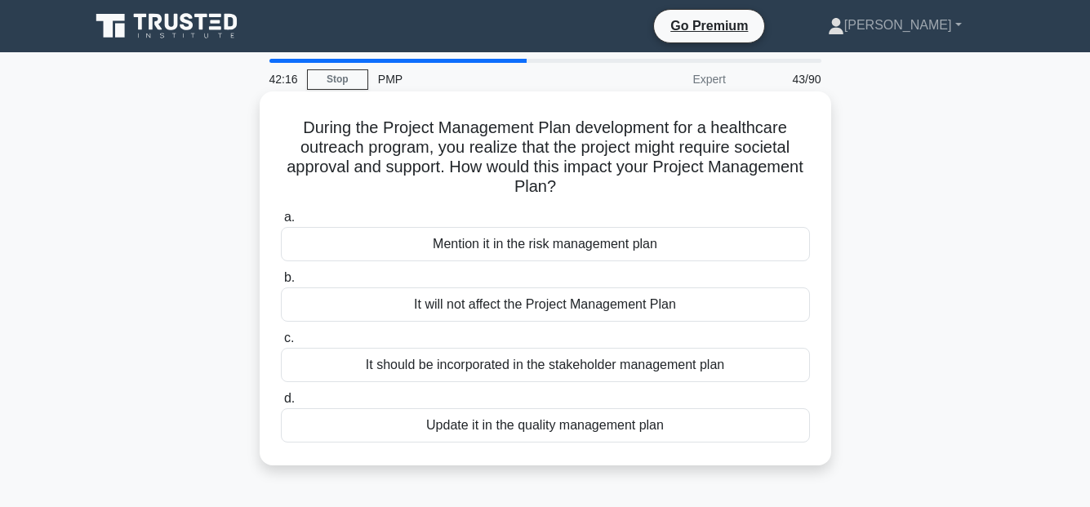
click at [525, 368] on div "It should be incorporated in the stakeholder management plan" at bounding box center [545, 365] width 529 height 34
click at [281, 344] on input "c. It should be incorporated in the stakeholder management plan" at bounding box center [281, 338] width 0 height 11
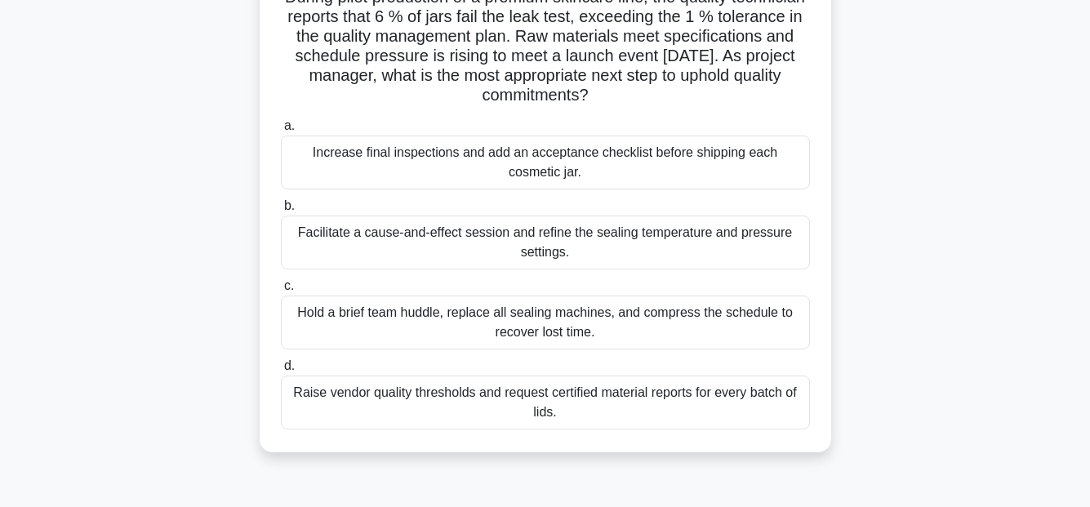
scroll to position [163, 0]
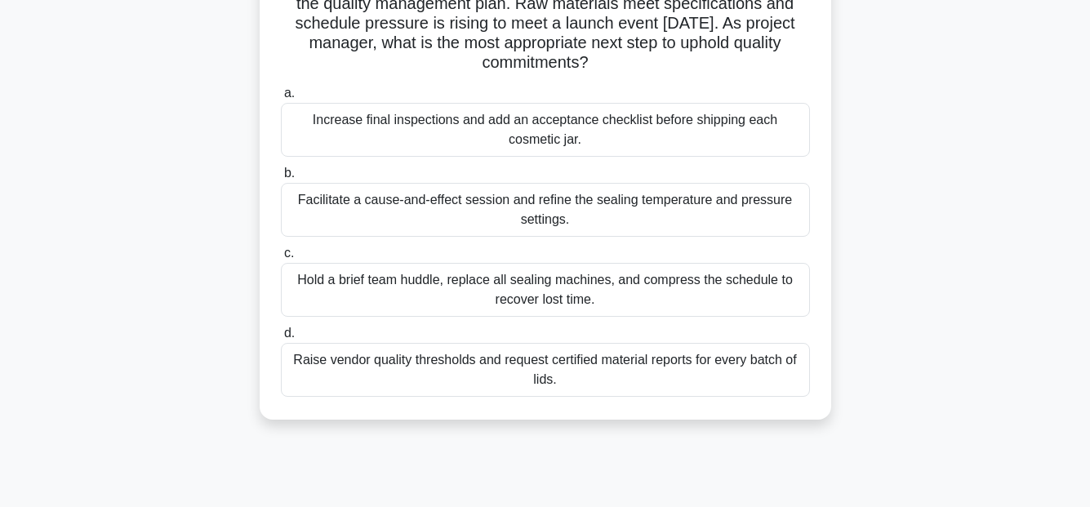
click at [612, 126] on div "Increase final inspections and add an acceptance checklist before shipping each…" at bounding box center [545, 130] width 529 height 54
click at [281, 99] on input "a. Increase final inspections and add an acceptance checklist before shipping e…" at bounding box center [281, 93] width 0 height 11
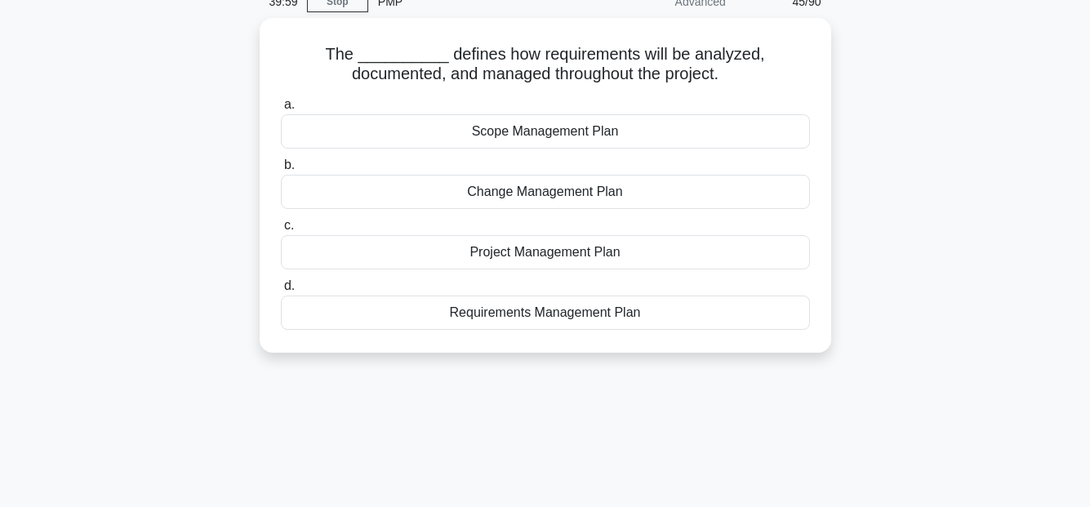
scroll to position [0, 0]
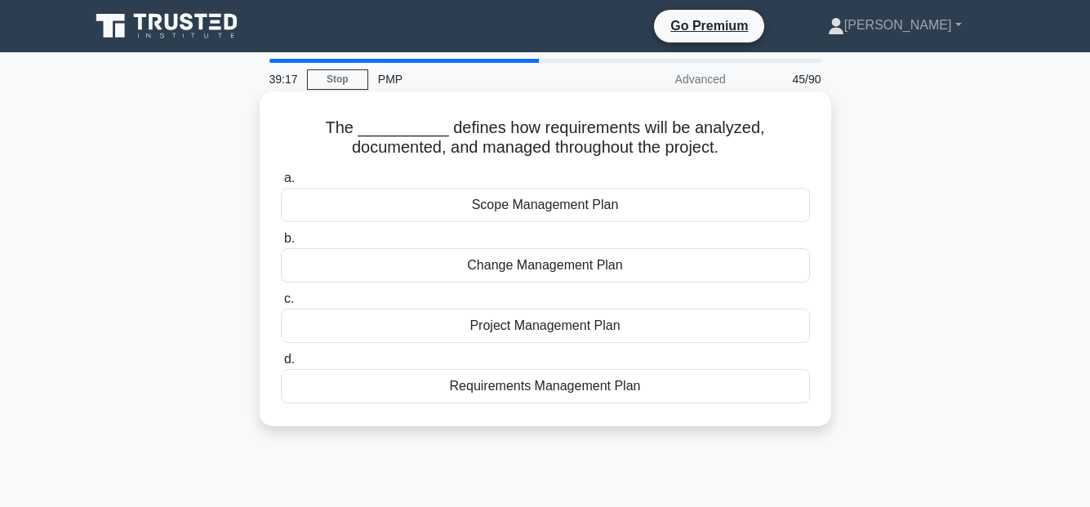
click at [584, 209] on div "Scope Management Plan" at bounding box center [545, 205] width 529 height 34
click at [281, 184] on input "a. Scope Management Plan" at bounding box center [281, 178] width 0 height 11
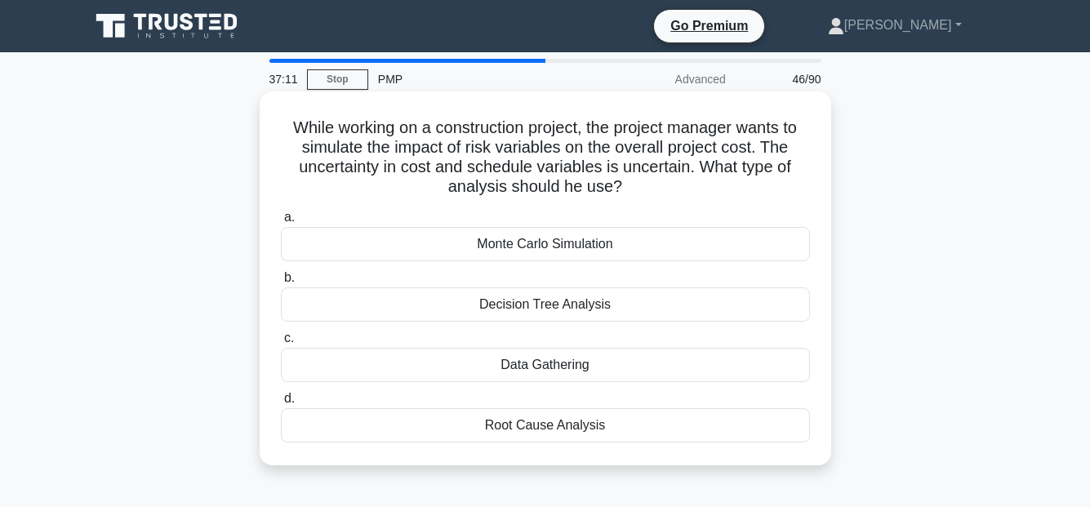
click at [500, 238] on div "Monte Carlo Simulation" at bounding box center [545, 244] width 529 height 34
click at [281, 223] on input "a. Monte Carlo Simulation" at bounding box center [281, 217] width 0 height 11
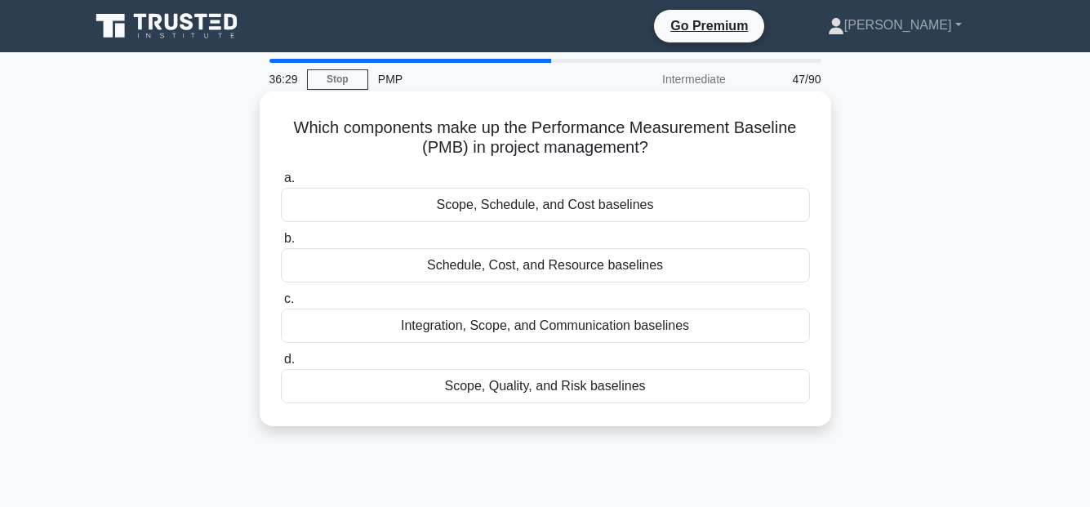
click at [565, 205] on div "Scope, Schedule, and Cost baselines" at bounding box center [545, 205] width 529 height 34
click at [281, 184] on input "a. Scope, Schedule, and Cost baselines" at bounding box center [281, 178] width 0 height 11
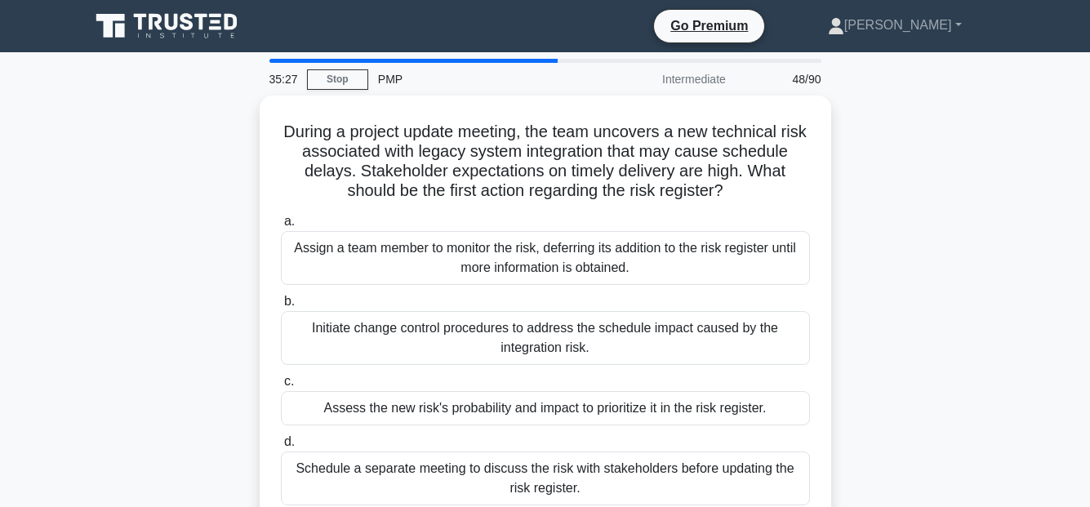
scroll to position [82, 0]
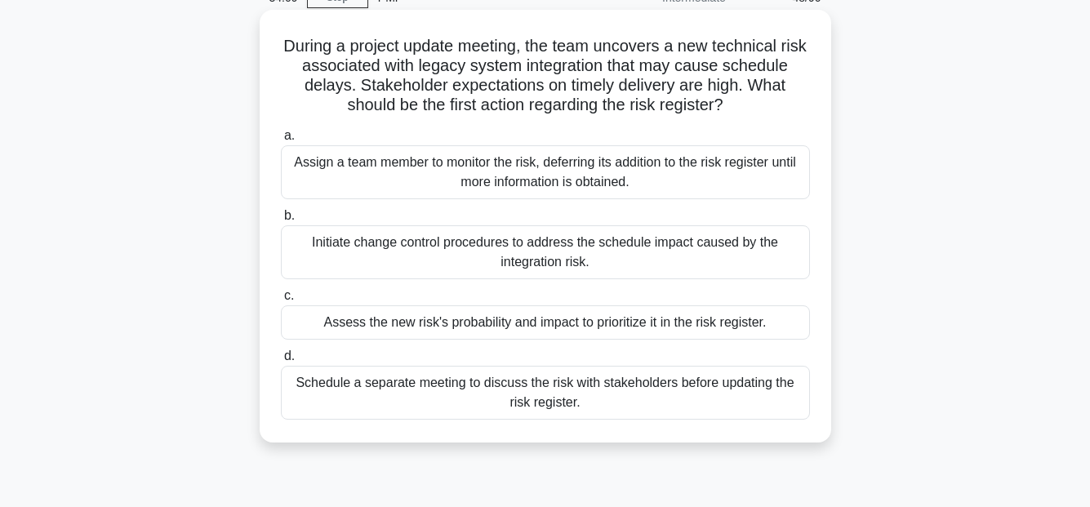
click at [753, 320] on div "Assess the new risk's probability and impact to prioritize it in the risk regis…" at bounding box center [545, 322] width 529 height 34
click at [281, 301] on input "c. Assess the new risk's probability and impact to prioritize it in the risk re…" at bounding box center [281, 296] width 0 height 11
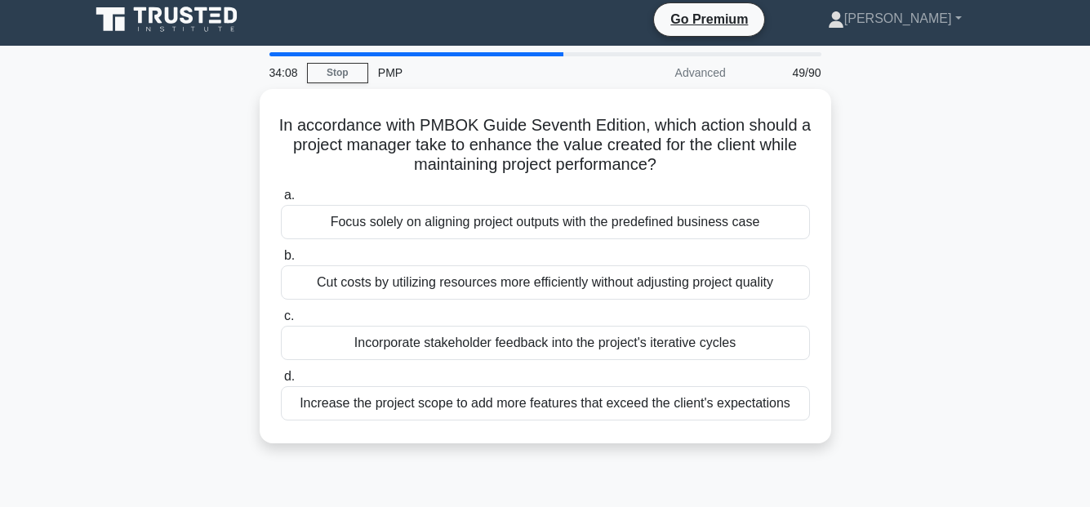
scroll to position [0, 0]
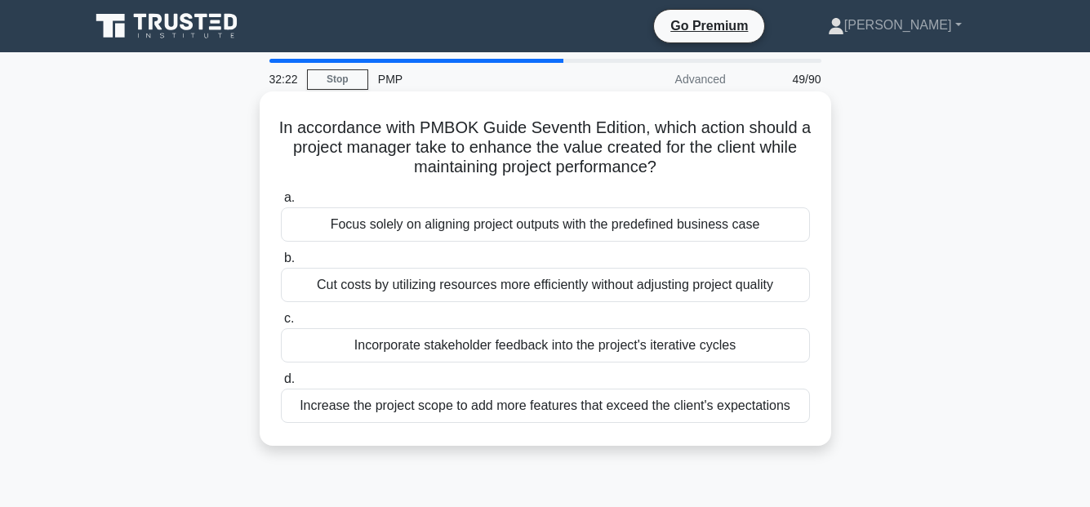
click at [566, 349] on div "Incorporate stakeholder feedback into the project's iterative cycles" at bounding box center [545, 345] width 529 height 34
click at [281, 324] on input "c. Incorporate stakeholder feedback into the project's iterative cycles" at bounding box center [281, 318] width 0 height 11
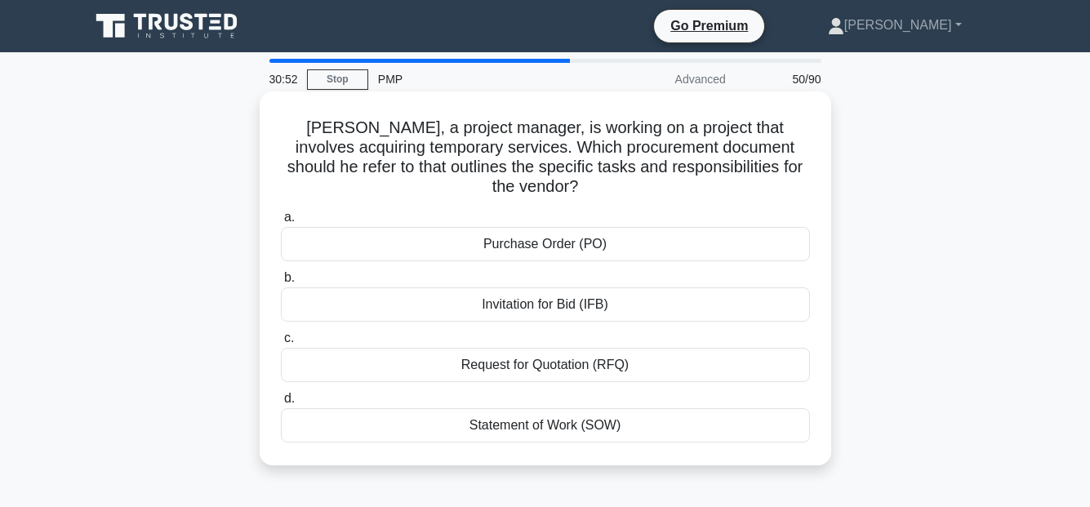
click at [543, 348] on div "Request for Quotation (RFQ)" at bounding box center [545, 365] width 529 height 34
click at [281, 344] on input "c. Request for Quotation (RFQ)" at bounding box center [281, 338] width 0 height 11
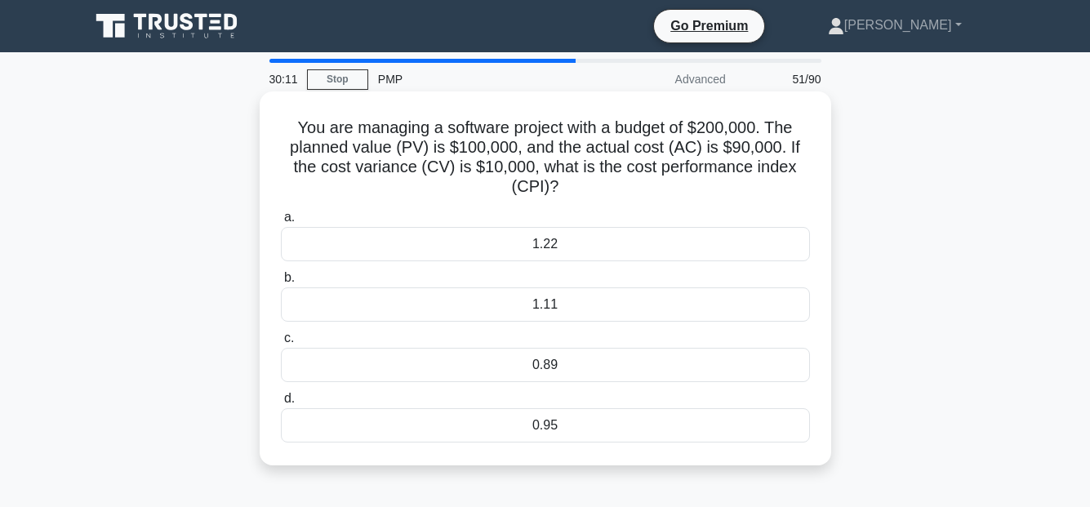
click at [563, 305] on div "1.11" at bounding box center [545, 304] width 529 height 34
click at [281, 283] on input "b. 1.11" at bounding box center [281, 278] width 0 height 11
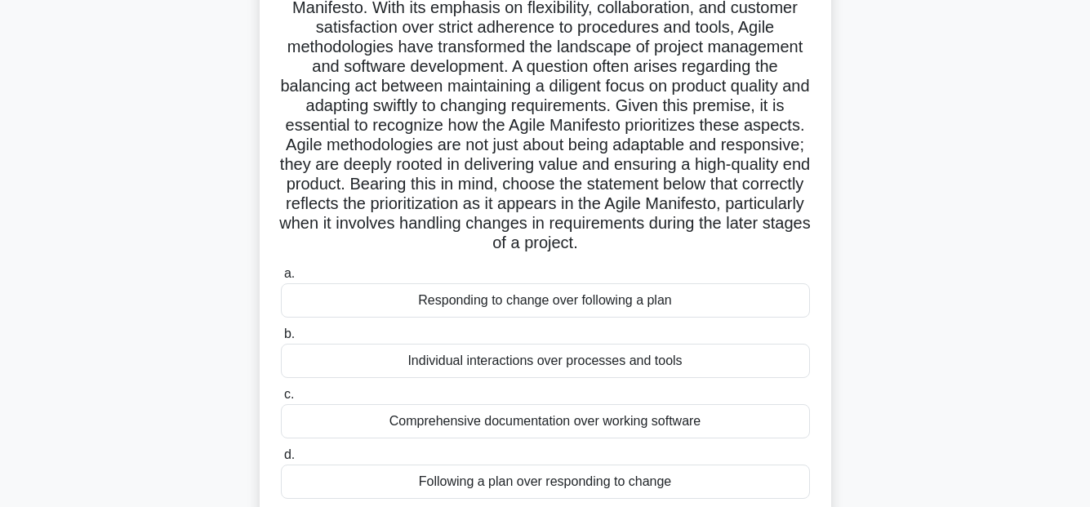
scroll to position [245, 0]
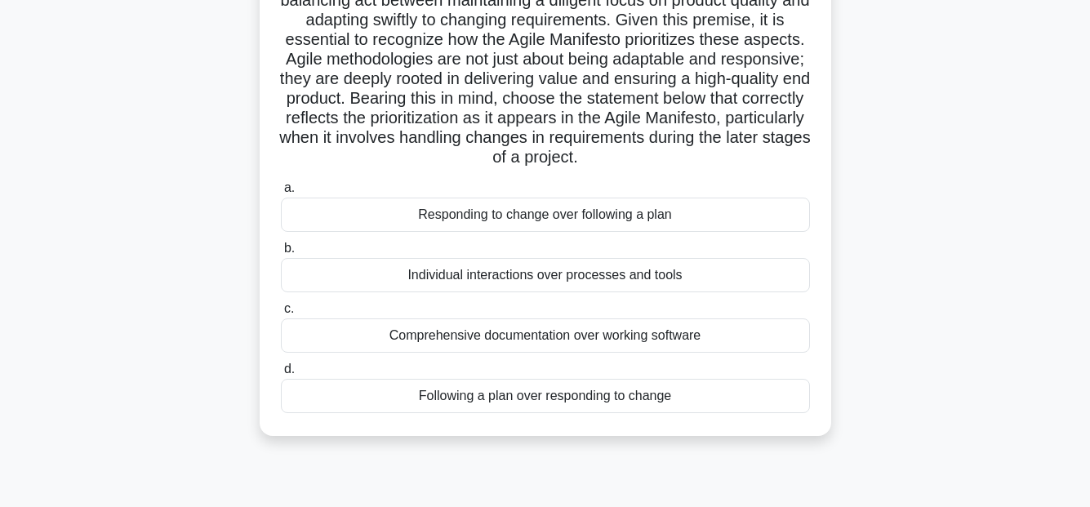
click at [522, 232] on div "Responding to change over following a plan" at bounding box center [545, 215] width 529 height 34
click at [281, 193] on input "a. Responding to change over following a plan" at bounding box center [281, 188] width 0 height 11
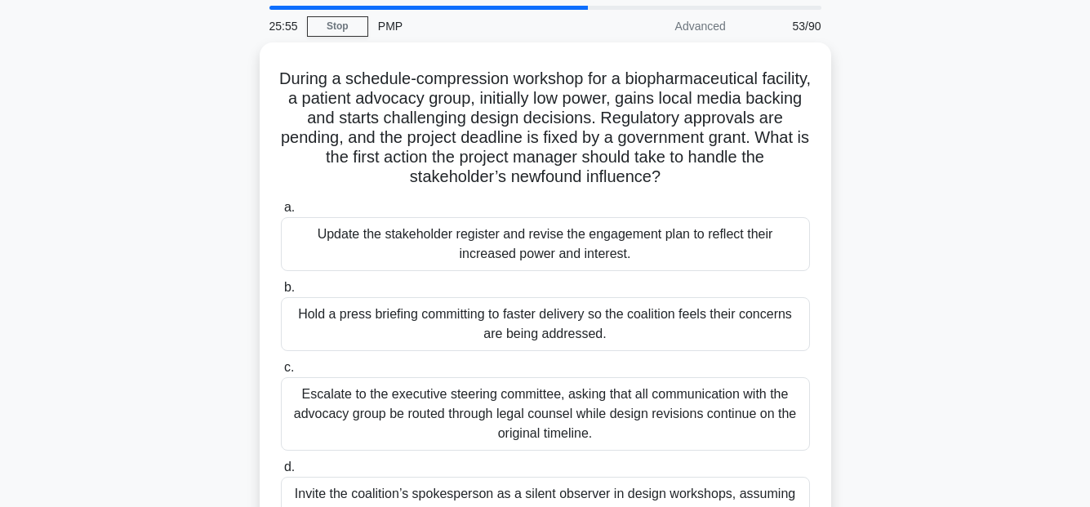
scroll to position [82, 0]
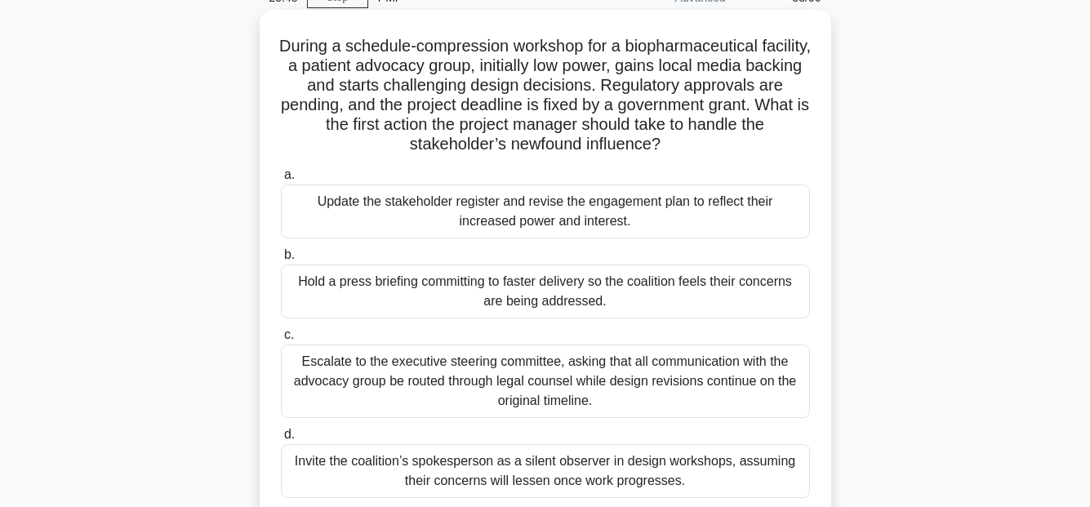
click at [661, 207] on div "Update the stakeholder register and revise the engagement plan to reflect their…" at bounding box center [545, 211] width 529 height 54
click at [281, 180] on input "a. Update the stakeholder register and revise the engagement plan to reflect th…" at bounding box center [281, 175] width 0 height 11
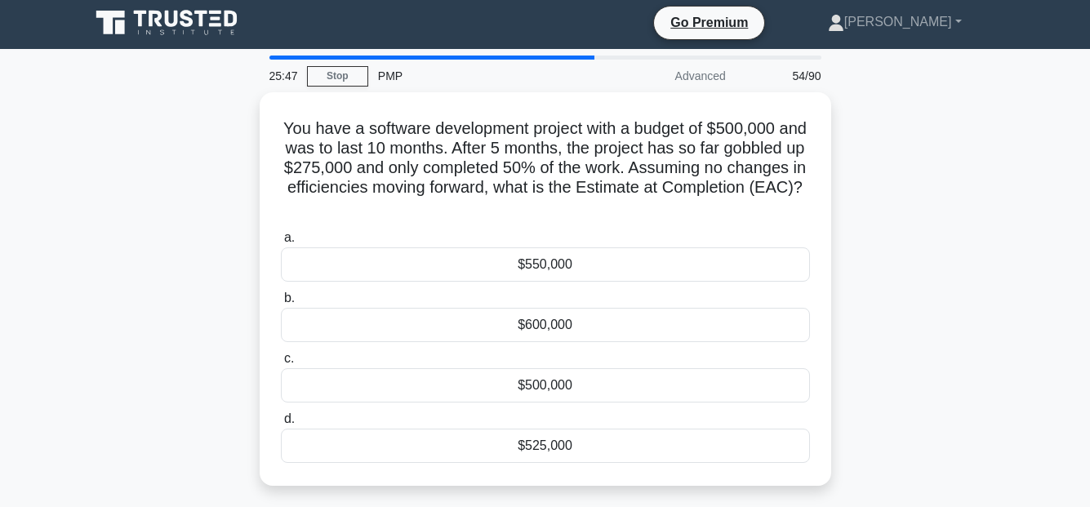
scroll to position [0, 0]
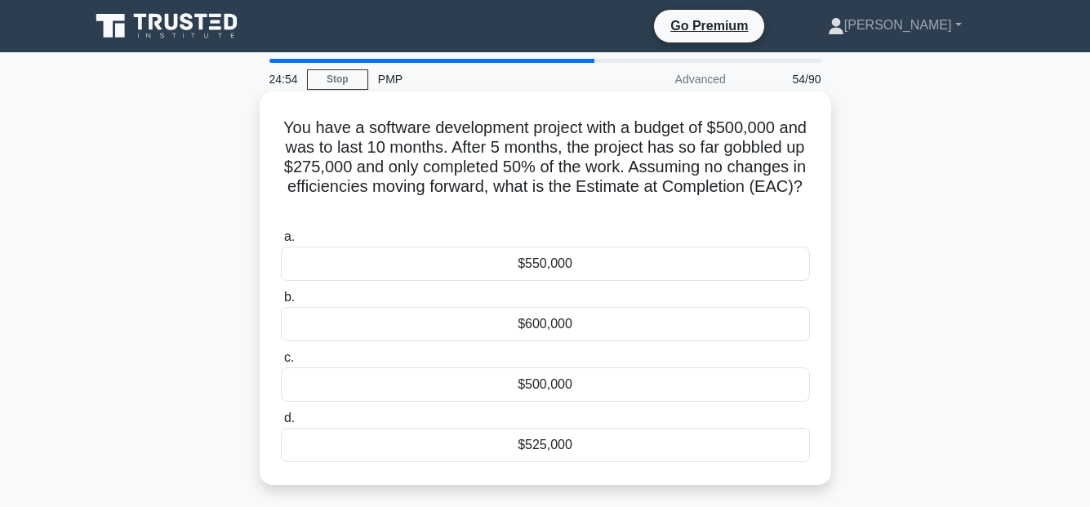
click at [588, 269] on div "$550,000" at bounding box center [545, 264] width 529 height 34
click at [281, 242] on input "a. $550,000" at bounding box center [281, 237] width 0 height 11
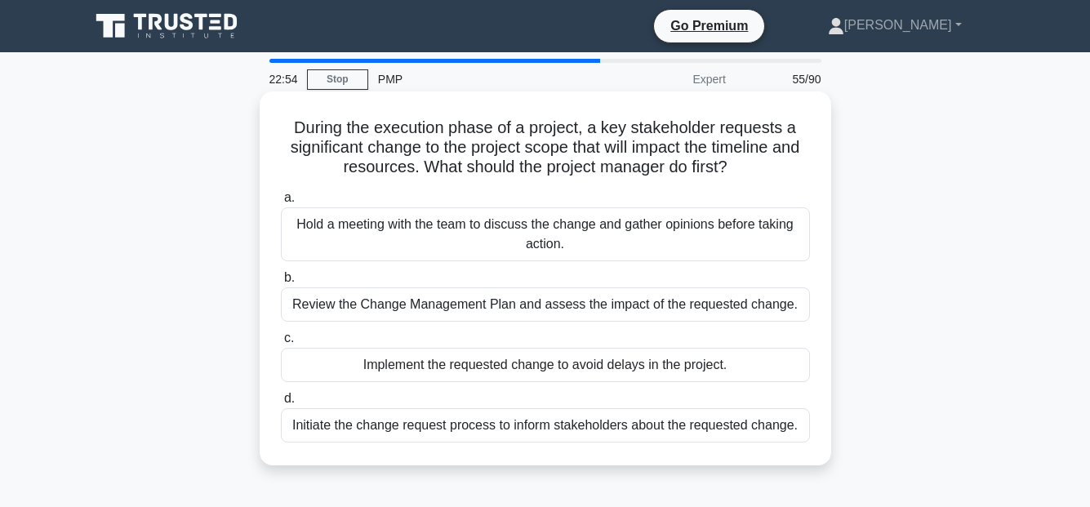
click at [703, 303] on div "Review the Change Management Plan and assess the impact of the requested change." at bounding box center [545, 304] width 529 height 34
click at [281, 283] on input "b. Review the Change Management Plan and assess the impact of the requested cha…" at bounding box center [281, 278] width 0 height 11
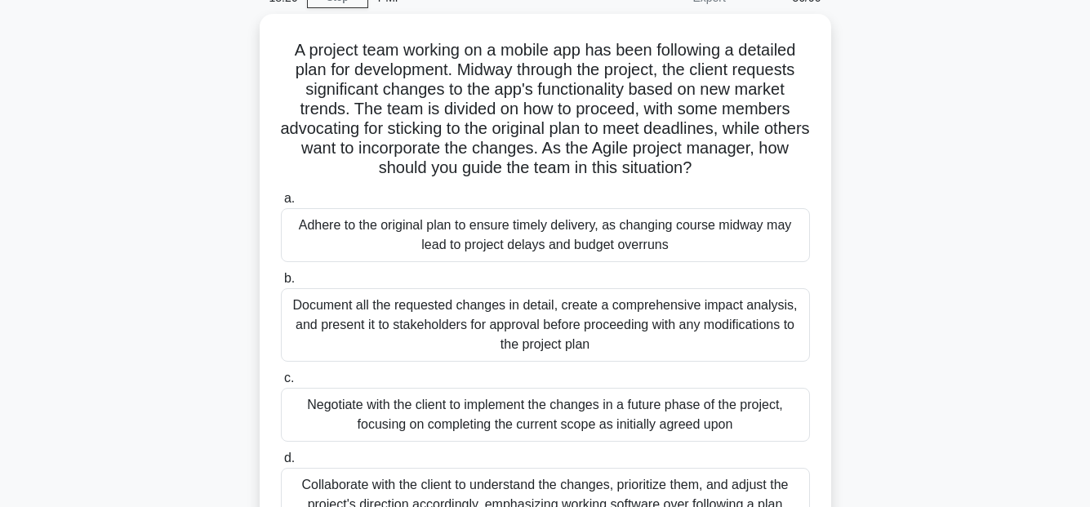
scroll to position [163, 0]
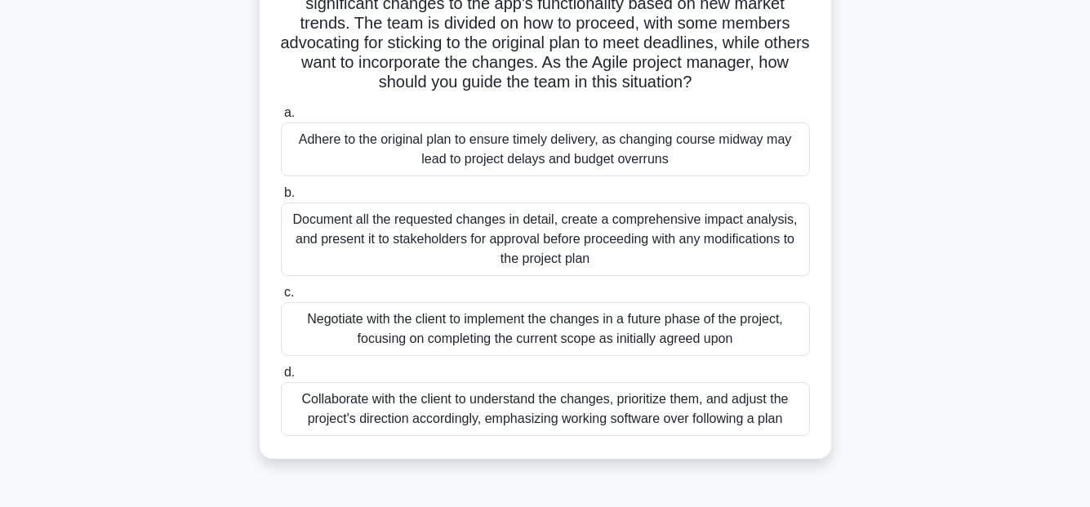
click at [504, 402] on div "Collaborate with the client to understand the changes, prioritize them, and adj…" at bounding box center [545, 409] width 529 height 54
click at [281, 378] on input "d. Collaborate with the client to understand the changes, prioritize them, and …" at bounding box center [281, 372] width 0 height 11
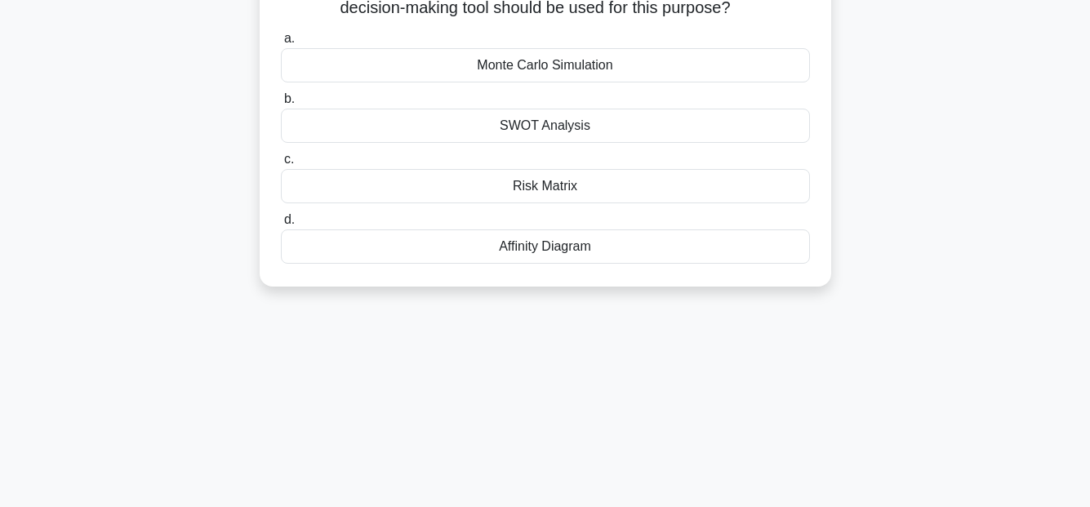
scroll to position [0, 0]
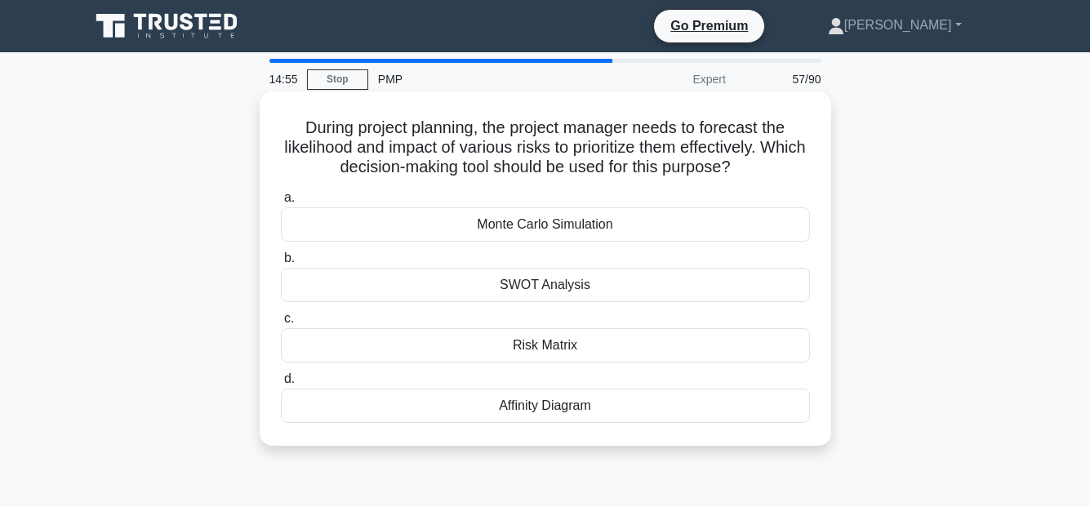
click at [534, 352] on div "Risk Matrix" at bounding box center [545, 345] width 529 height 34
click at [281, 324] on input "c. Risk Matrix" at bounding box center [281, 318] width 0 height 11
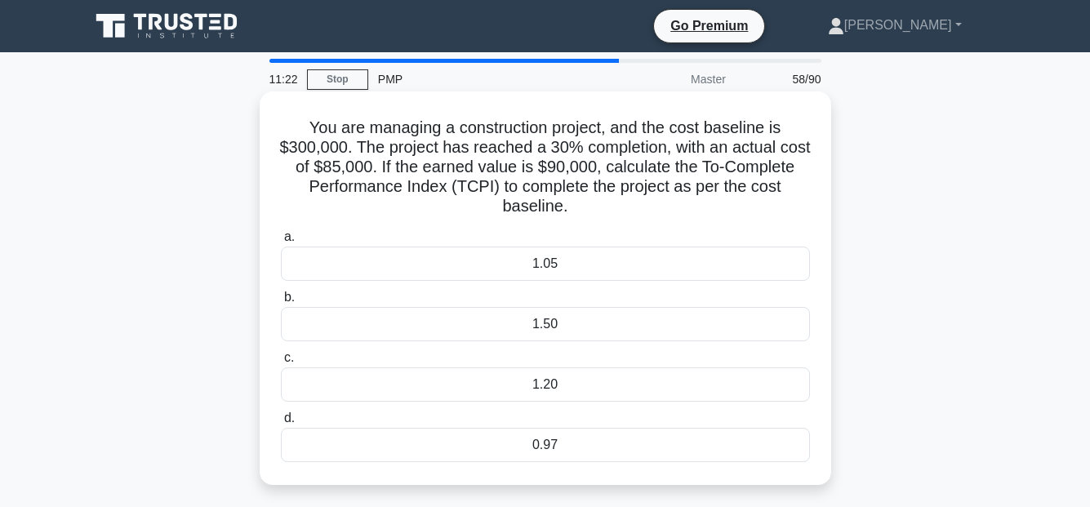
click at [536, 262] on div "1.05" at bounding box center [545, 264] width 529 height 34
click at [591, 264] on div "1.05" at bounding box center [545, 264] width 529 height 34
click at [281, 242] on input "a. 1.05" at bounding box center [281, 237] width 0 height 11
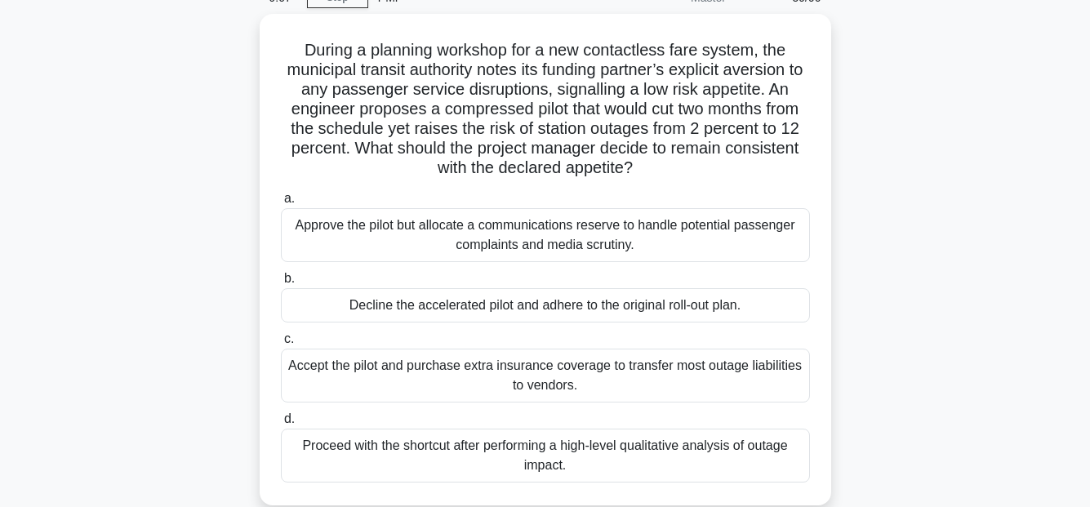
scroll to position [163, 0]
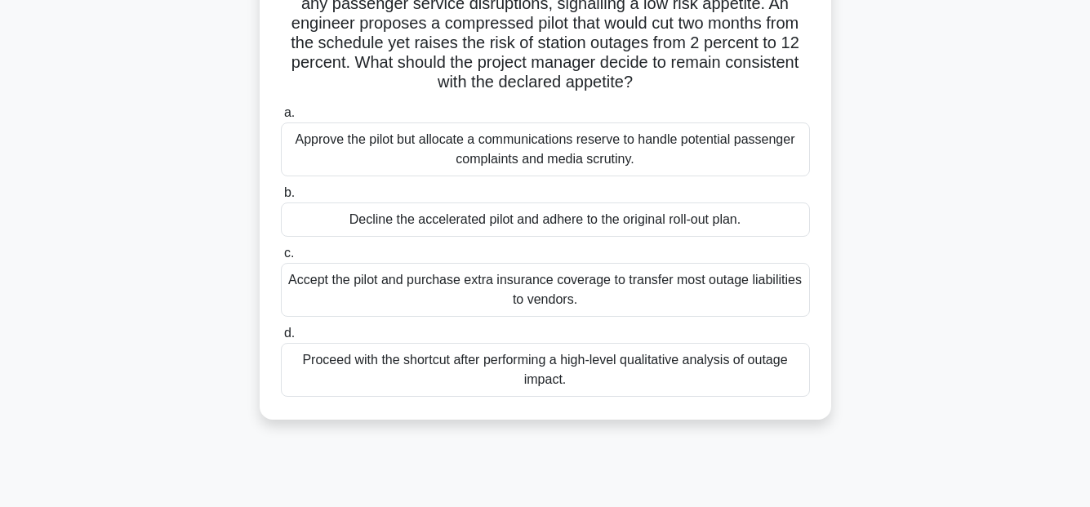
click at [743, 362] on div "Proceed with the shortcut after performing a high-level qualitative analysis of…" at bounding box center [545, 370] width 529 height 54
click at [281, 339] on input "d. Proceed with the shortcut after performing a high-level qualitative analysis…" at bounding box center [281, 333] width 0 height 11
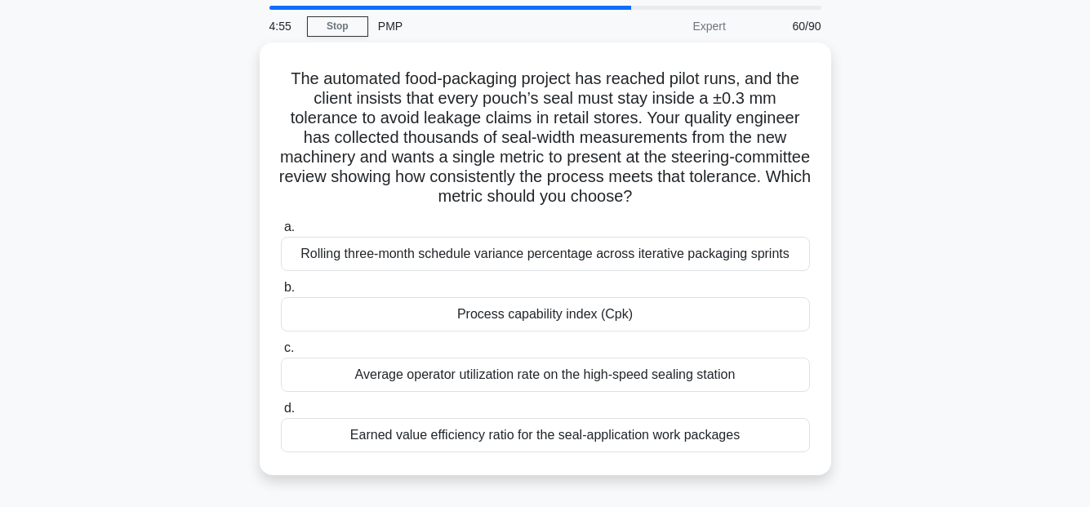
scroll to position [82, 0]
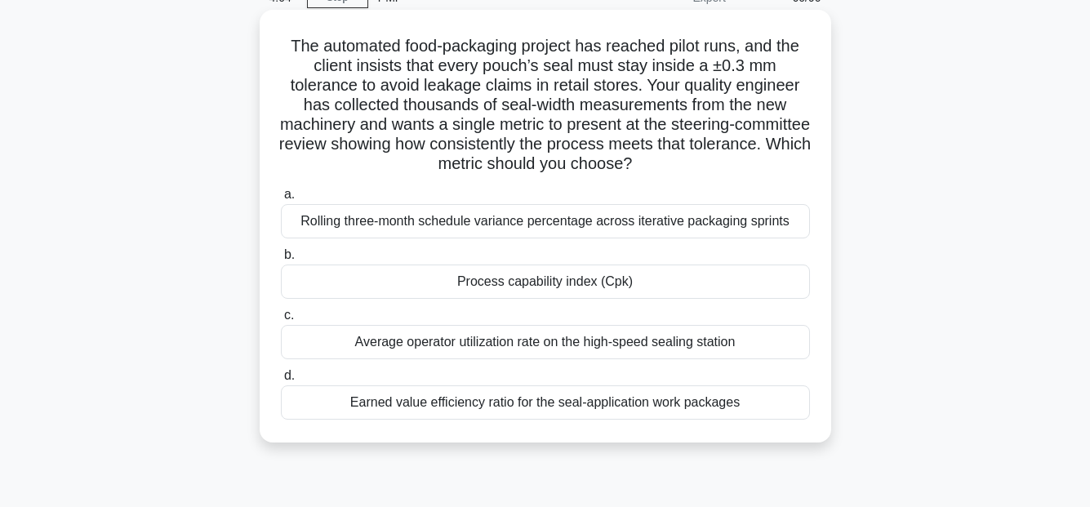
click at [715, 409] on div "Earned value efficiency ratio for the seal-application work packages" at bounding box center [545, 402] width 529 height 34
click at [281, 381] on input "d. Earned value efficiency ratio for the seal-application work packages" at bounding box center [281, 376] width 0 height 11
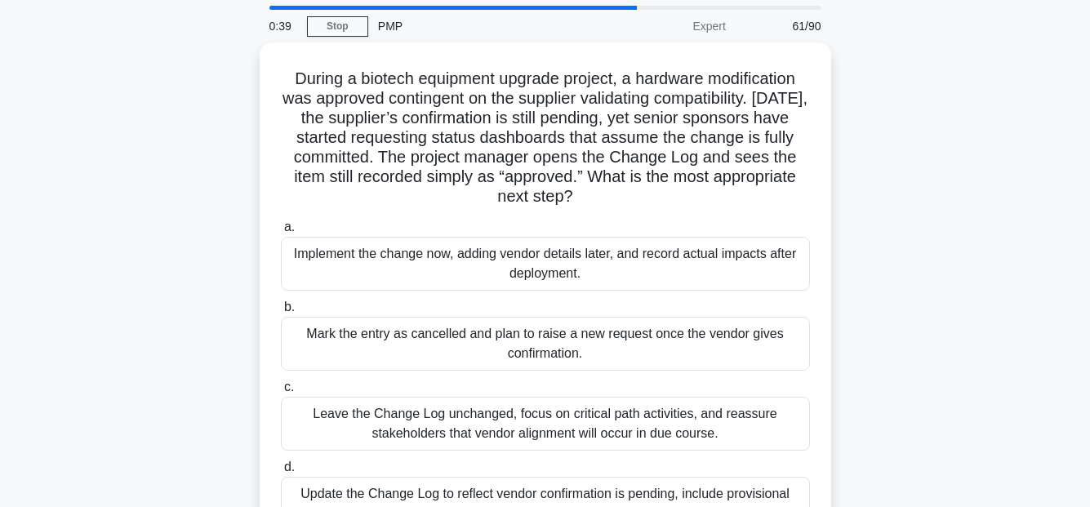
scroll to position [163, 0]
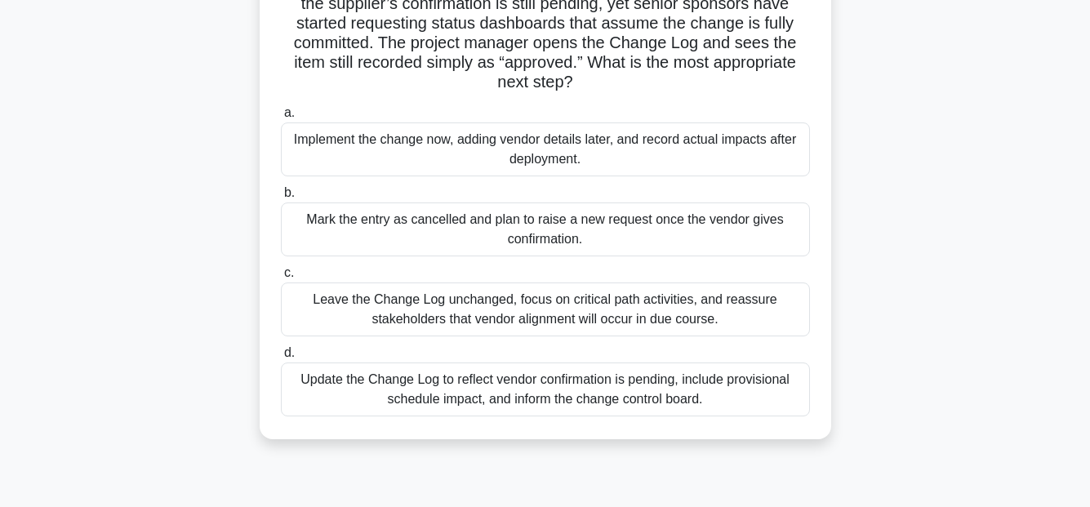
click at [725, 317] on div "Leave the Change Log unchanged, focus on critical path activities, and reassure…" at bounding box center [545, 309] width 529 height 54
click at [281, 278] on input "c. Leave the Change Log unchanged, focus on critical path activities, and reass…" at bounding box center [281, 273] width 0 height 11
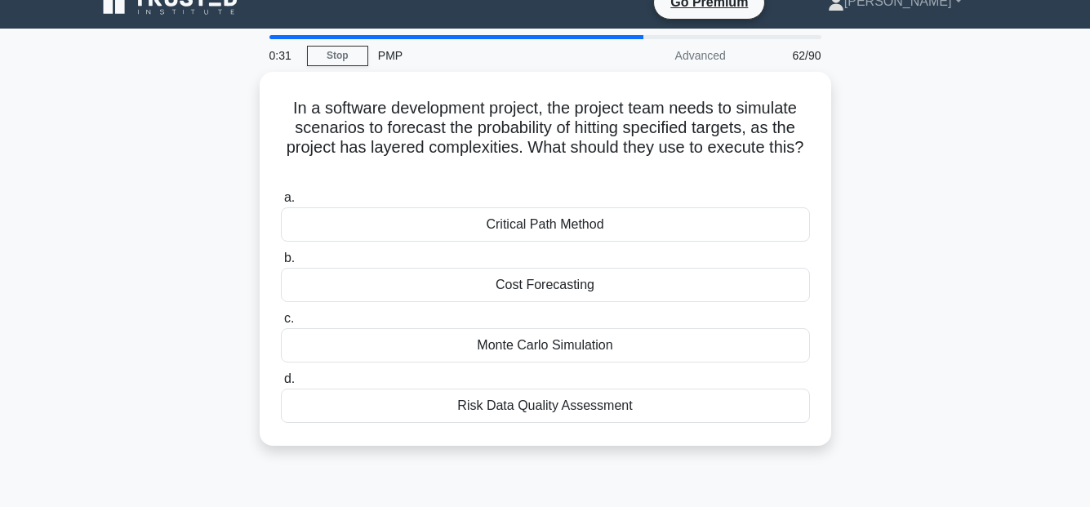
scroll to position [0, 0]
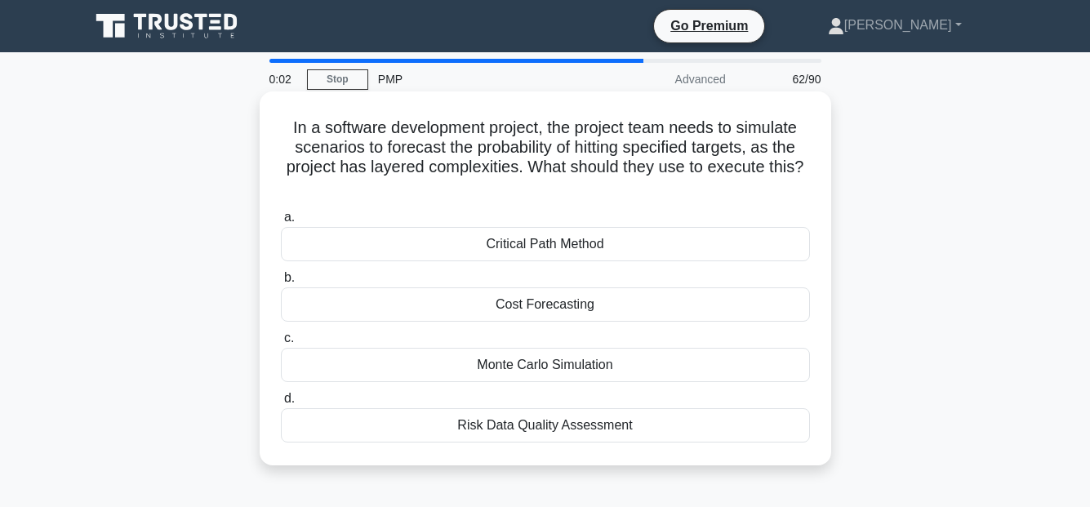
click at [534, 246] on div "Critical Path Method" at bounding box center [545, 244] width 529 height 34
click at [281, 223] on input "a. Critical Path Method" at bounding box center [281, 217] width 0 height 11
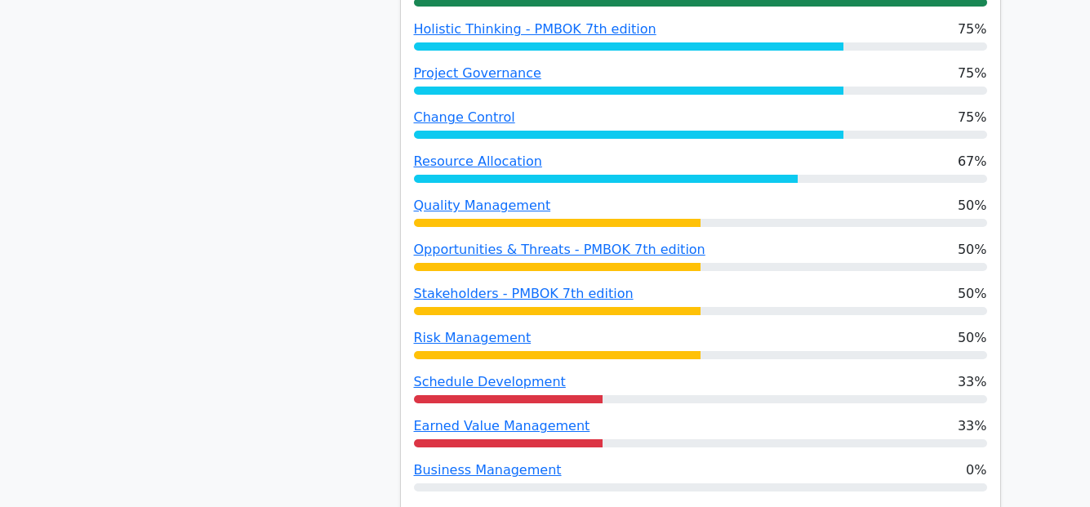
scroll to position [1388, 0]
